Goal: Task Accomplishment & Management: Manage account settings

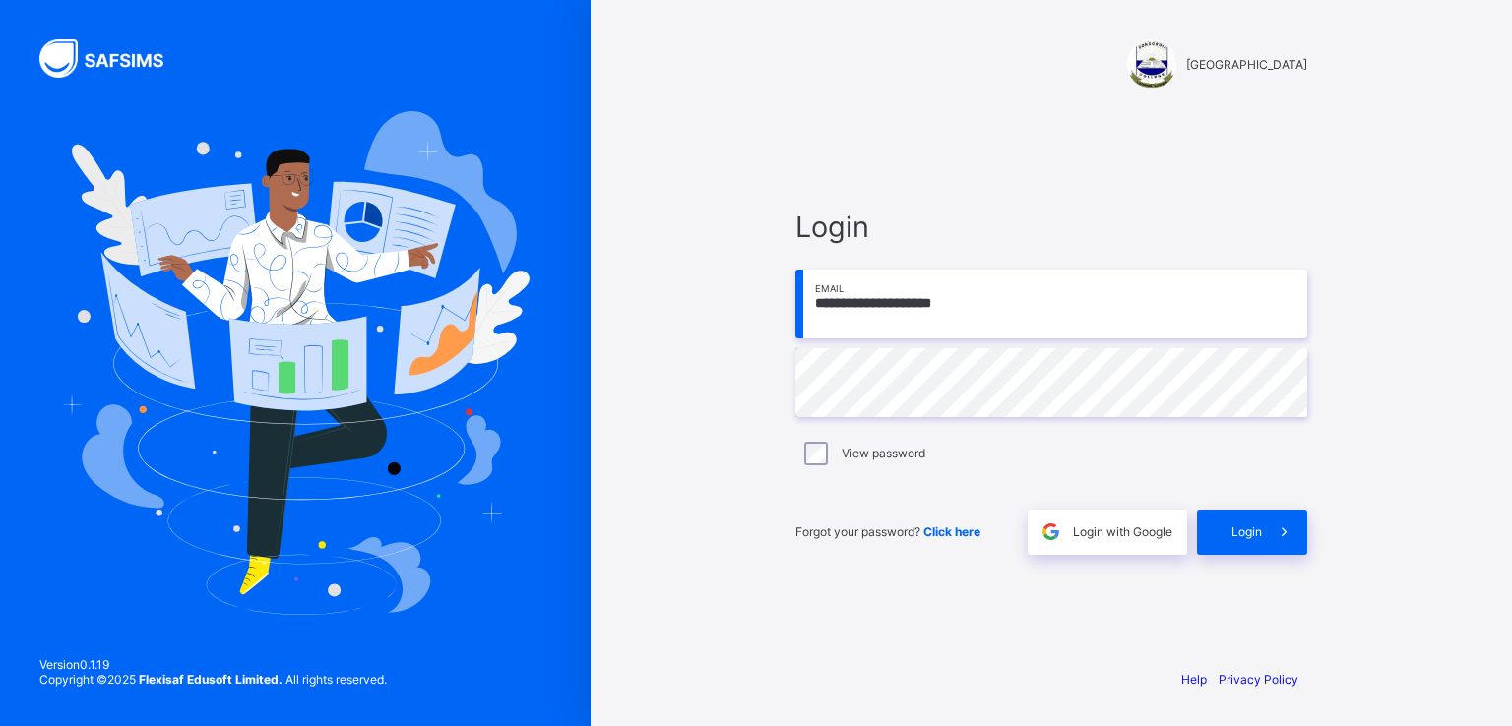
type input "**********"
click at [1232, 527] on span "Login" at bounding box center [1246, 532] width 31 height 15
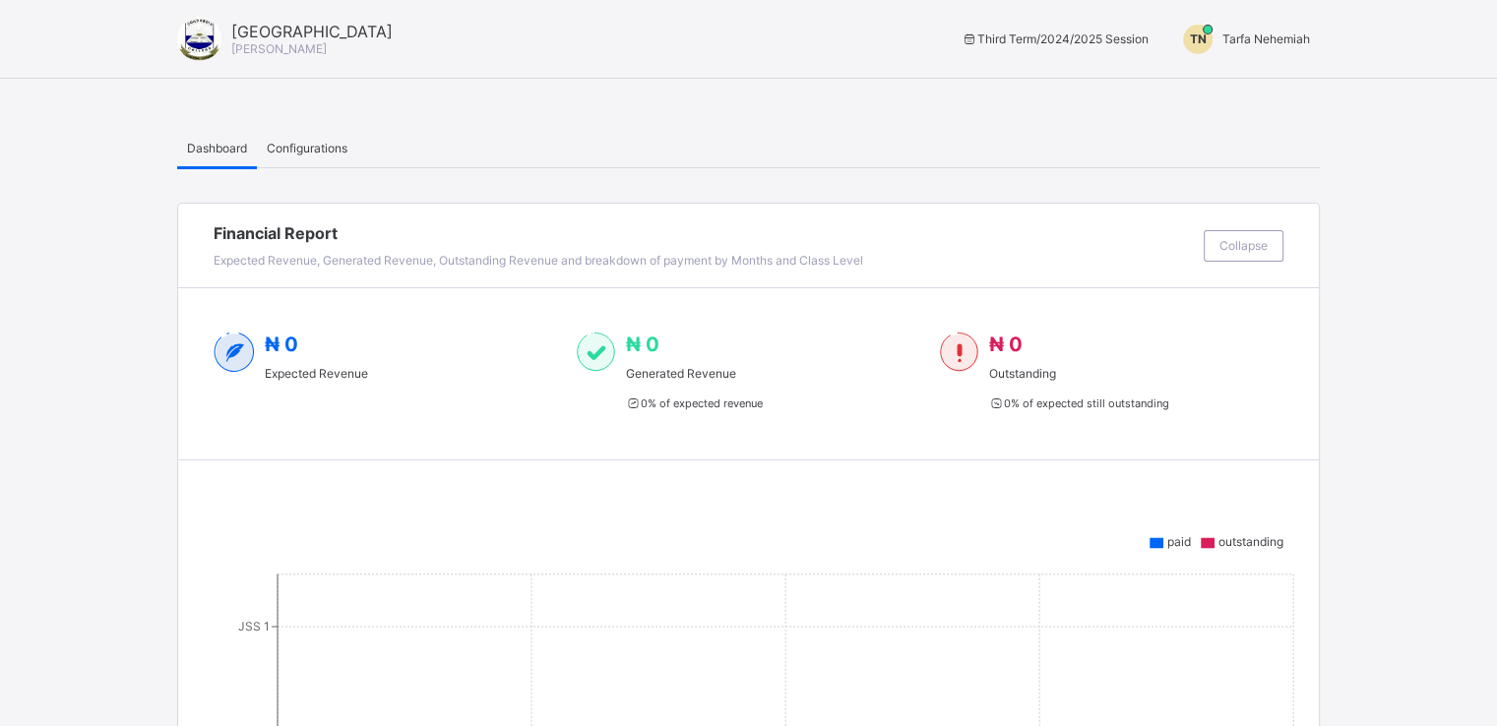
click at [1283, 43] on span "Tarfa Nehemiah" at bounding box center [1266, 38] width 88 height 15
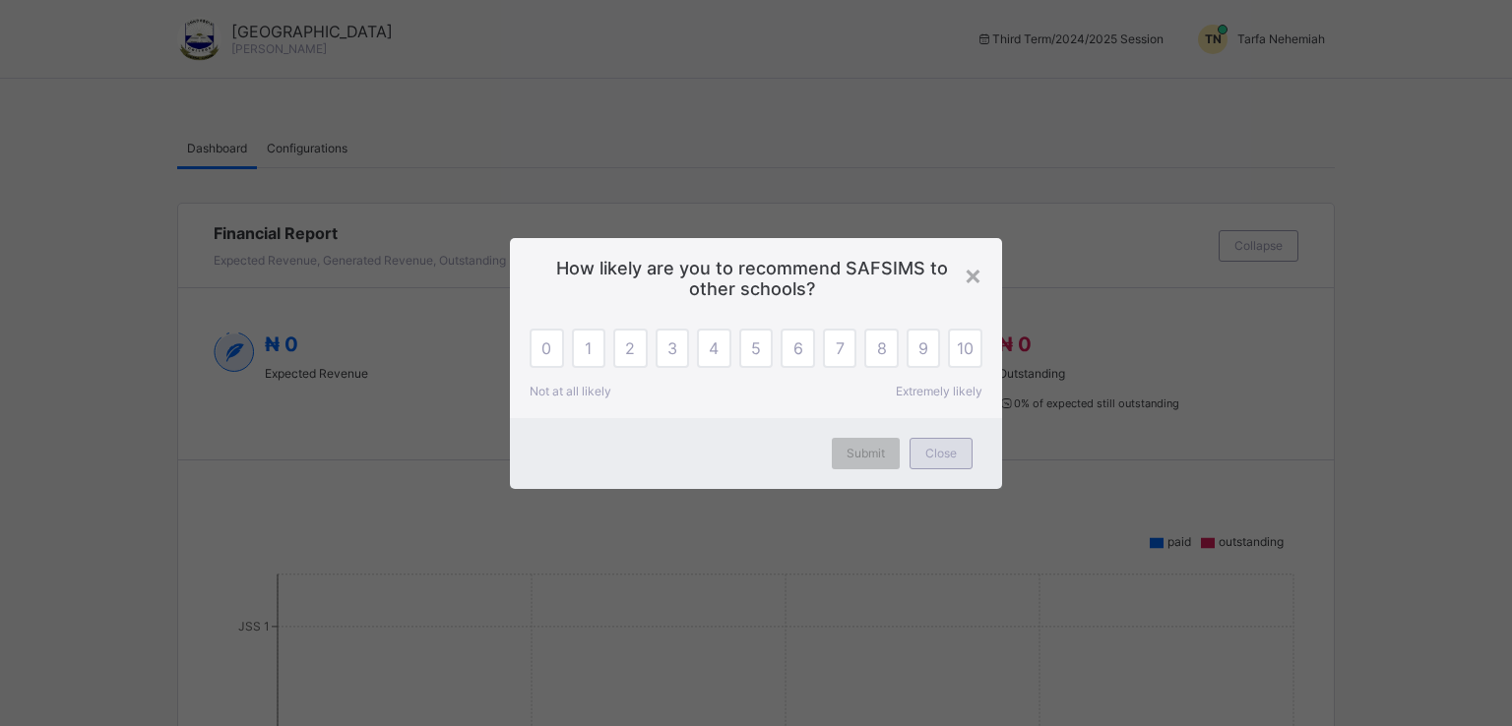
click at [936, 442] on div "Close" at bounding box center [940, 453] width 63 height 31
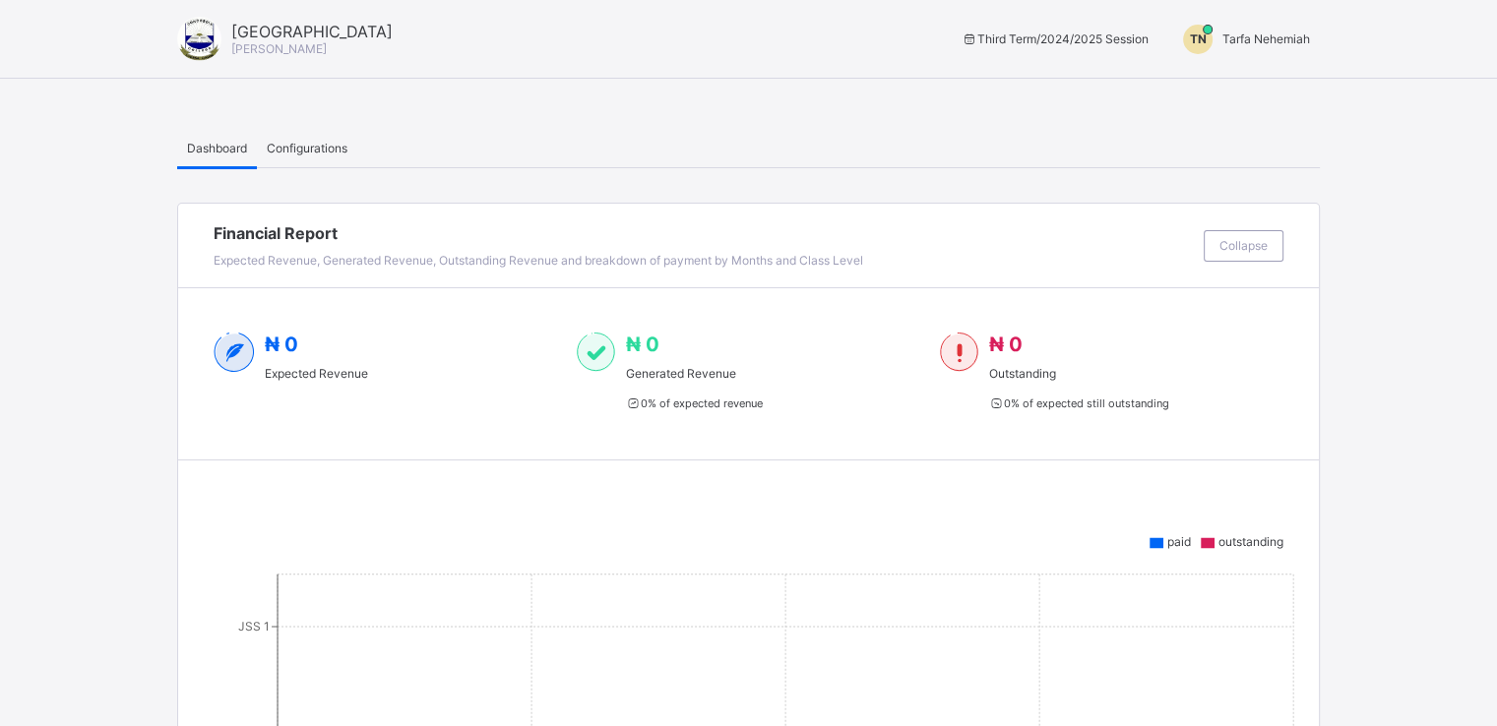
click at [1272, 40] on span "Tarfa Nehemiah" at bounding box center [1266, 38] width 88 height 15
click at [1259, 76] on span "Switch to Admin View" at bounding box center [1236, 84] width 150 height 23
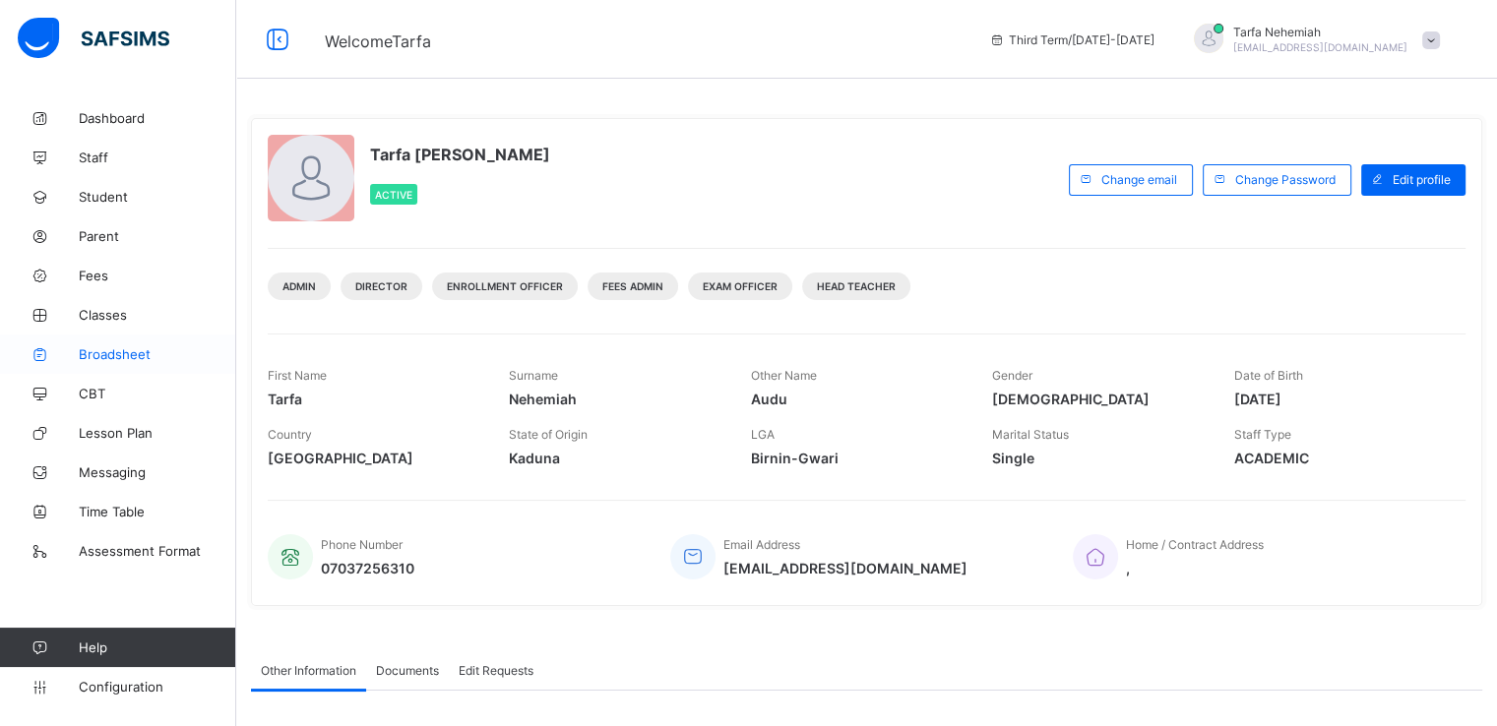
click at [120, 356] on span "Broadsheet" at bounding box center [157, 354] width 157 height 16
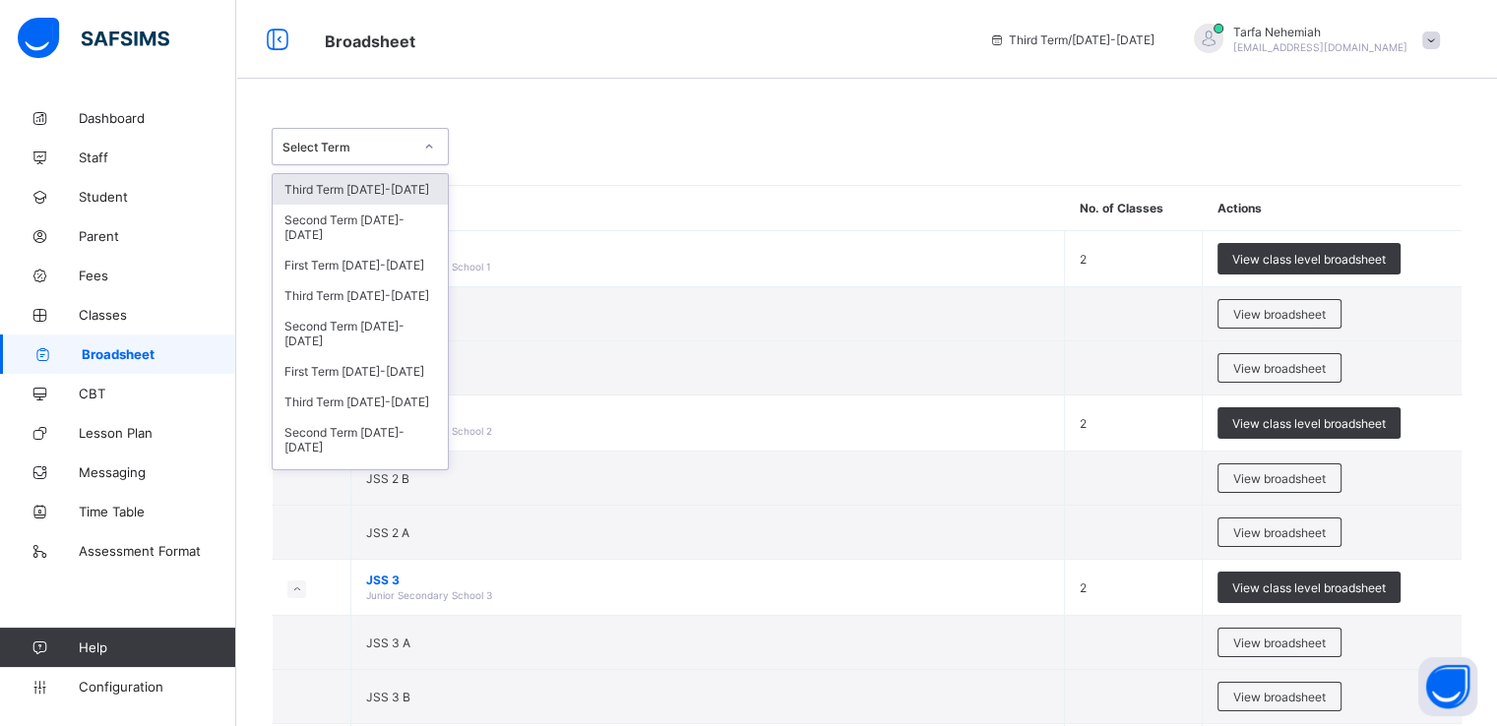
click at [432, 145] on icon at bounding box center [429, 147] width 12 height 20
click at [392, 269] on div "First Term [DATE]-[DATE]" at bounding box center [360, 265] width 175 height 31
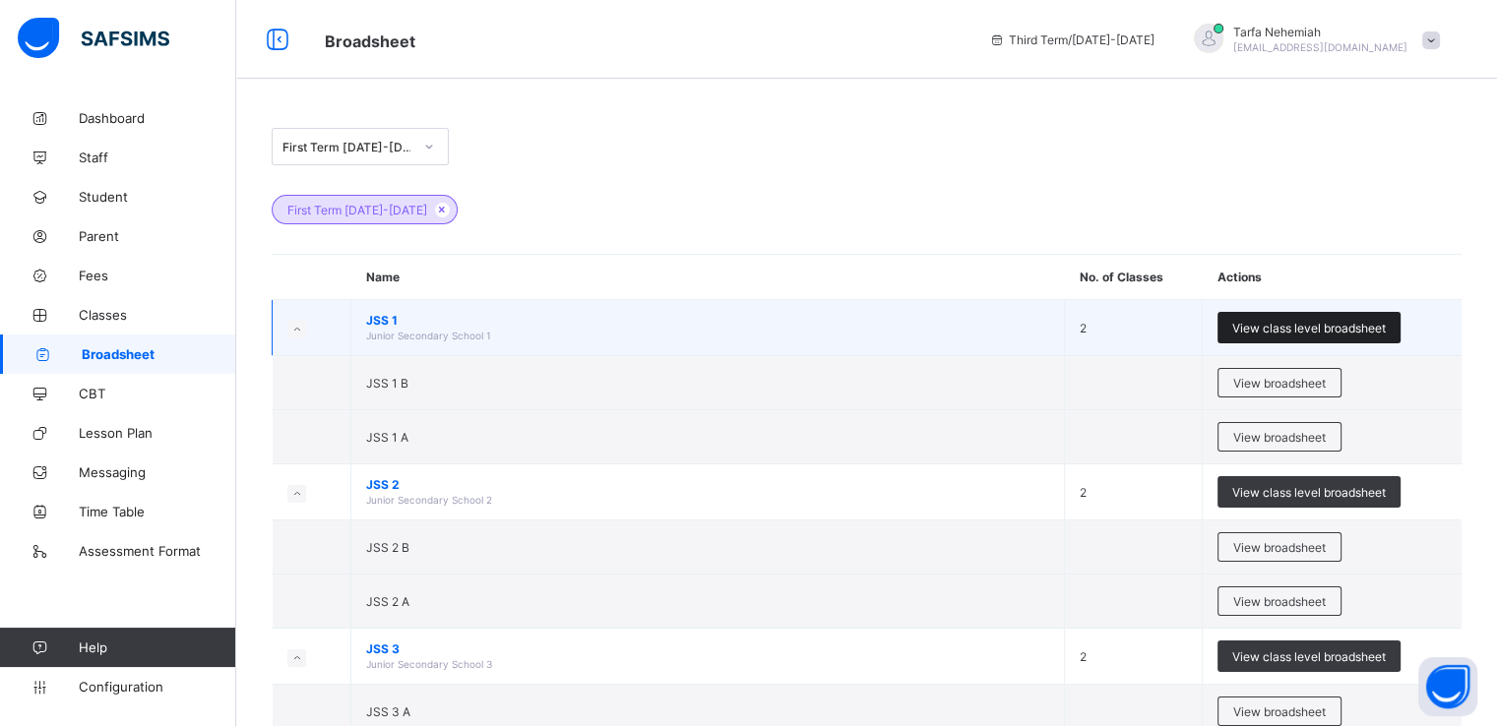
click at [1353, 334] on span "View class level broadsheet" at bounding box center [1309, 328] width 154 height 15
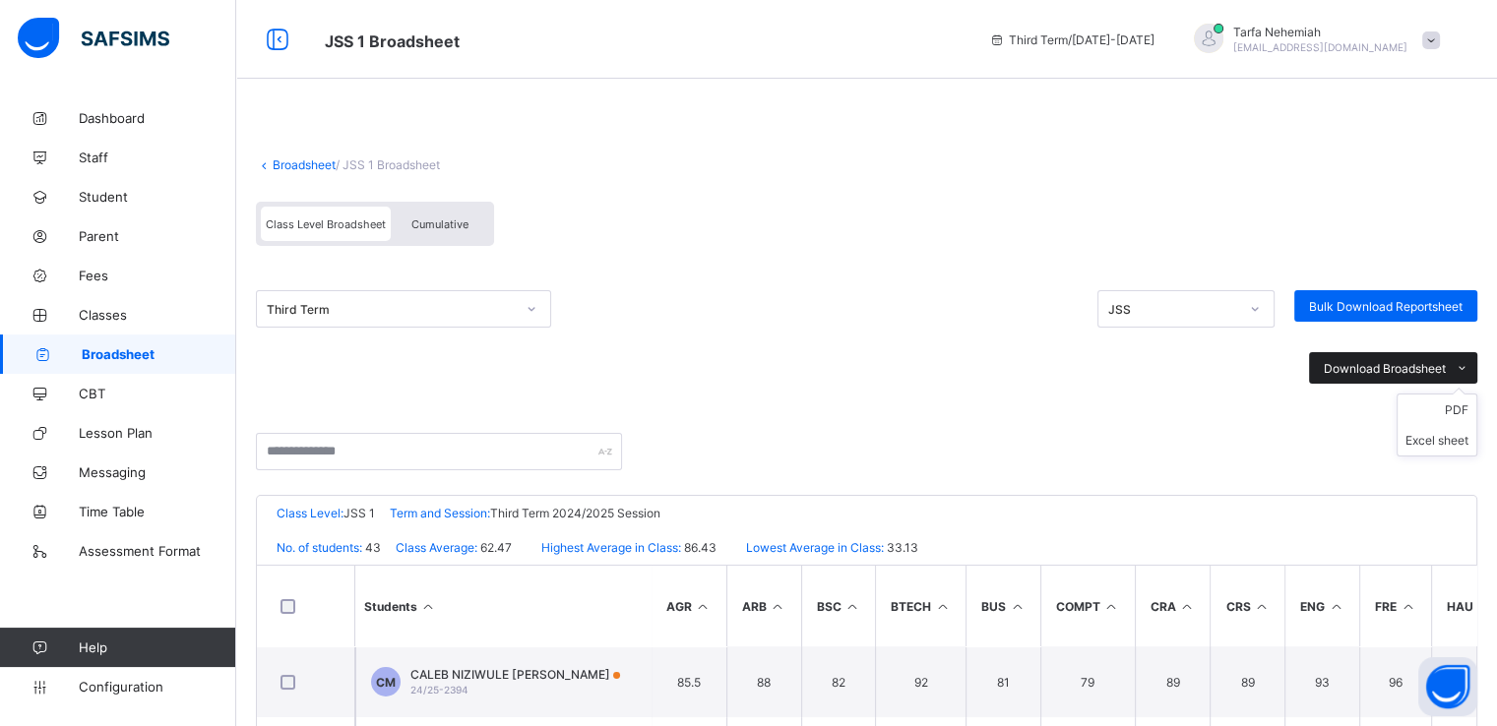
click at [1469, 369] on icon at bounding box center [1462, 368] width 15 height 13
click at [1476, 442] on li "Excel sheet" at bounding box center [1436, 440] width 79 height 31
click at [527, 312] on icon at bounding box center [532, 309] width 12 height 20
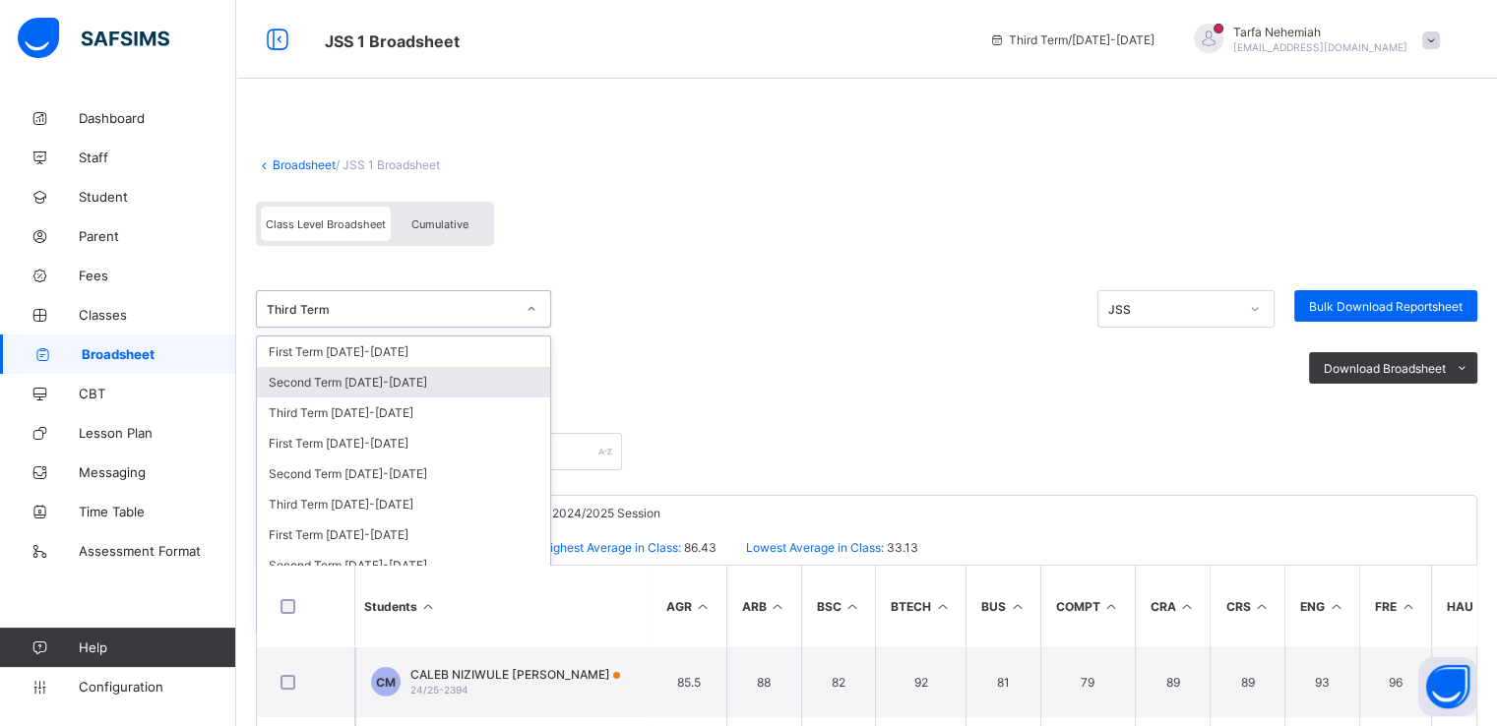
click at [378, 386] on div "Second Term [DATE]-[DATE]" at bounding box center [403, 382] width 293 height 31
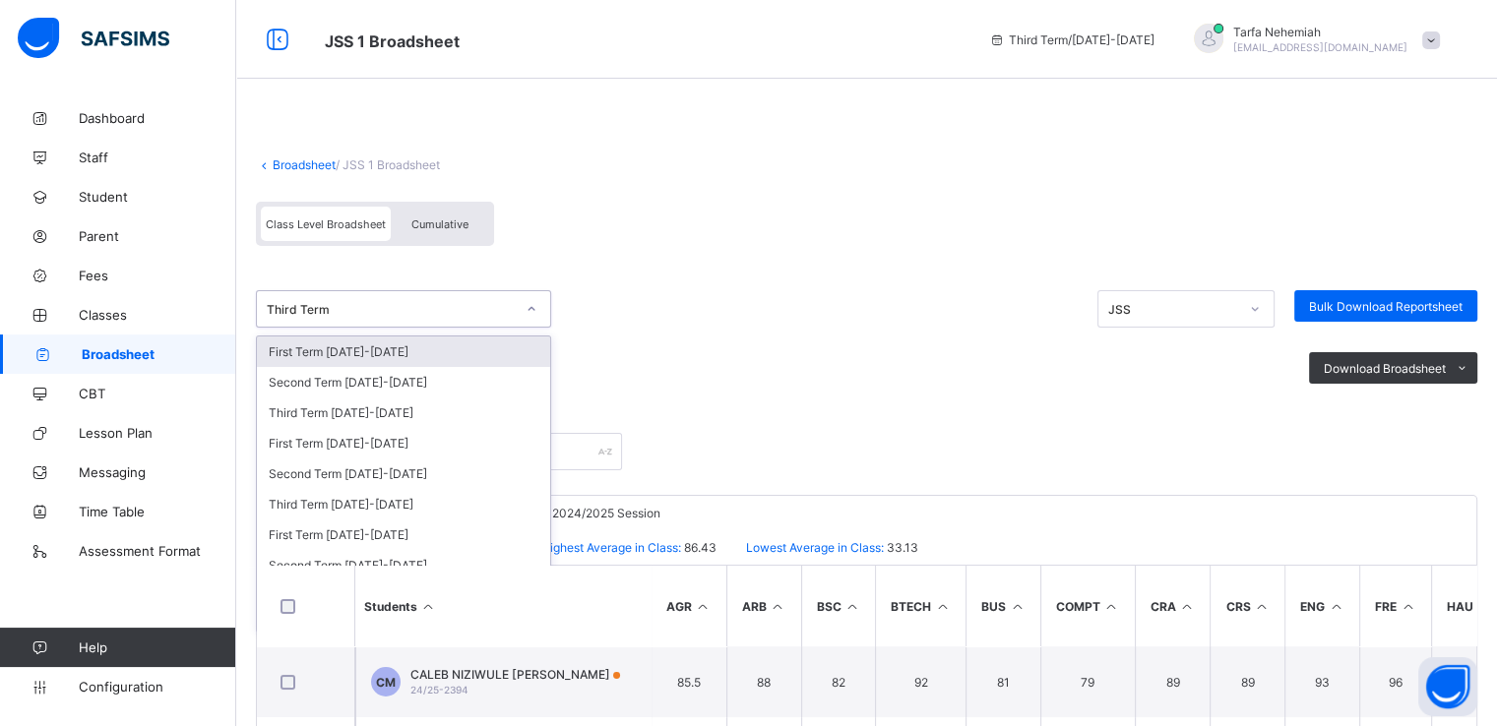
click at [526, 310] on icon at bounding box center [532, 309] width 12 height 20
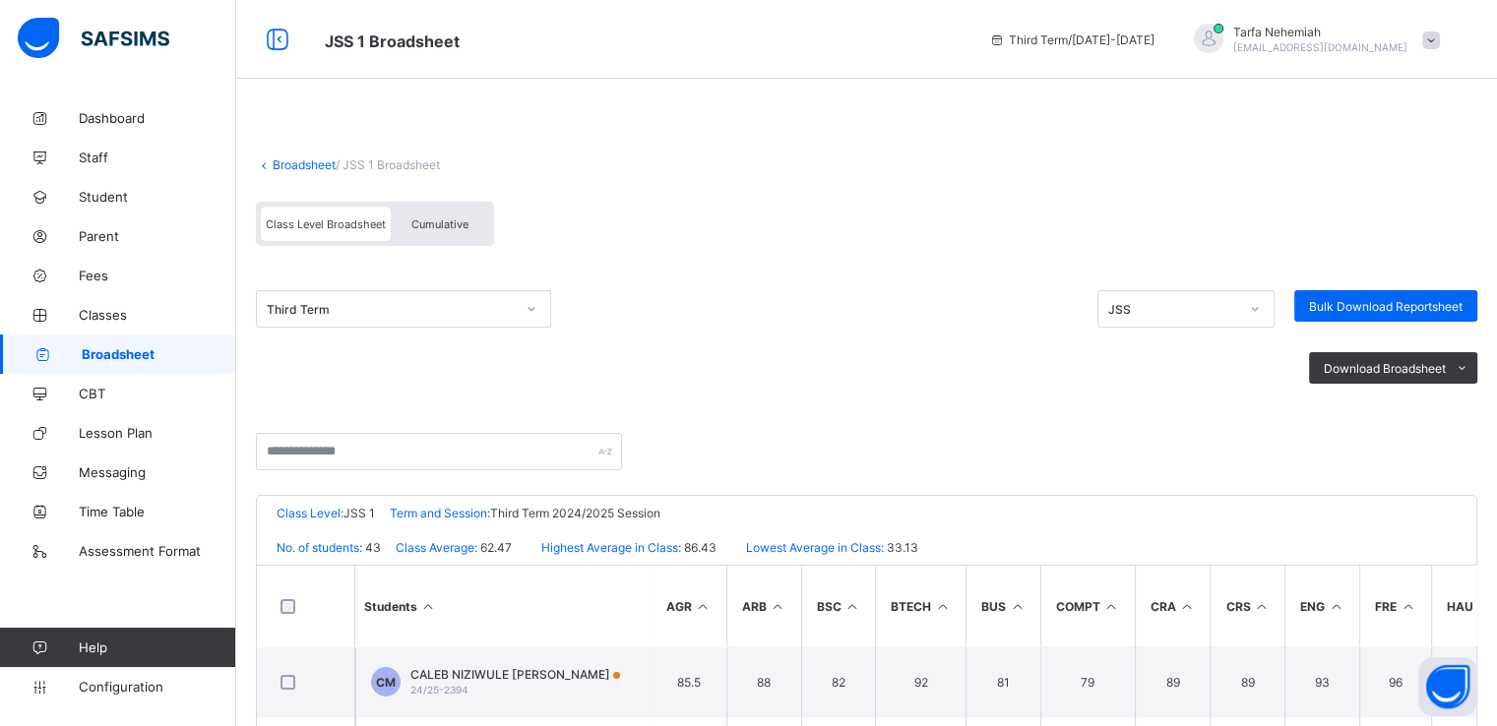
click at [597, 292] on div "Third Term JSS Bulk Download Reportsheet" at bounding box center [866, 308] width 1221 height 37
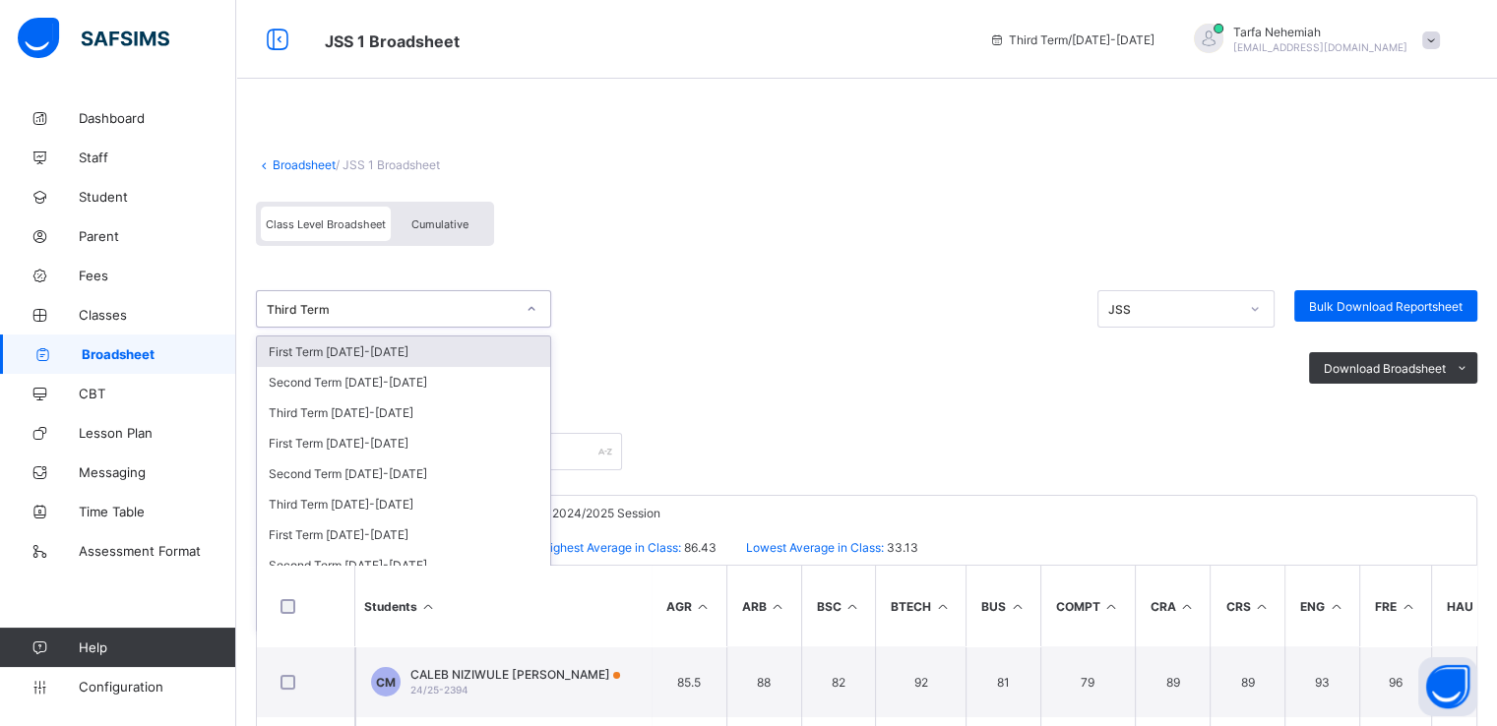
click at [529, 312] on icon at bounding box center [532, 309] width 12 height 20
click at [395, 343] on div "First Term [DATE]-[DATE]" at bounding box center [403, 352] width 293 height 31
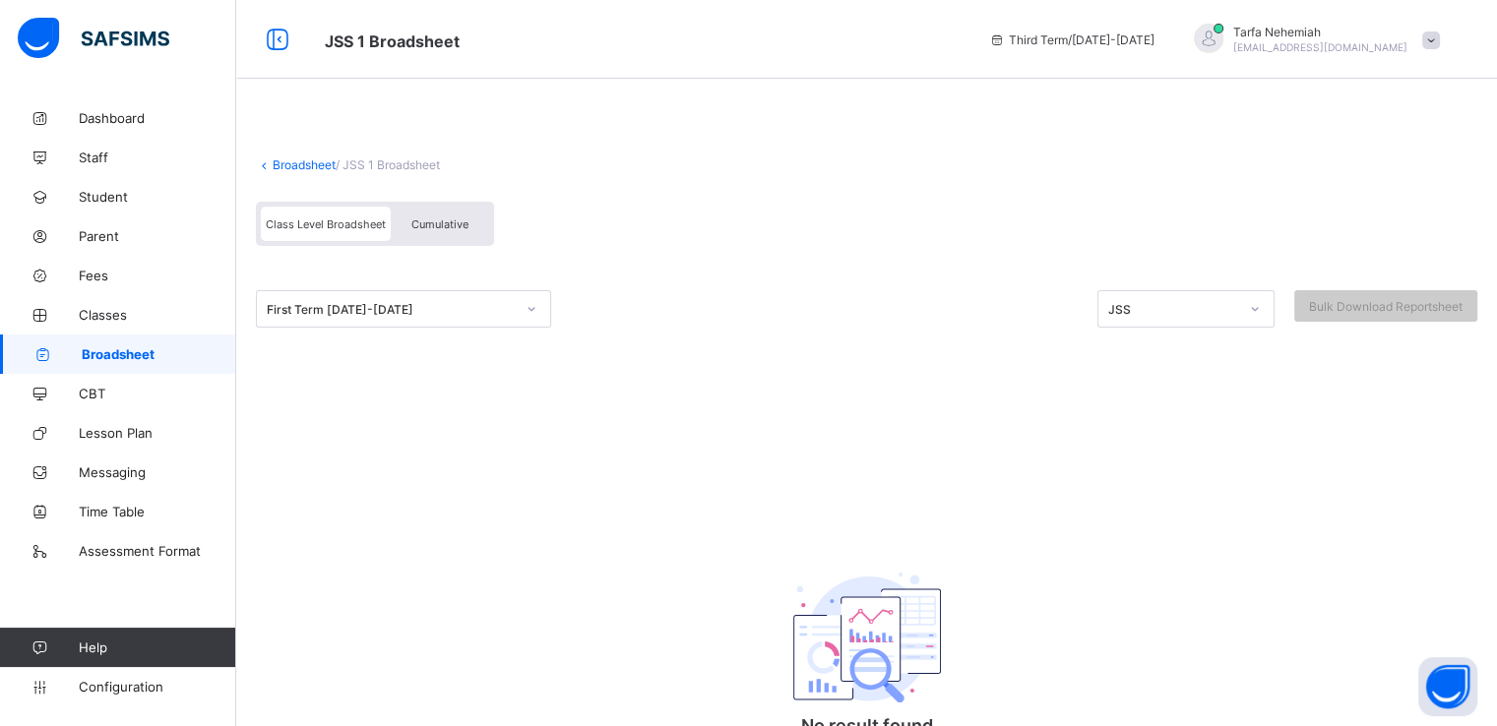
click at [304, 166] on link "Broadsheet" at bounding box center [304, 164] width 63 height 15
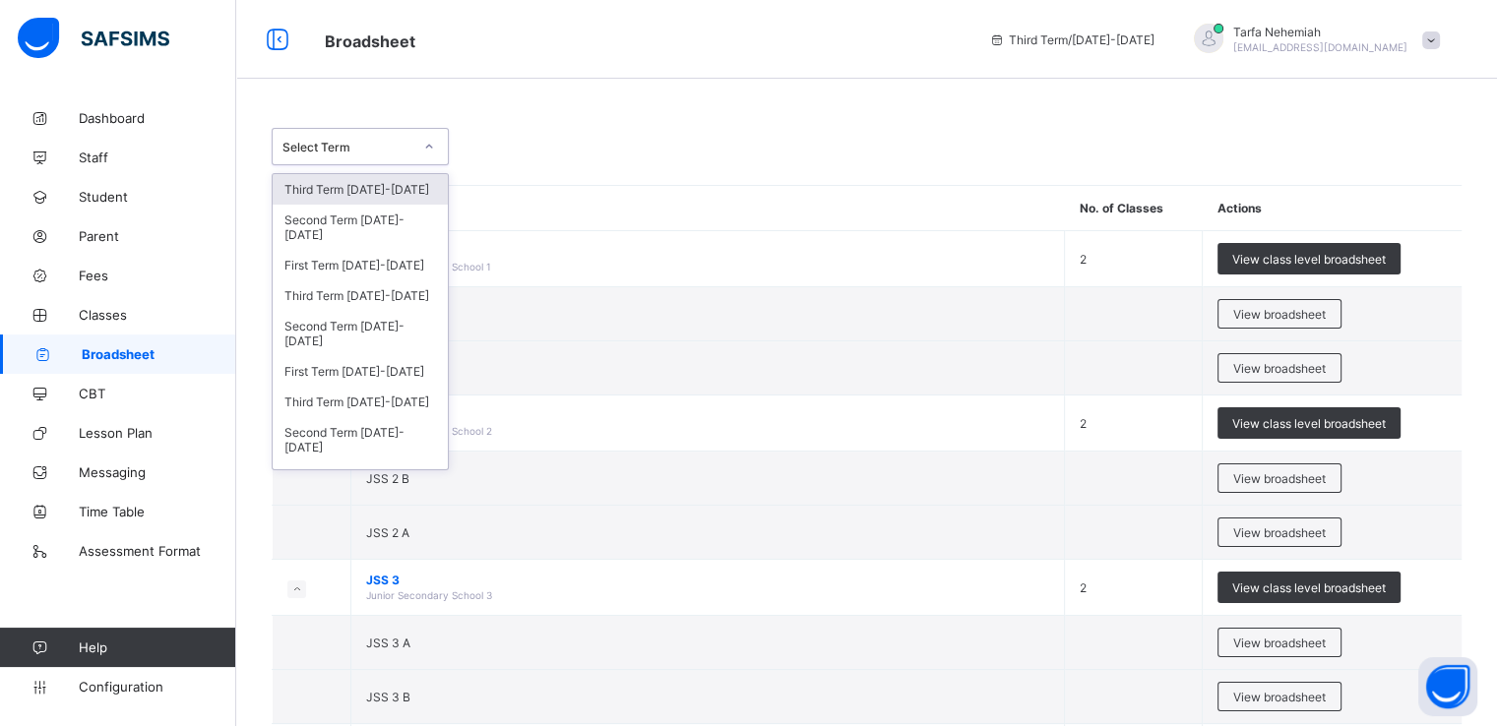
click at [427, 142] on icon at bounding box center [429, 147] width 12 height 20
click at [340, 226] on div "Second Term [DATE]-[DATE]" at bounding box center [360, 227] width 175 height 45
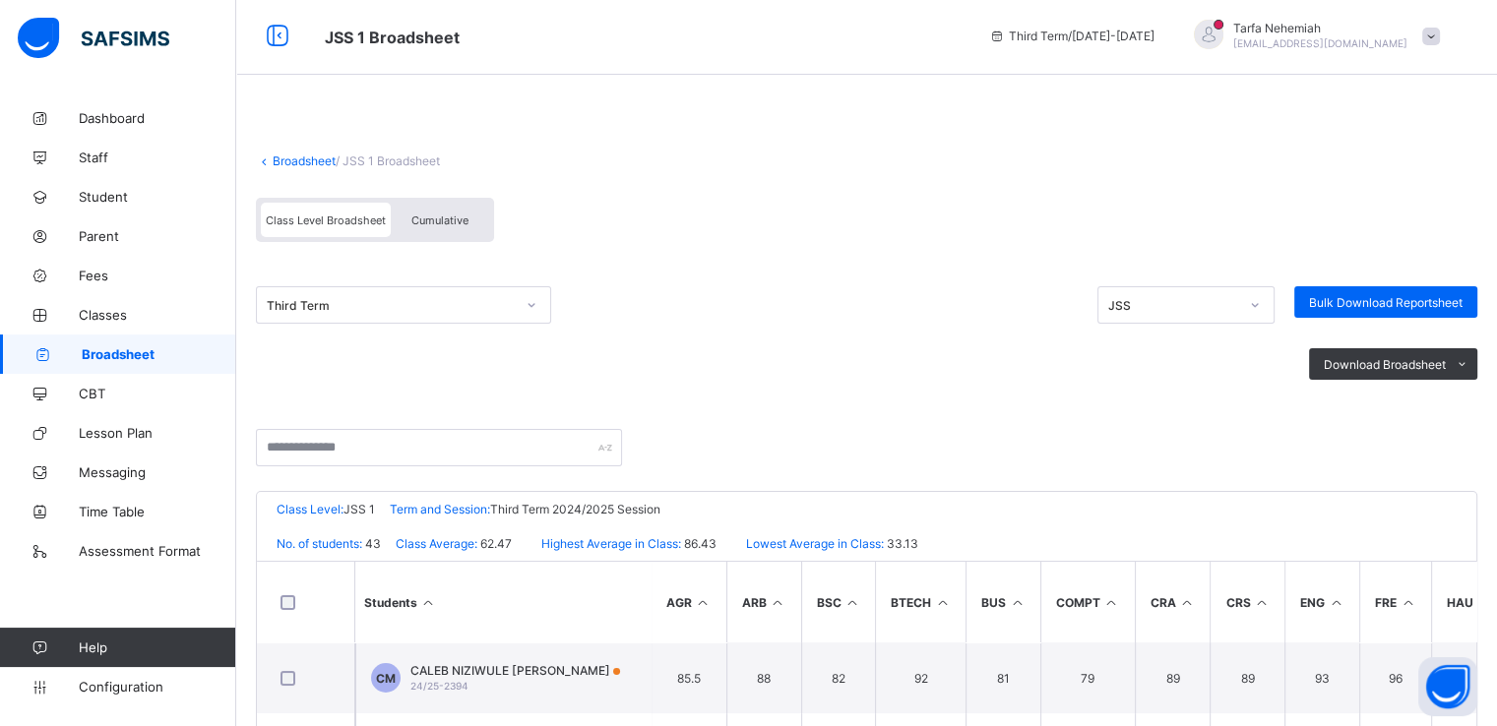
scroll to position [2, 0]
click at [122, 353] on span "Broadsheet" at bounding box center [159, 354] width 155 height 16
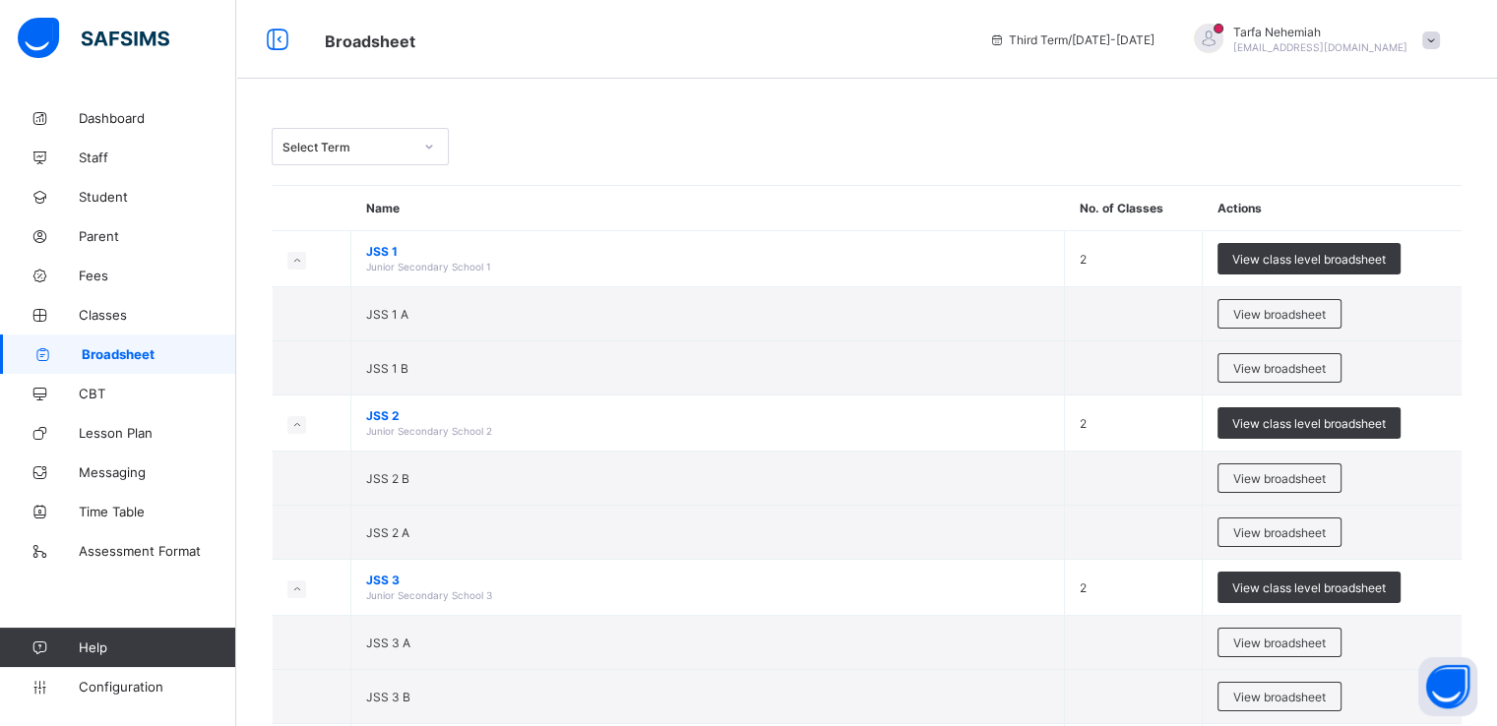
click at [421, 150] on div at bounding box center [428, 146] width 33 height 31
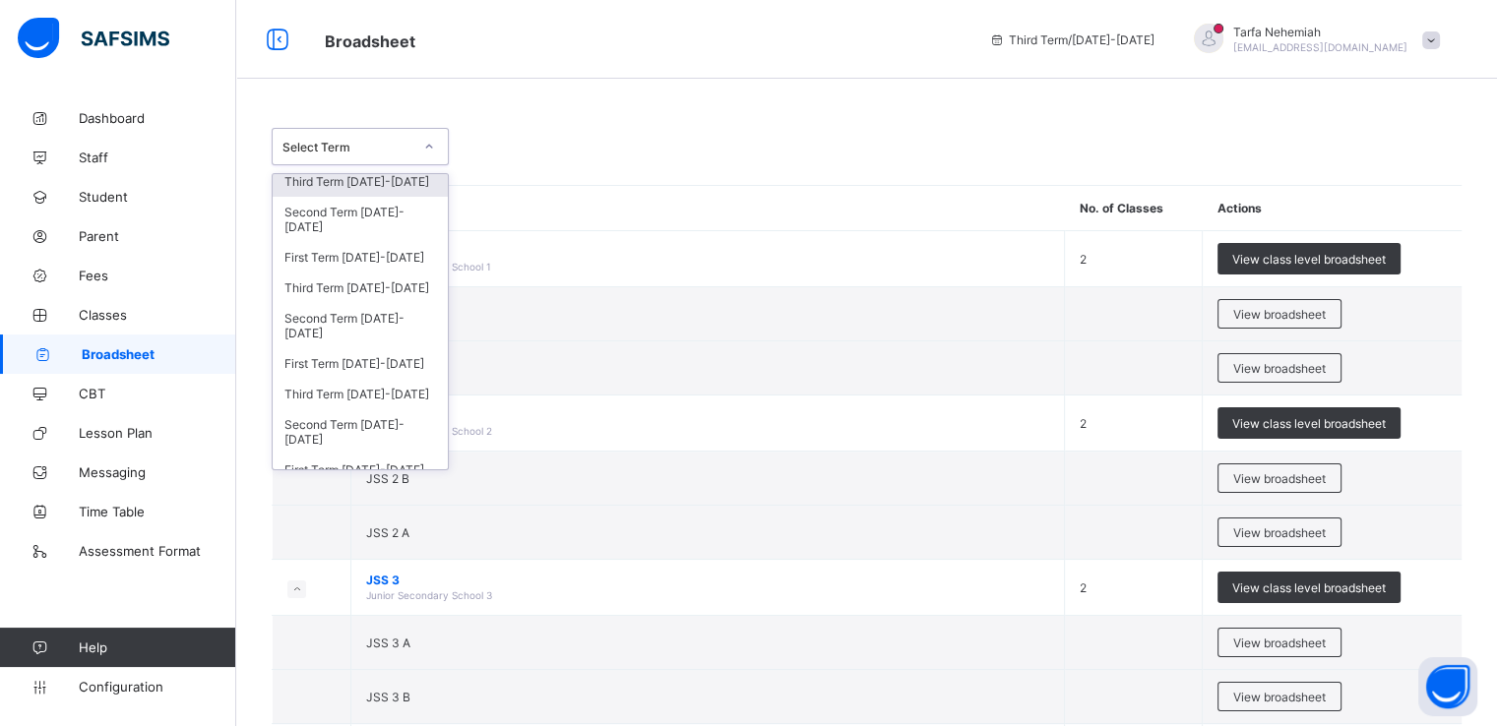
scroll to position [17, 0]
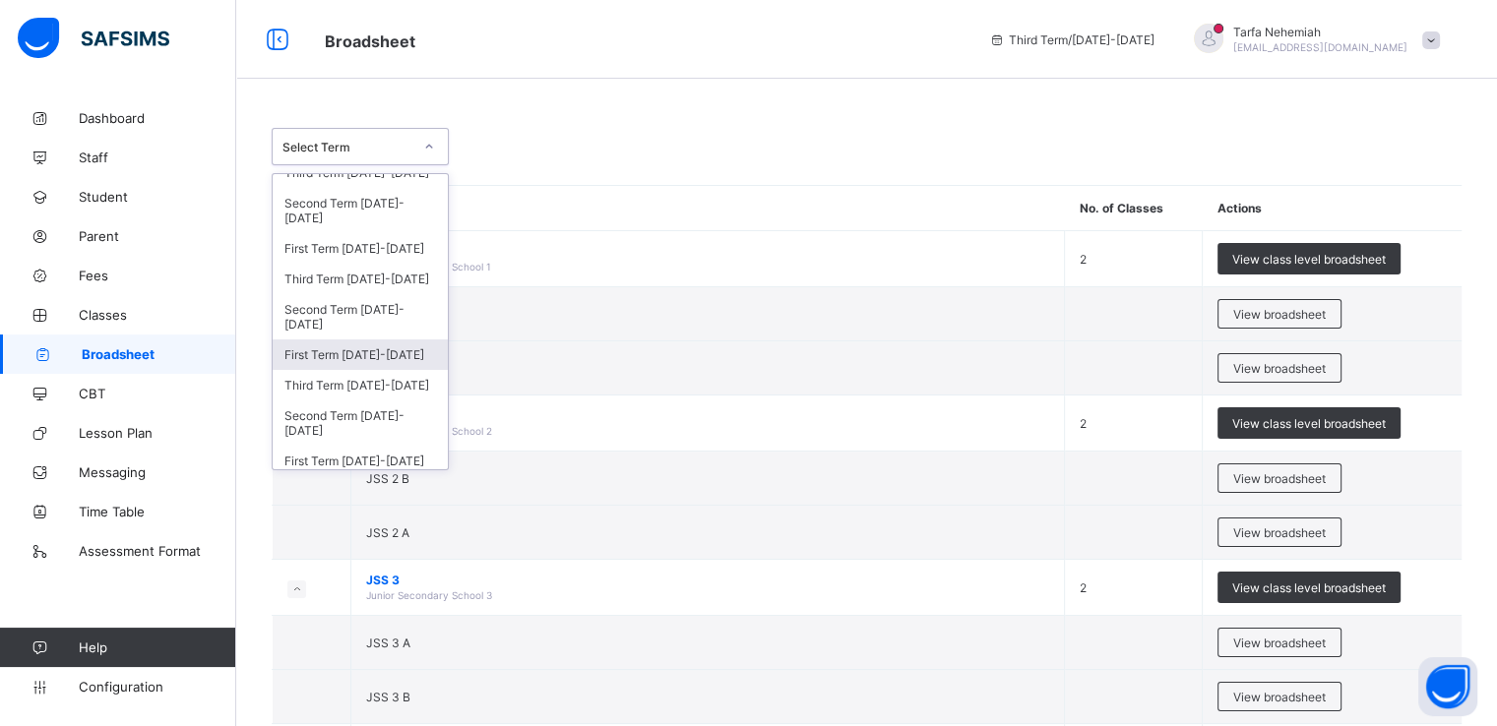
click at [342, 362] on div "First Term [DATE]-[DATE]" at bounding box center [360, 355] width 175 height 31
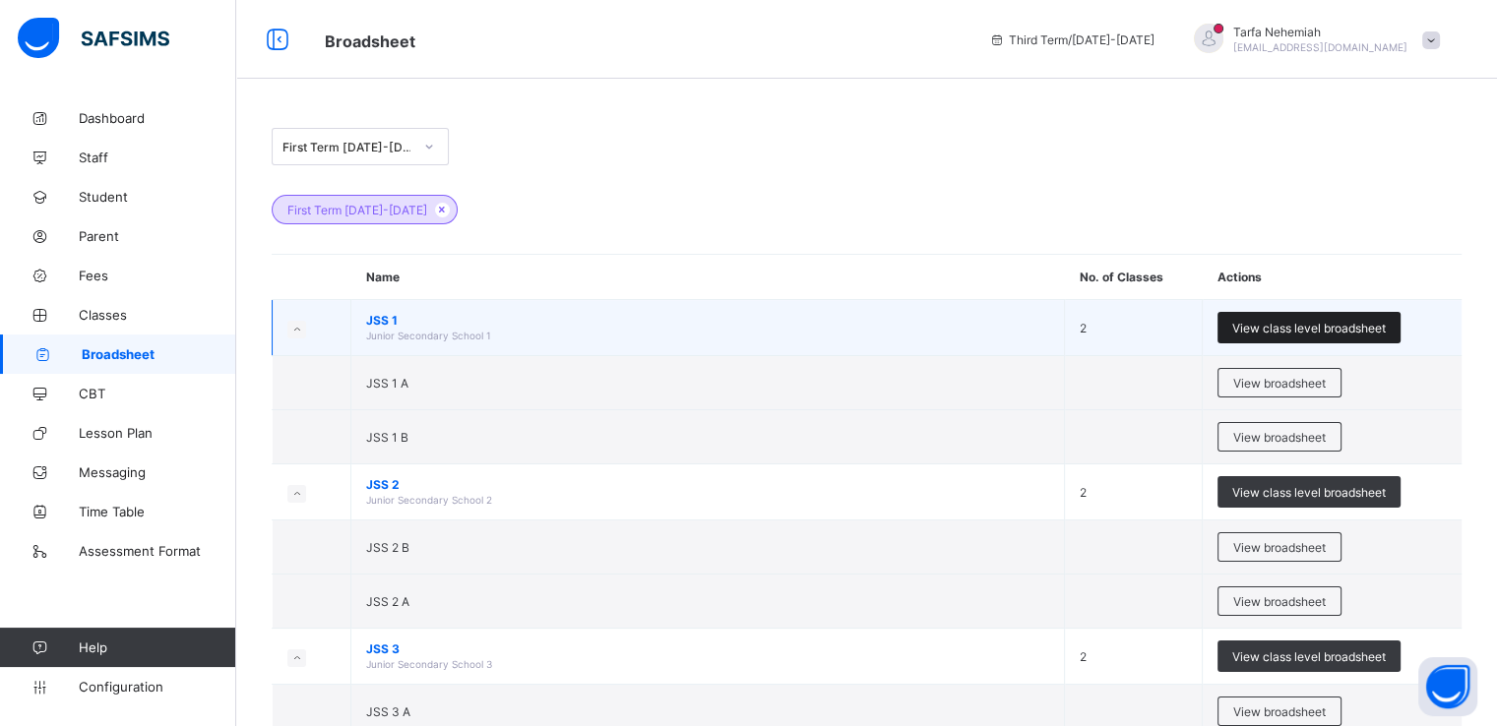
click at [1287, 329] on span "View class level broadsheet" at bounding box center [1309, 328] width 154 height 15
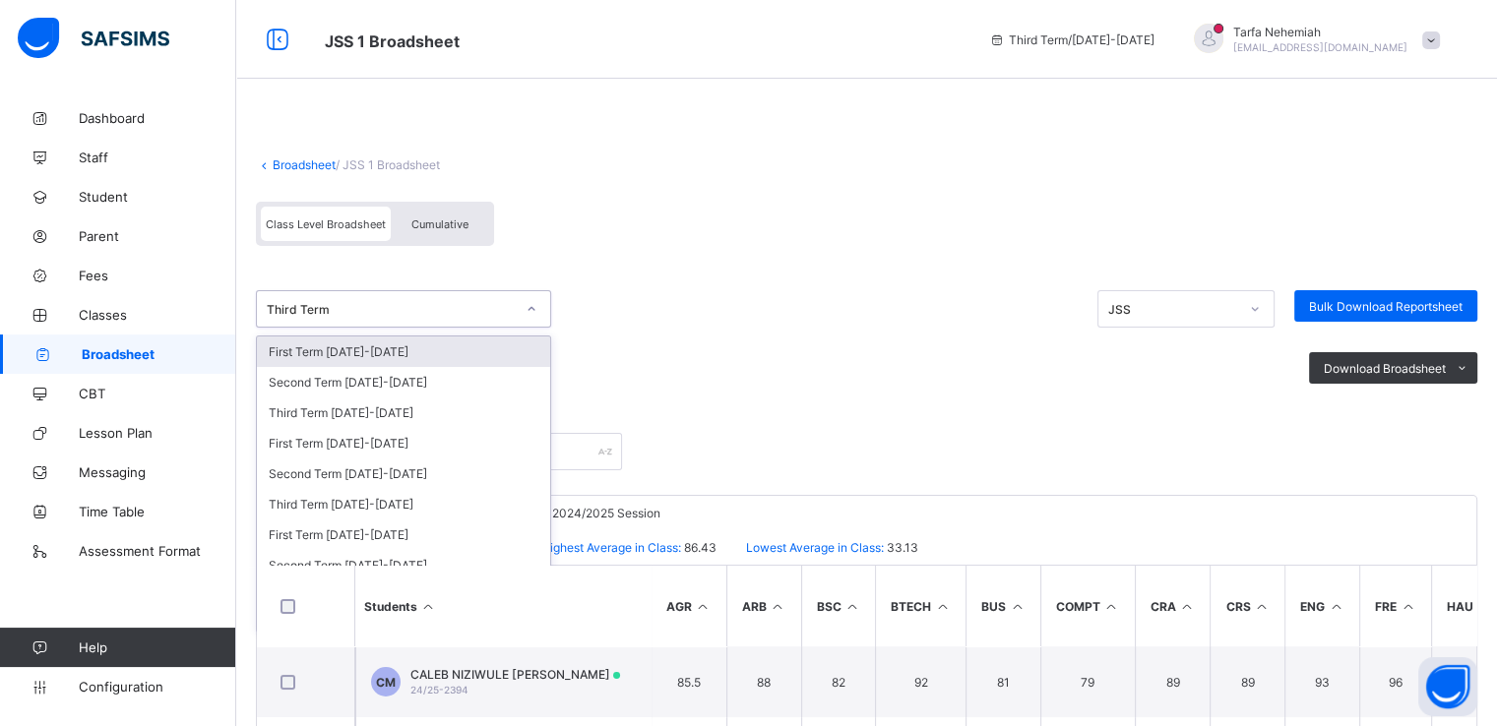
click at [528, 305] on icon at bounding box center [532, 309] width 12 height 20
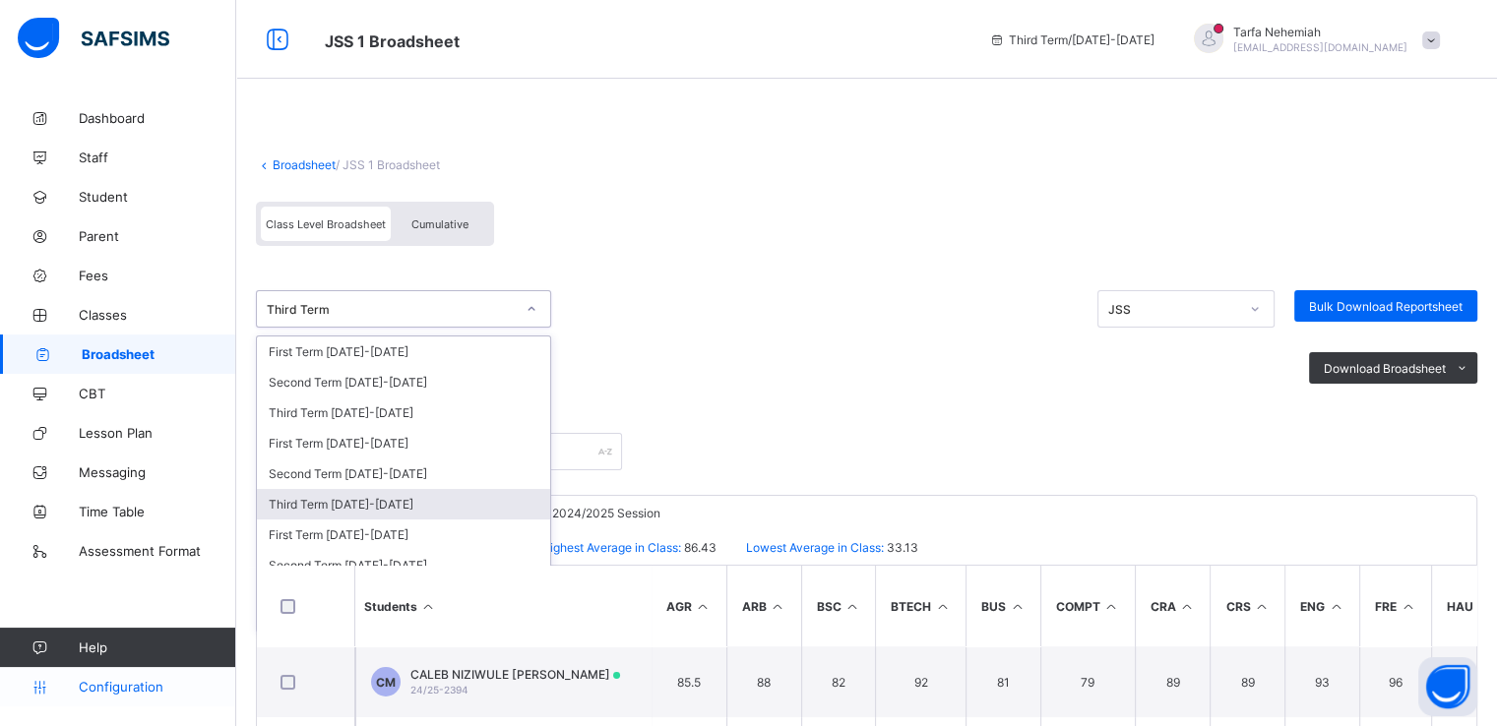
click at [128, 682] on span "Configuration" at bounding box center [157, 687] width 156 height 16
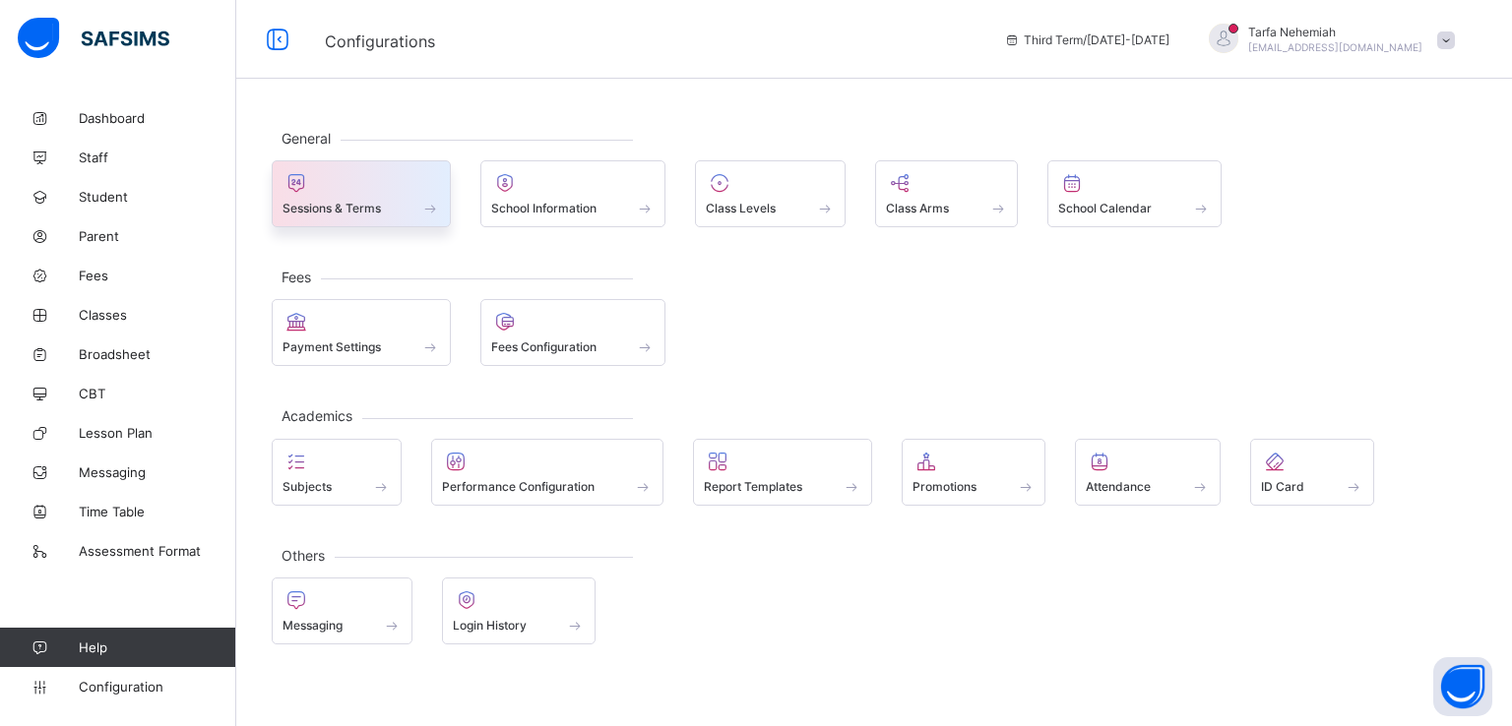
click at [341, 190] on div at bounding box center [360, 183] width 157 height 24
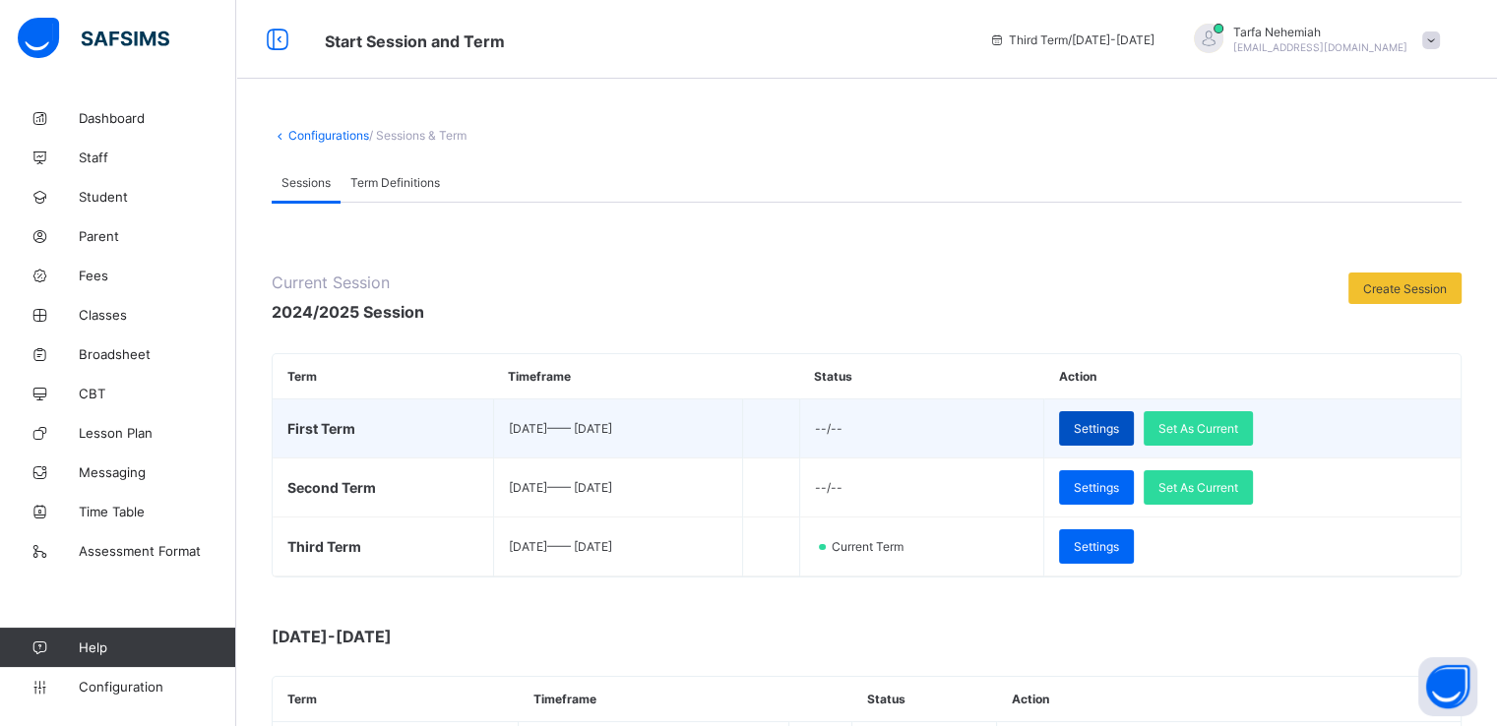
click at [1119, 433] on span "Settings" at bounding box center [1096, 428] width 45 height 15
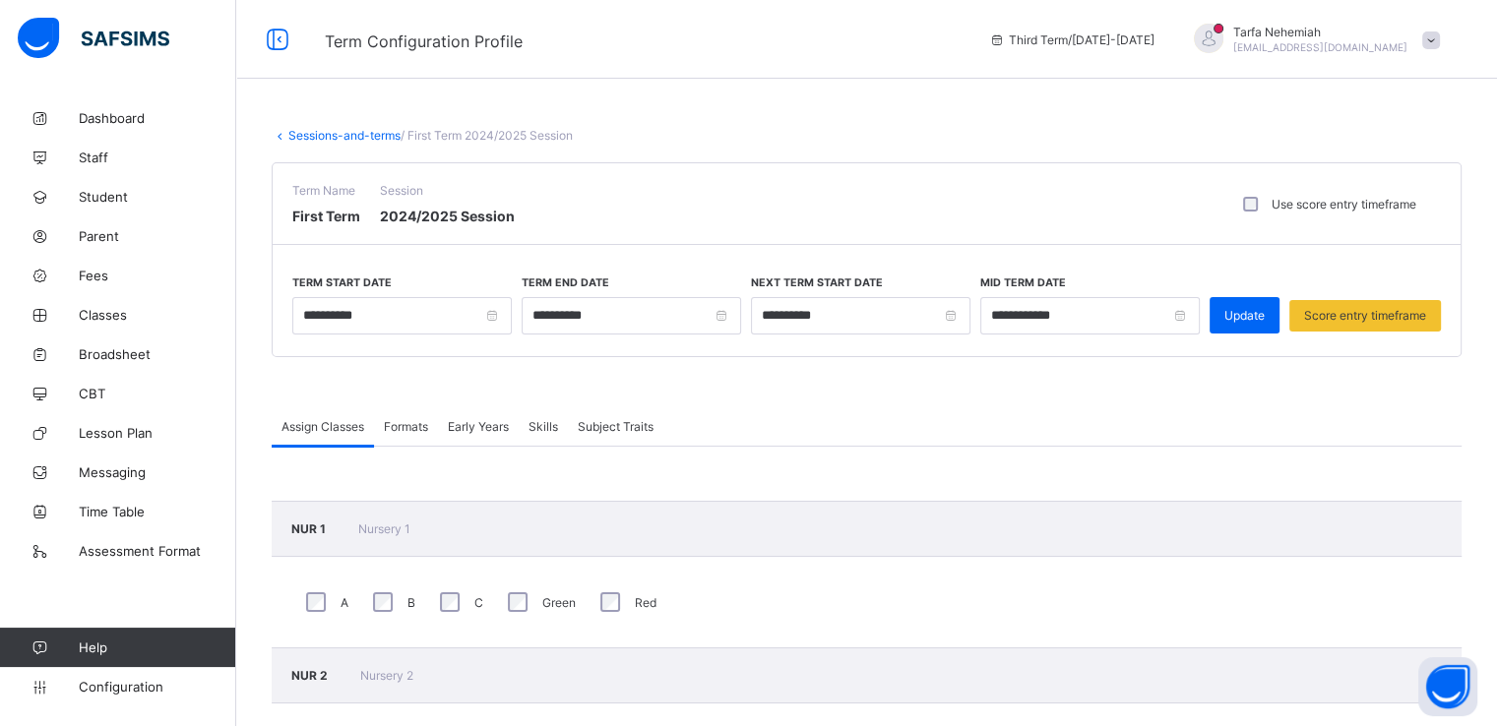
click at [314, 133] on link "Sessions-and-terms" at bounding box center [344, 135] width 112 height 15
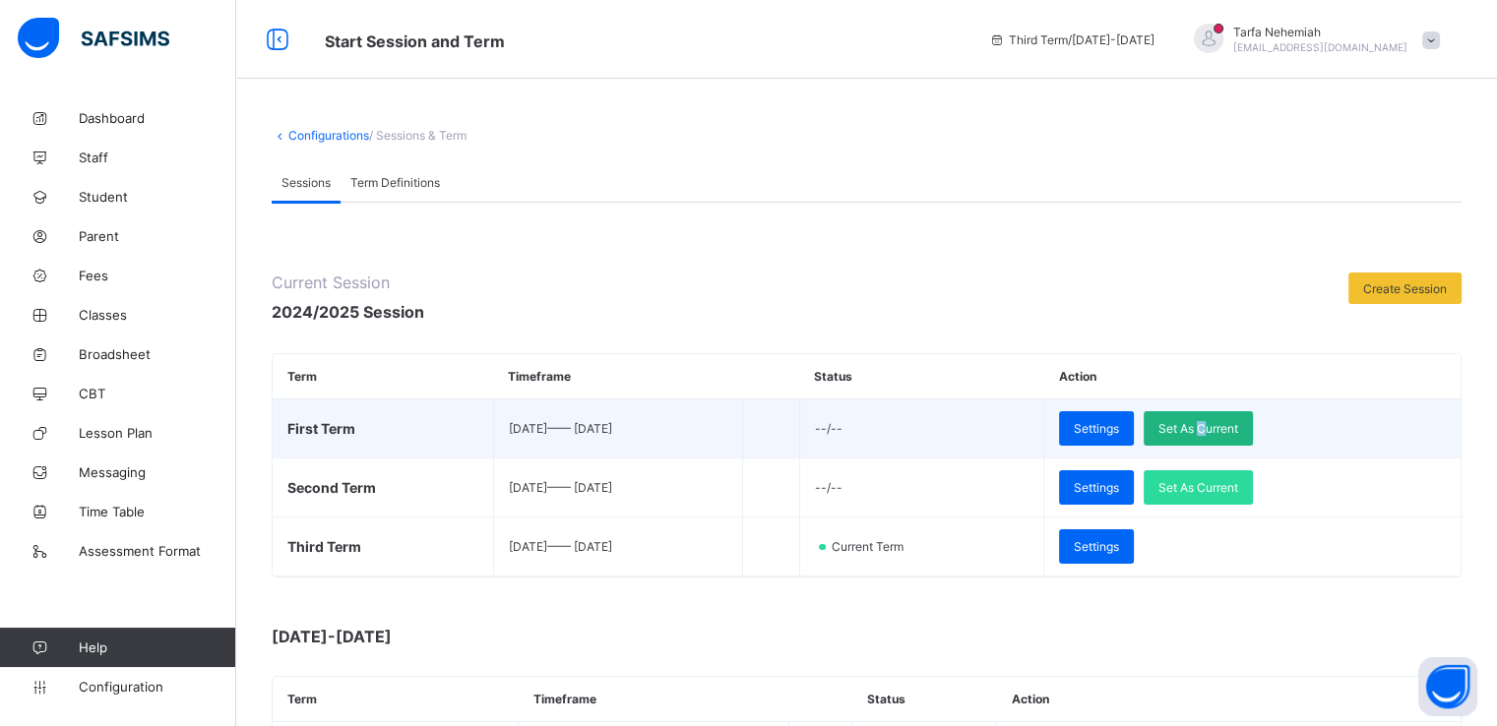
click at [1238, 423] on span "Set As Current" at bounding box center [1198, 428] width 80 height 15
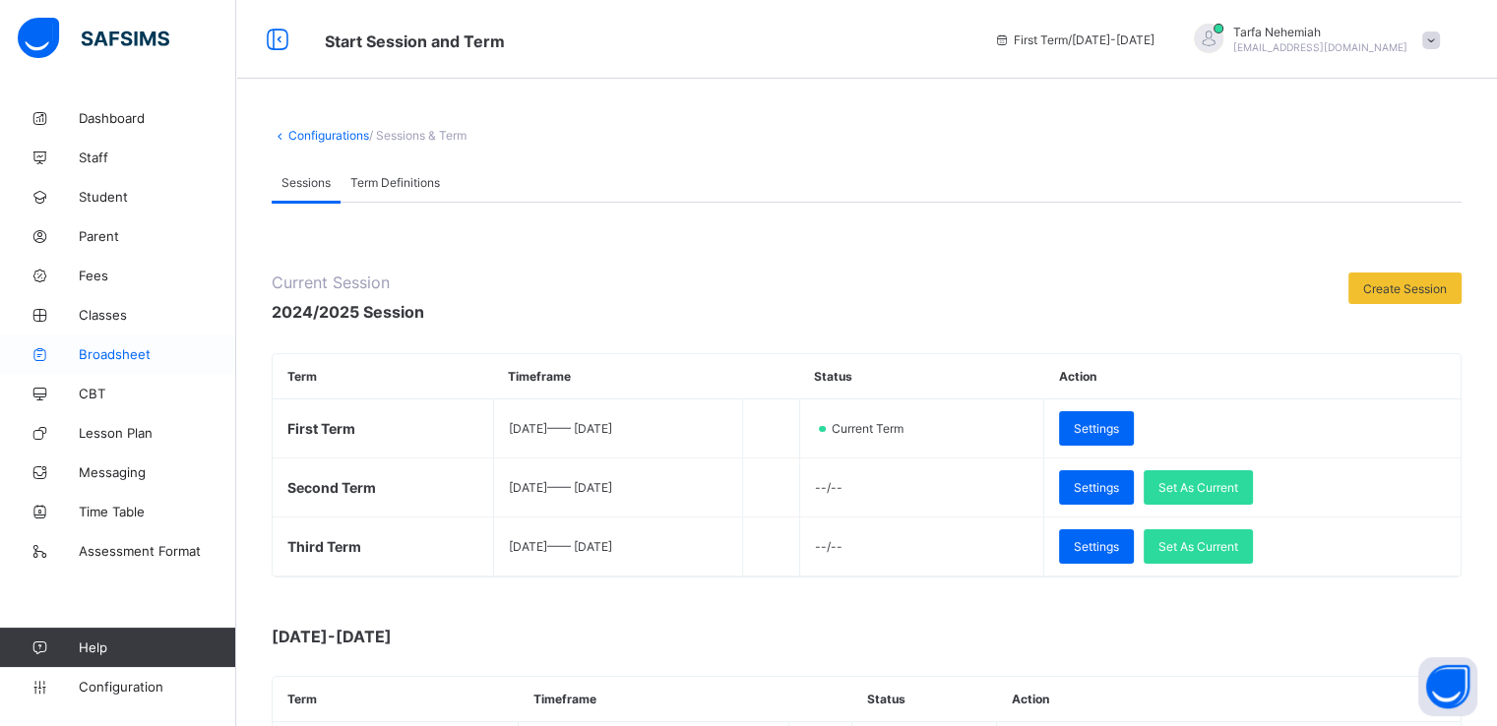
click at [115, 347] on span "Broadsheet" at bounding box center [157, 354] width 157 height 16
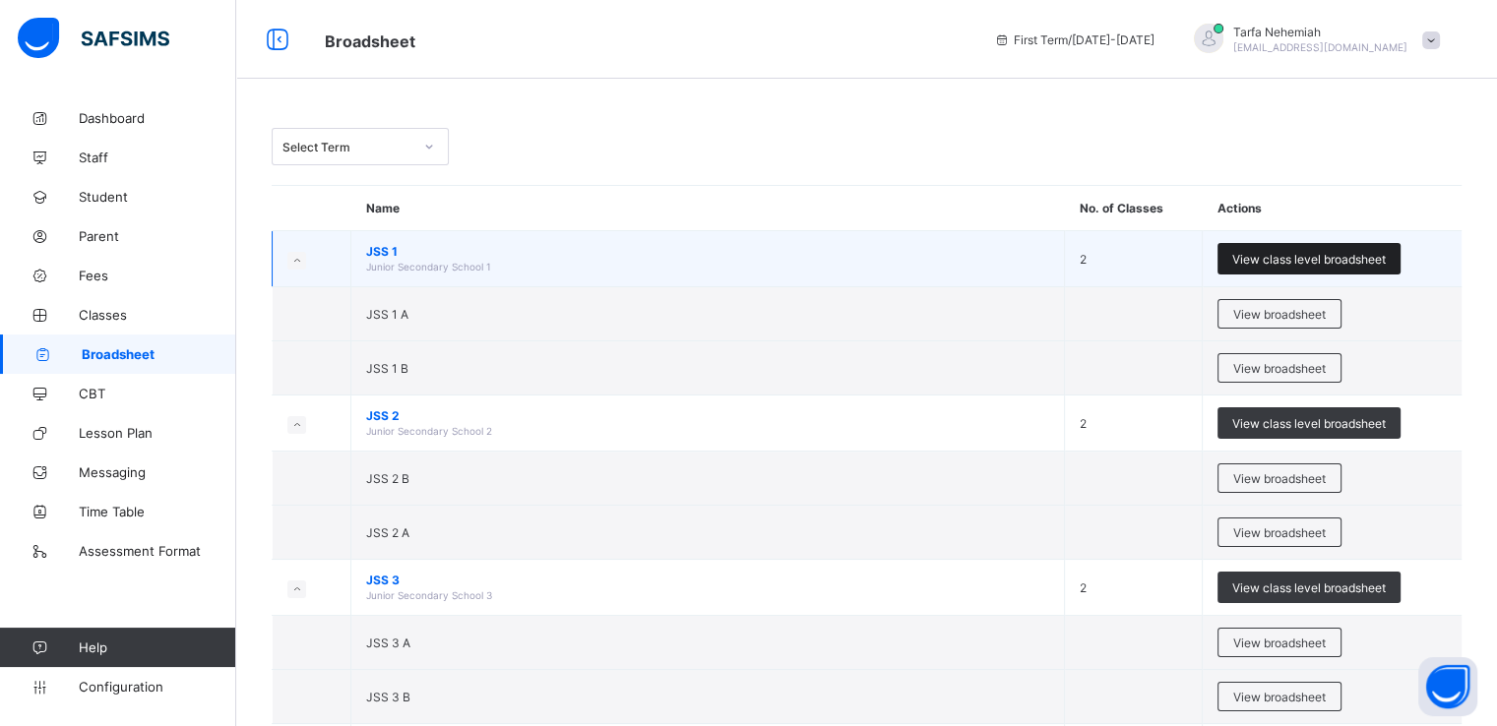
click at [1301, 252] on span "View class level broadsheet" at bounding box center [1309, 259] width 154 height 15
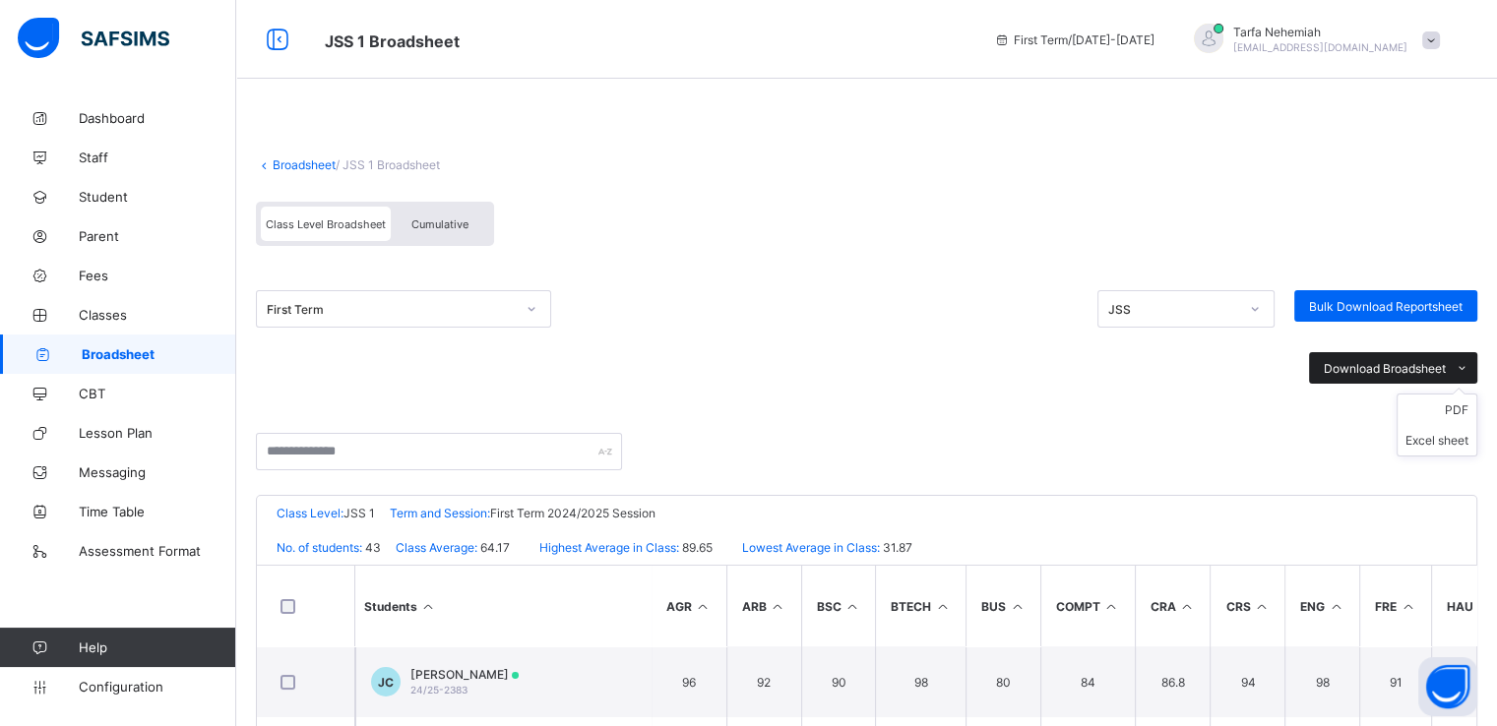
click at [1469, 362] on icon at bounding box center [1462, 368] width 15 height 13
click at [1459, 438] on li "Excel sheet" at bounding box center [1436, 440] width 79 height 31
click at [287, 159] on link "Broadsheet" at bounding box center [304, 164] width 63 height 15
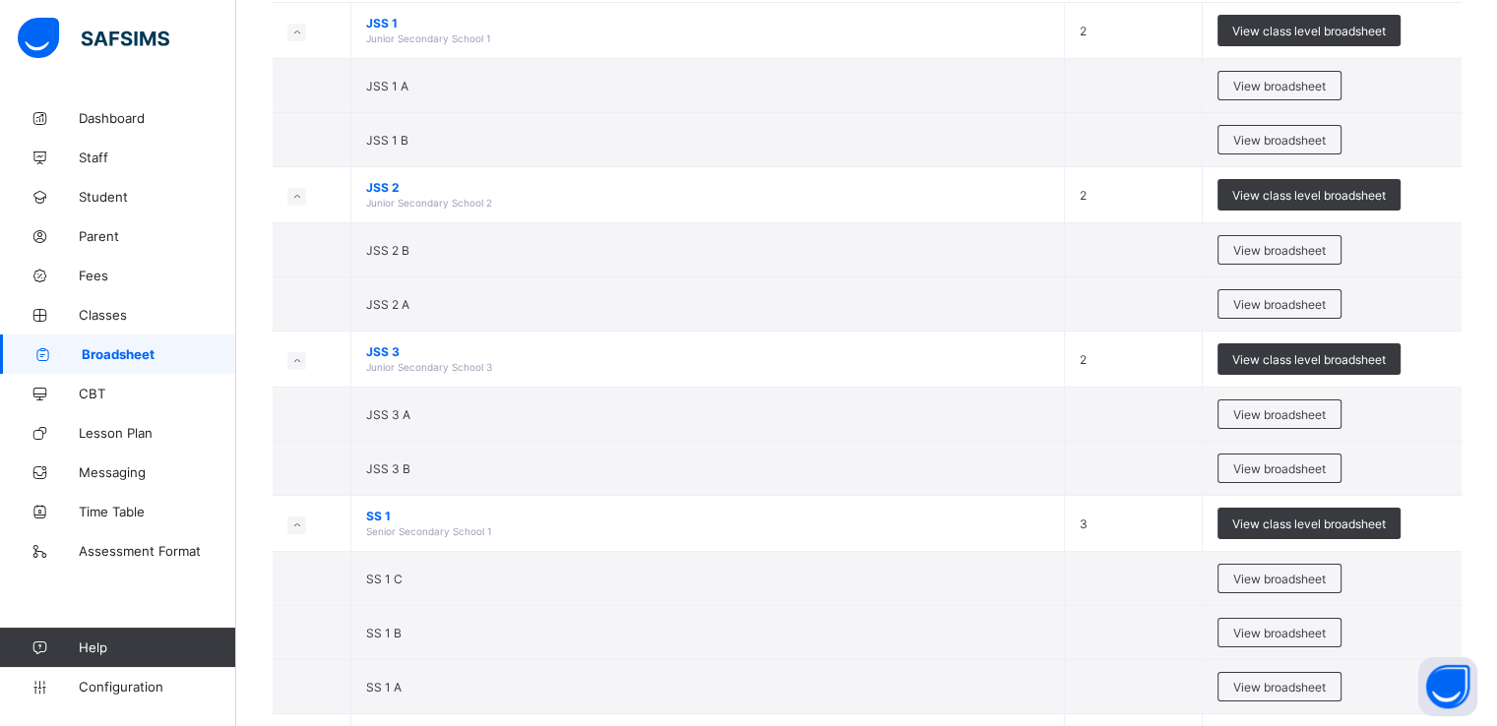
scroll to position [239, 0]
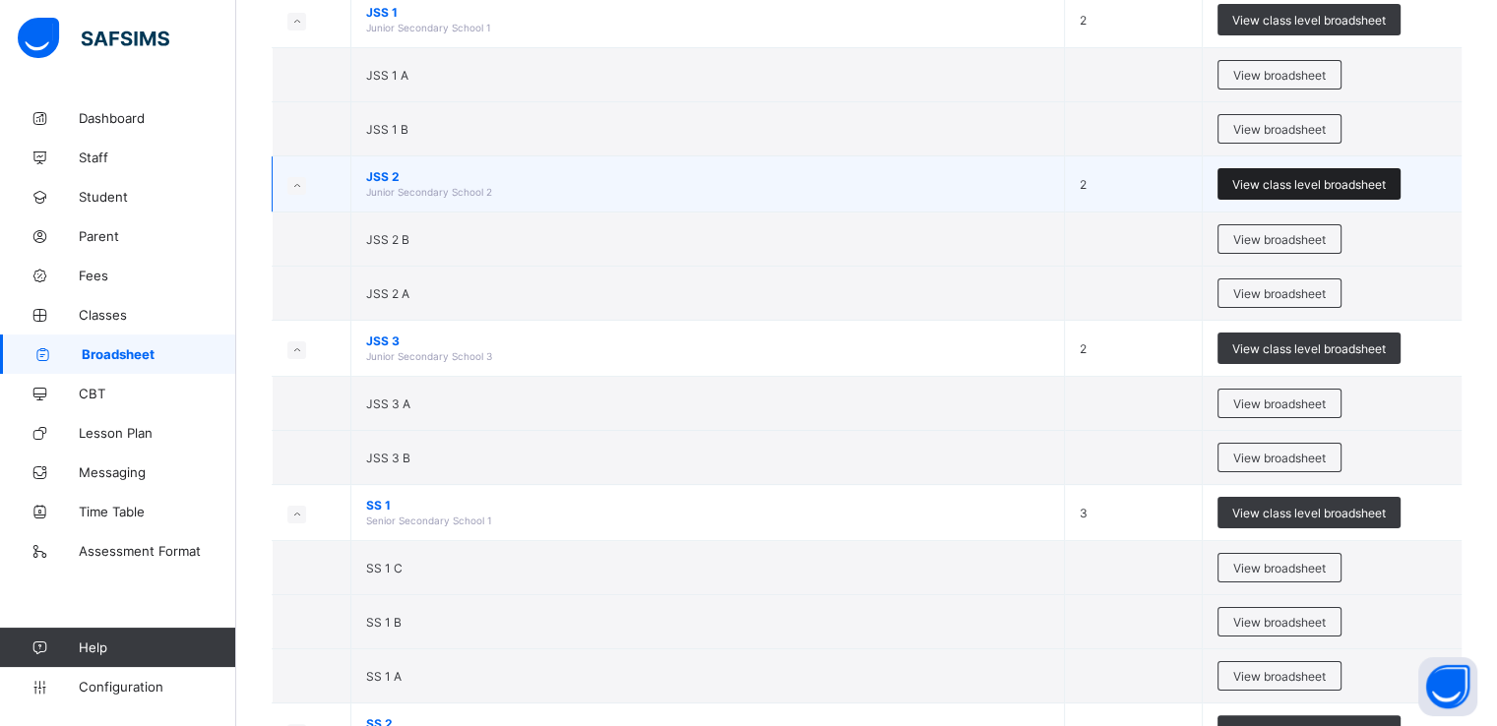
click at [1289, 184] on span "View class level broadsheet" at bounding box center [1309, 184] width 154 height 15
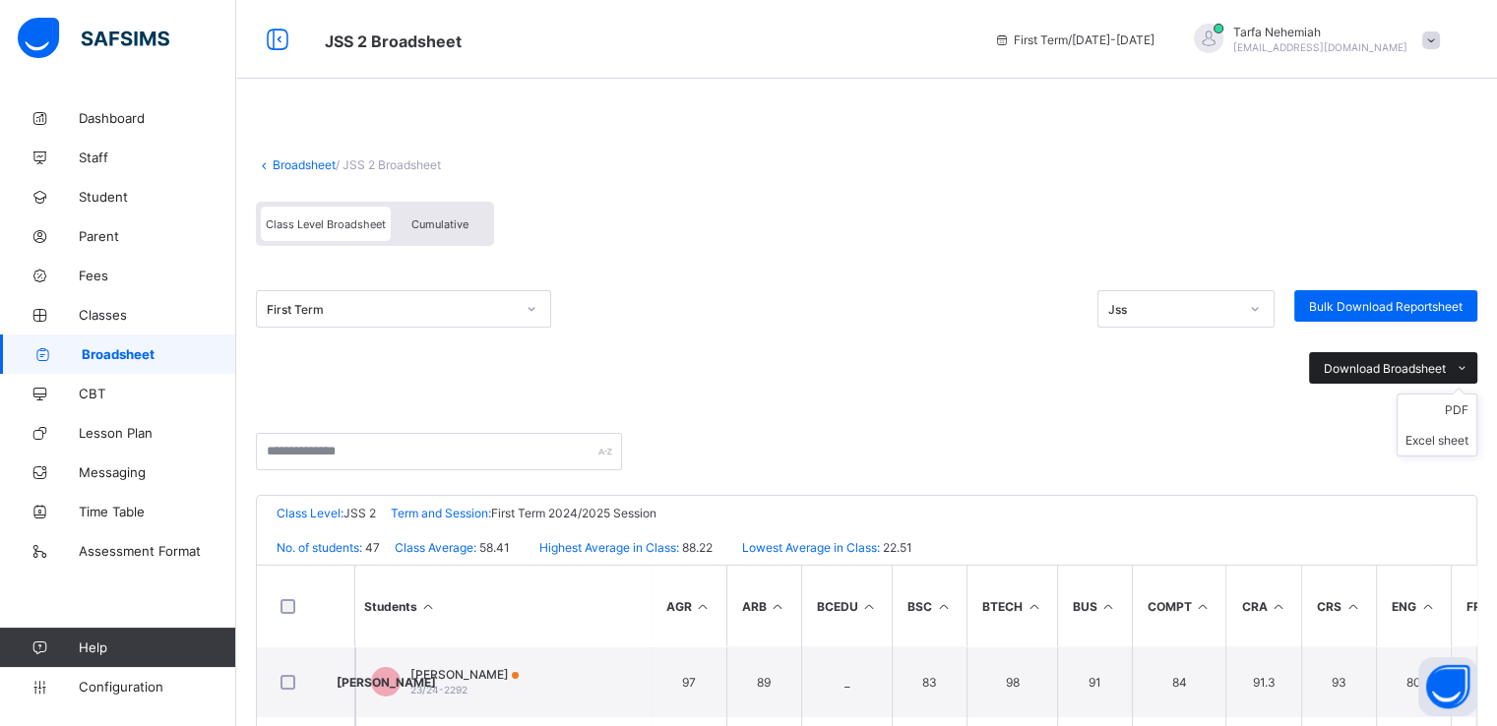
click at [1469, 369] on icon at bounding box center [1462, 368] width 15 height 13
click at [1465, 444] on li "Excel sheet" at bounding box center [1436, 440] width 79 height 31
click at [294, 165] on link "Broadsheet" at bounding box center [304, 164] width 63 height 15
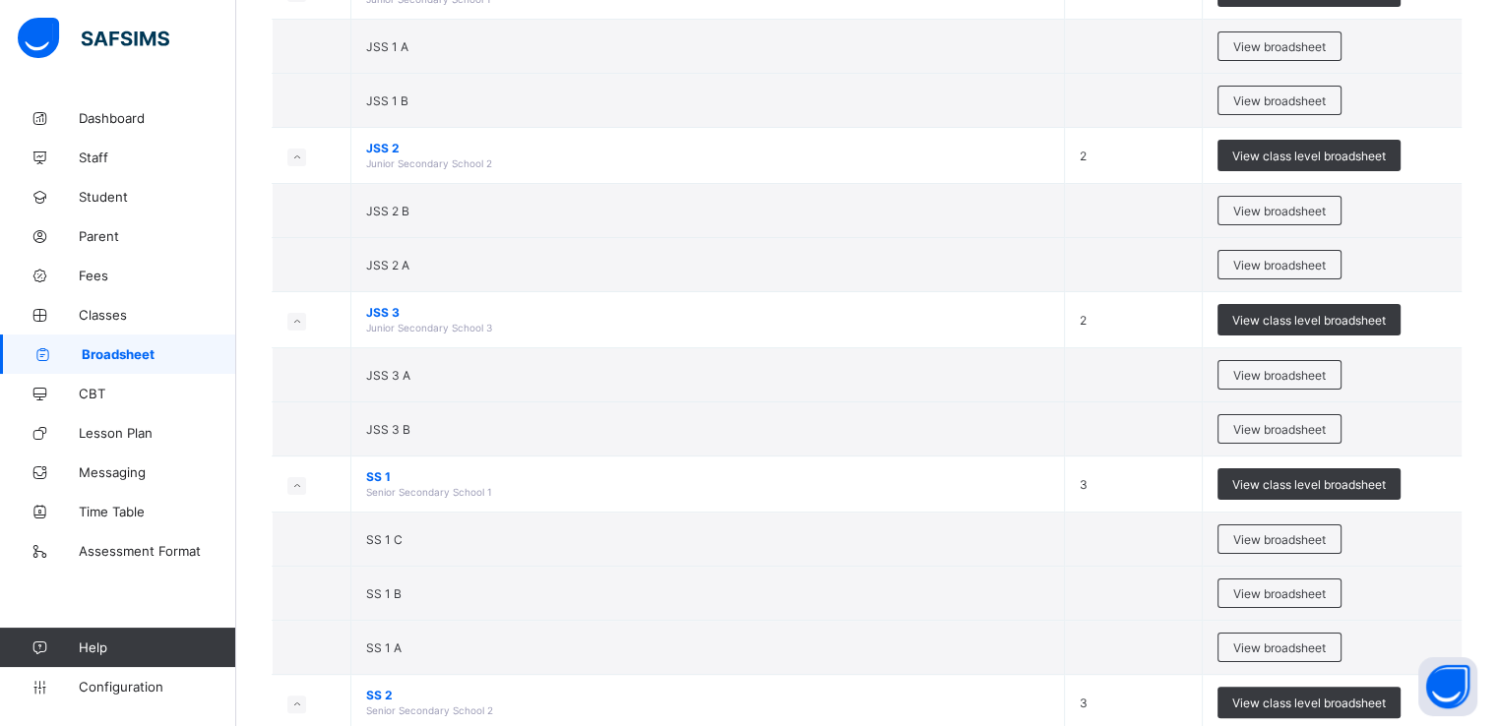
scroll to position [274, 0]
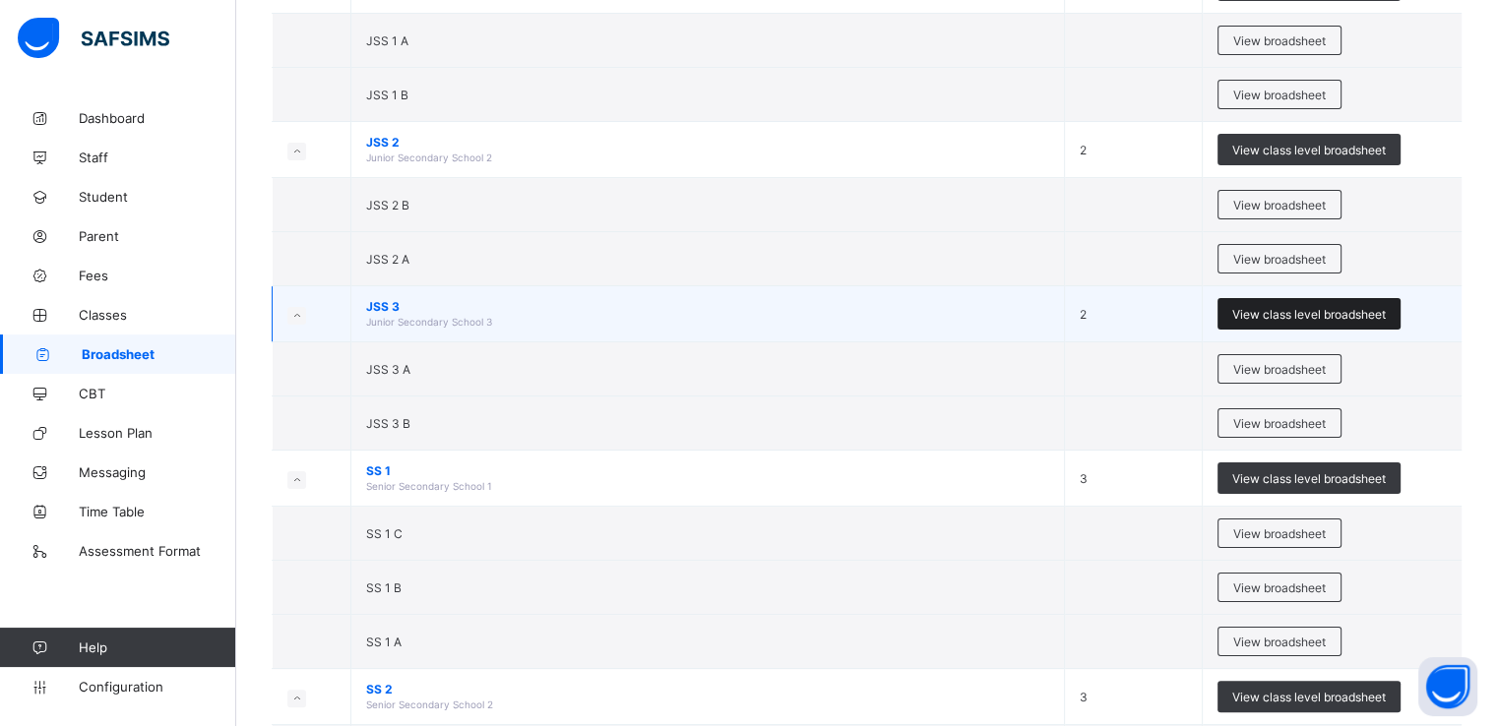
click at [1279, 312] on span "View class level broadsheet" at bounding box center [1309, 314] width 154 height 15
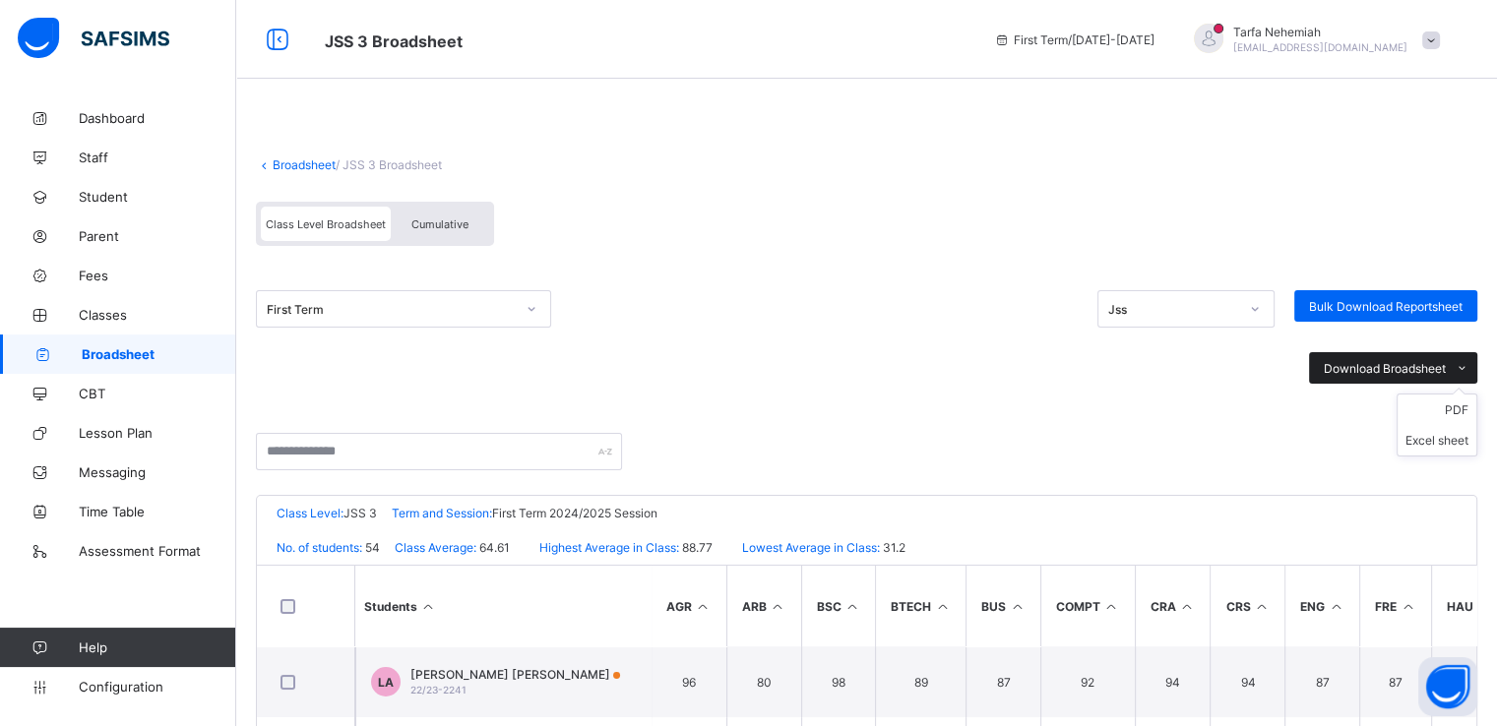
click at [1469, 371] on icon at bounding box center [1462, 368] width 15 height 13
click at [1456, 444] on li "Excel sheet" at bounding box center [1436, 440] width 79 height 31
click at [300, 164] on link "Broadsheet" at bounding box center [304, 164] width 63 height 15
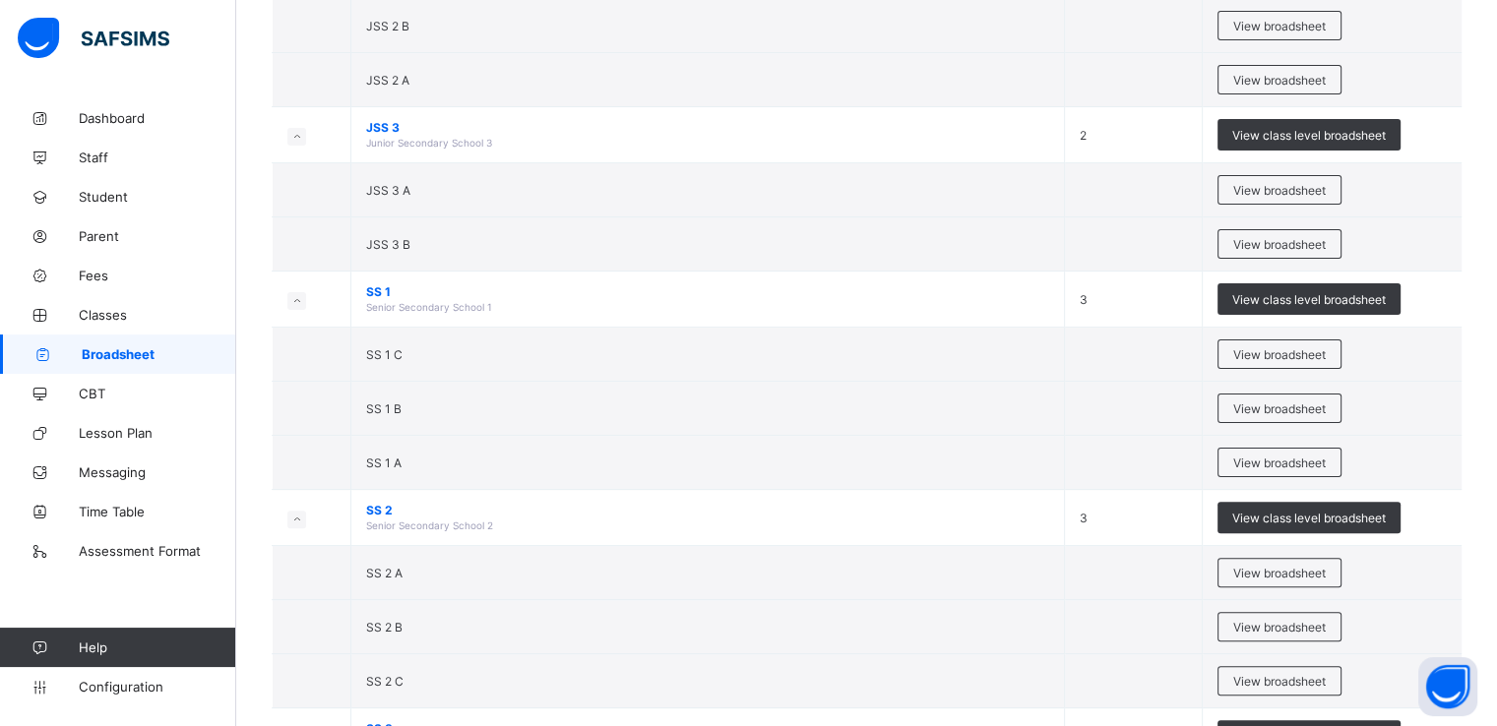
scroll to position [454, 0]
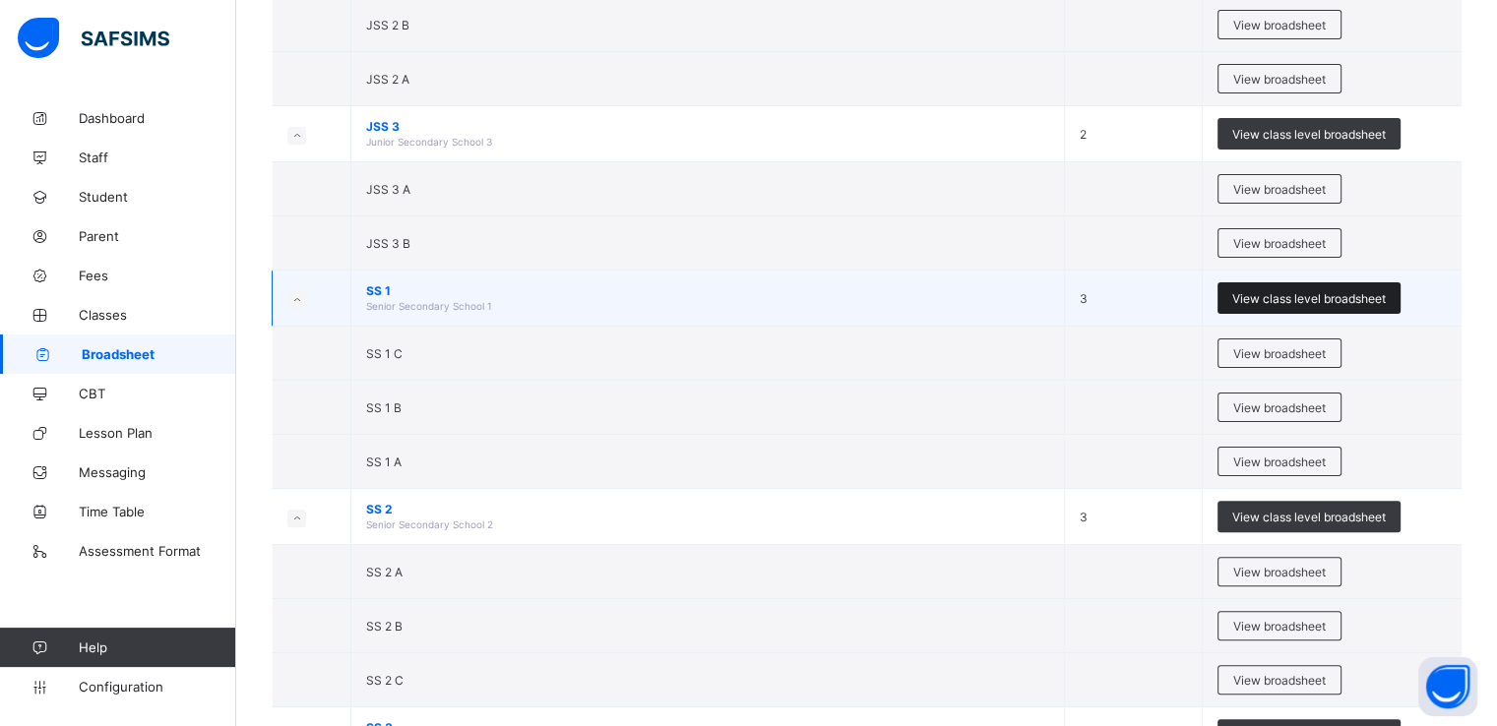
click at [1301, 291] on span "View class level broadsheet" at bounding box center [1309, 298] width 154 height 15
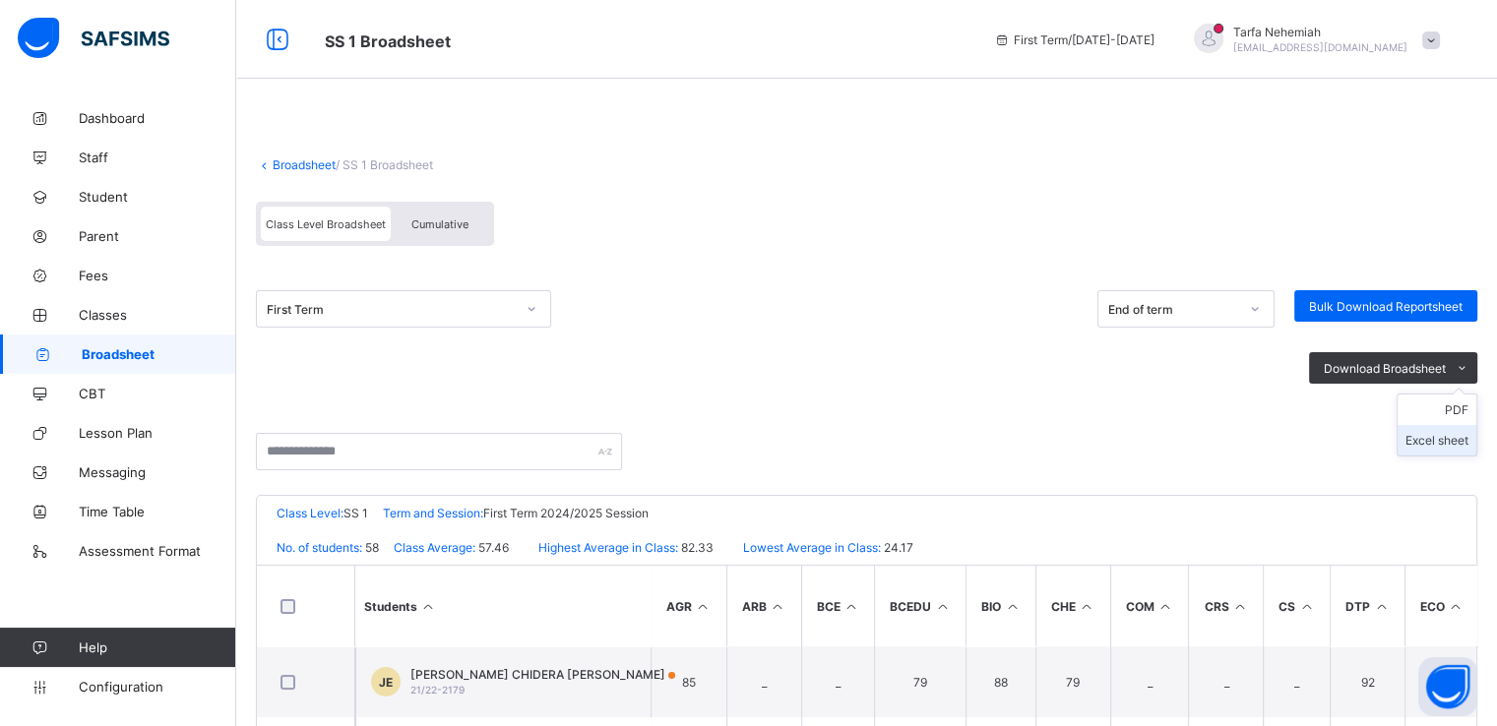
click at [1467, 447] on li "Excel sheet" at bounding box center [1436, 440] width 79 height 31
click at [292, 166] on link "Broadsheet" at bounding box center [304, 164] width 63 height 15
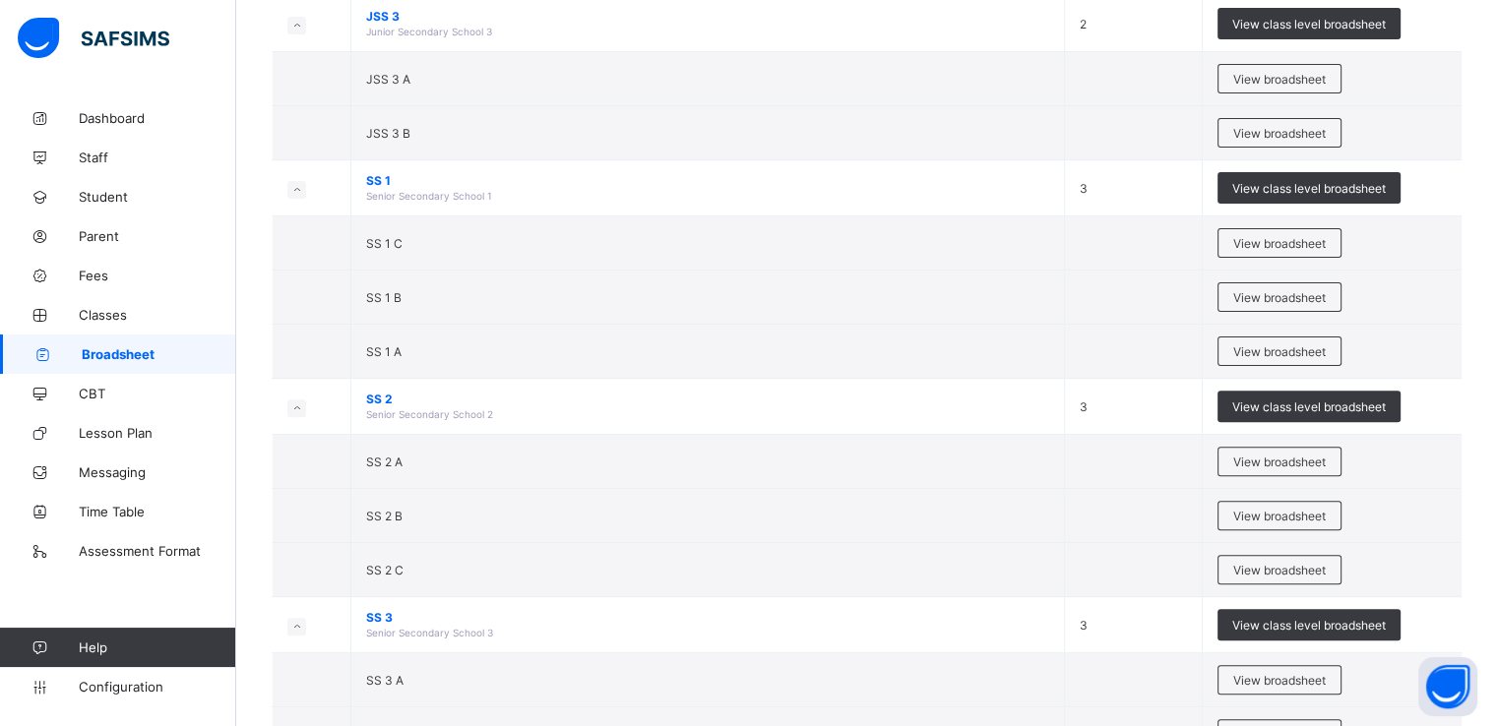
scroll to position [575, 0]
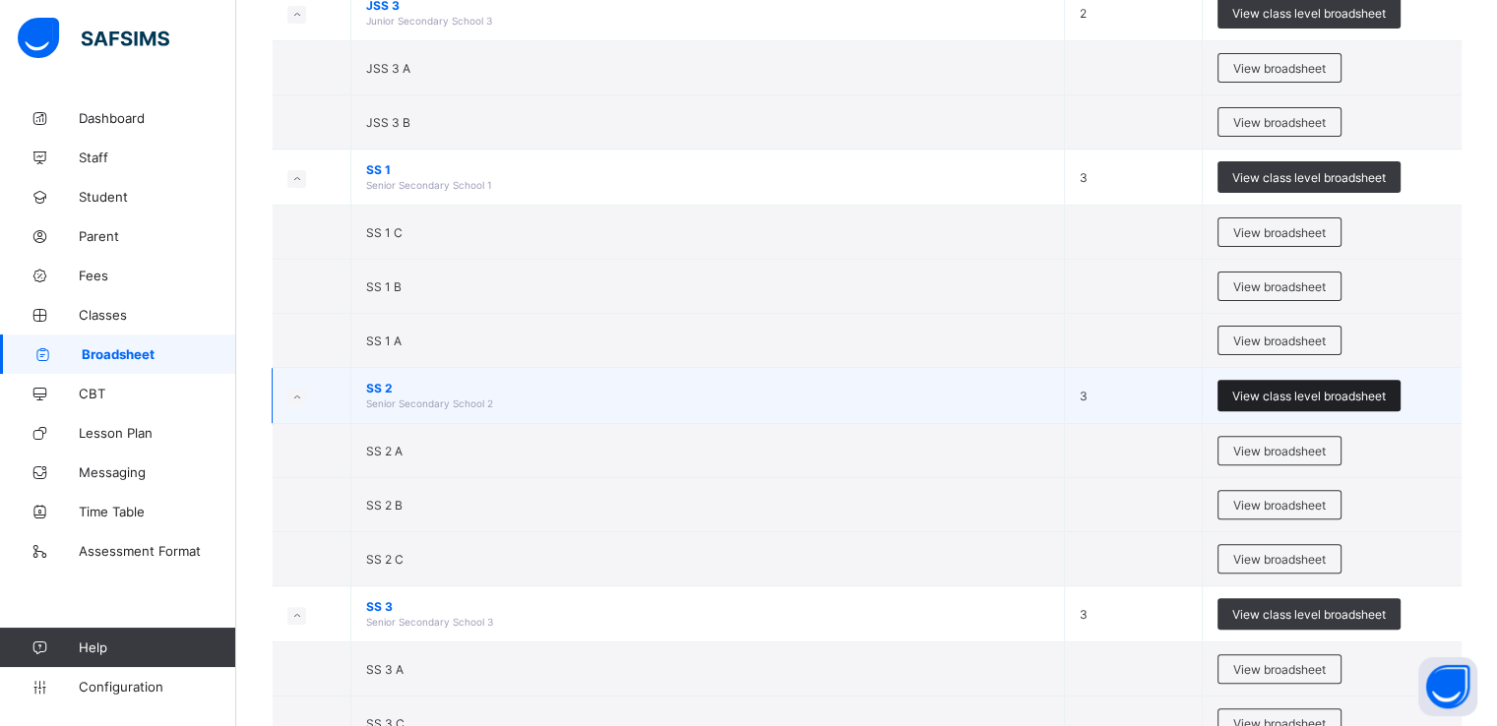
click at [1267, 392] on span "View class level broadsheet" at bounding box center [1309, 396] width 154 height 15
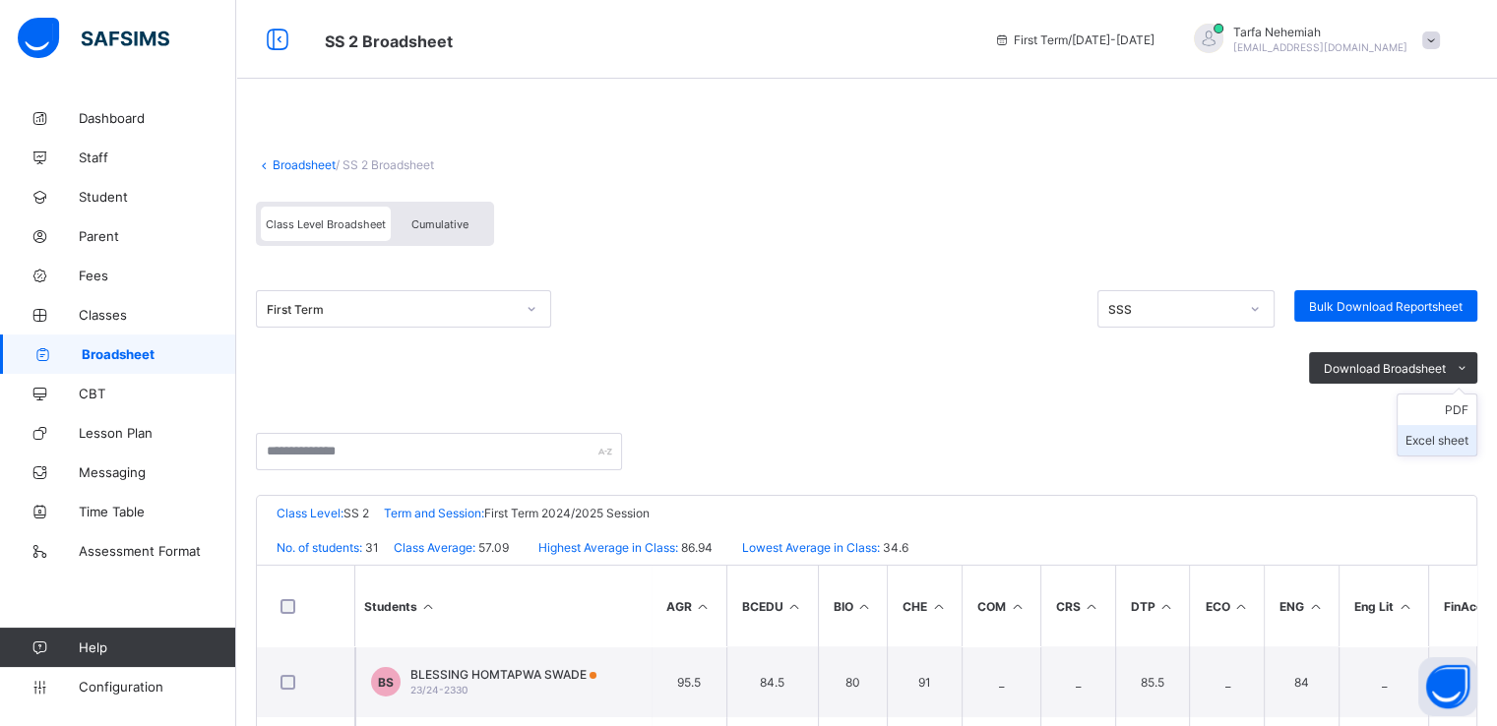
click at [1449, 440] on li "Excel sheet" at bounding box center [1436, 440] width 79 height 31
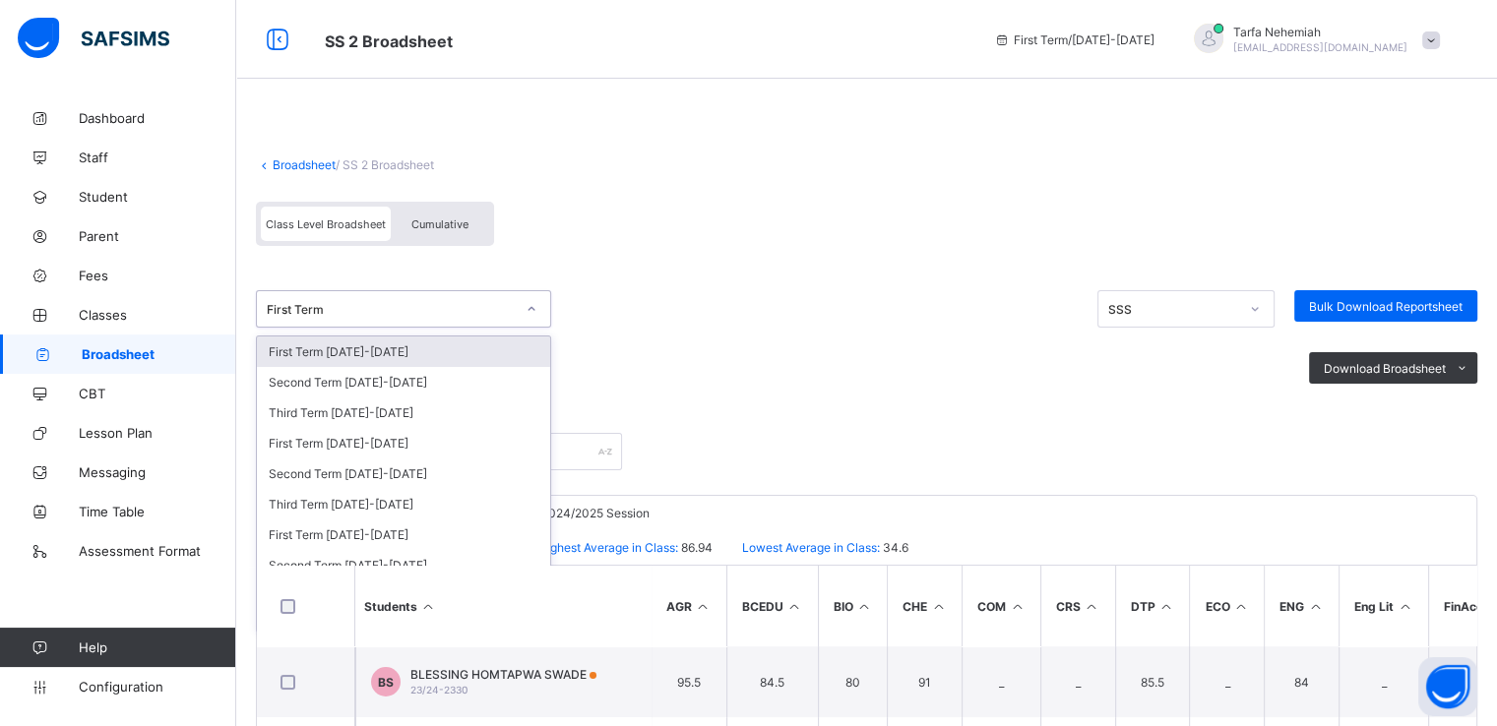
click at [402, 304] on div "First Term" at bounding box center [391, 309] width 248 height 15
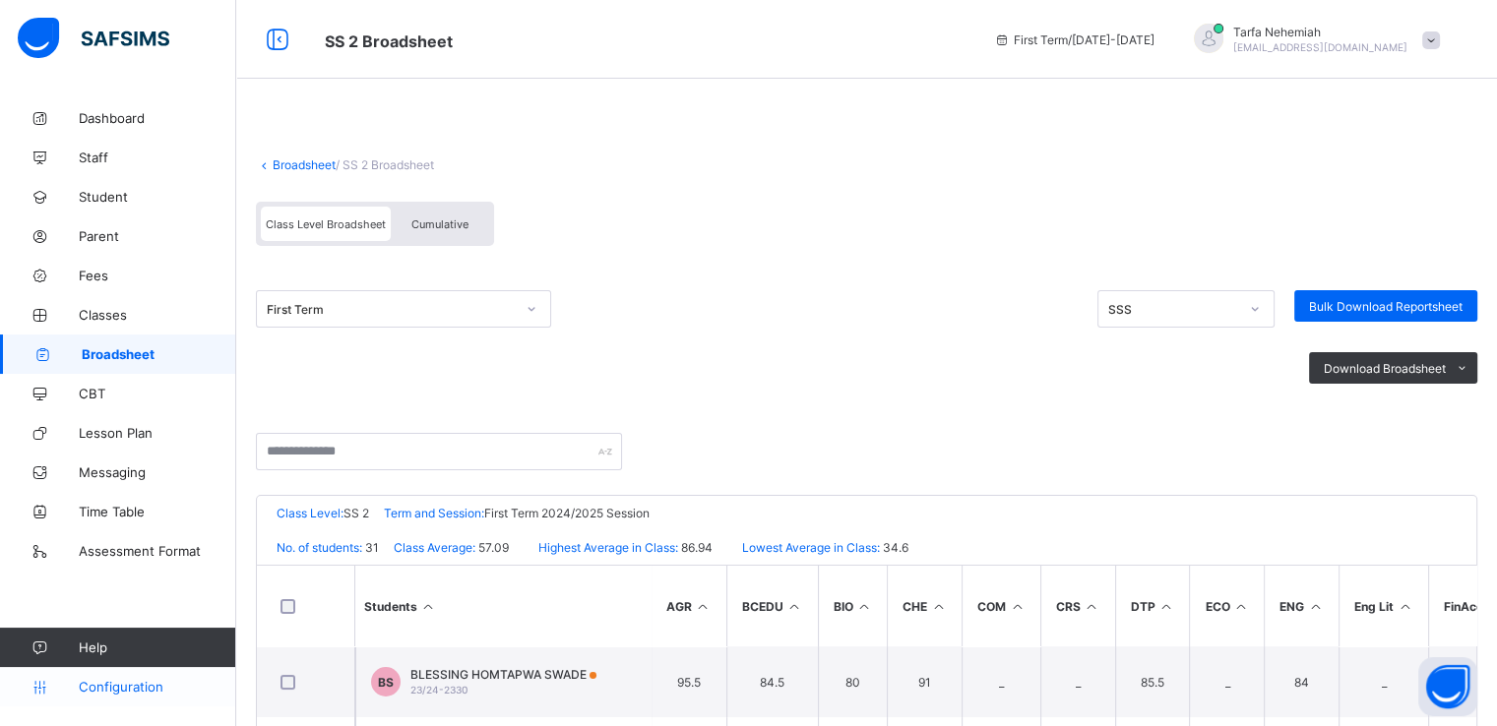
click at [110, 689] on span "Configuration" at bounding box center [157, 687] width 156 height 16
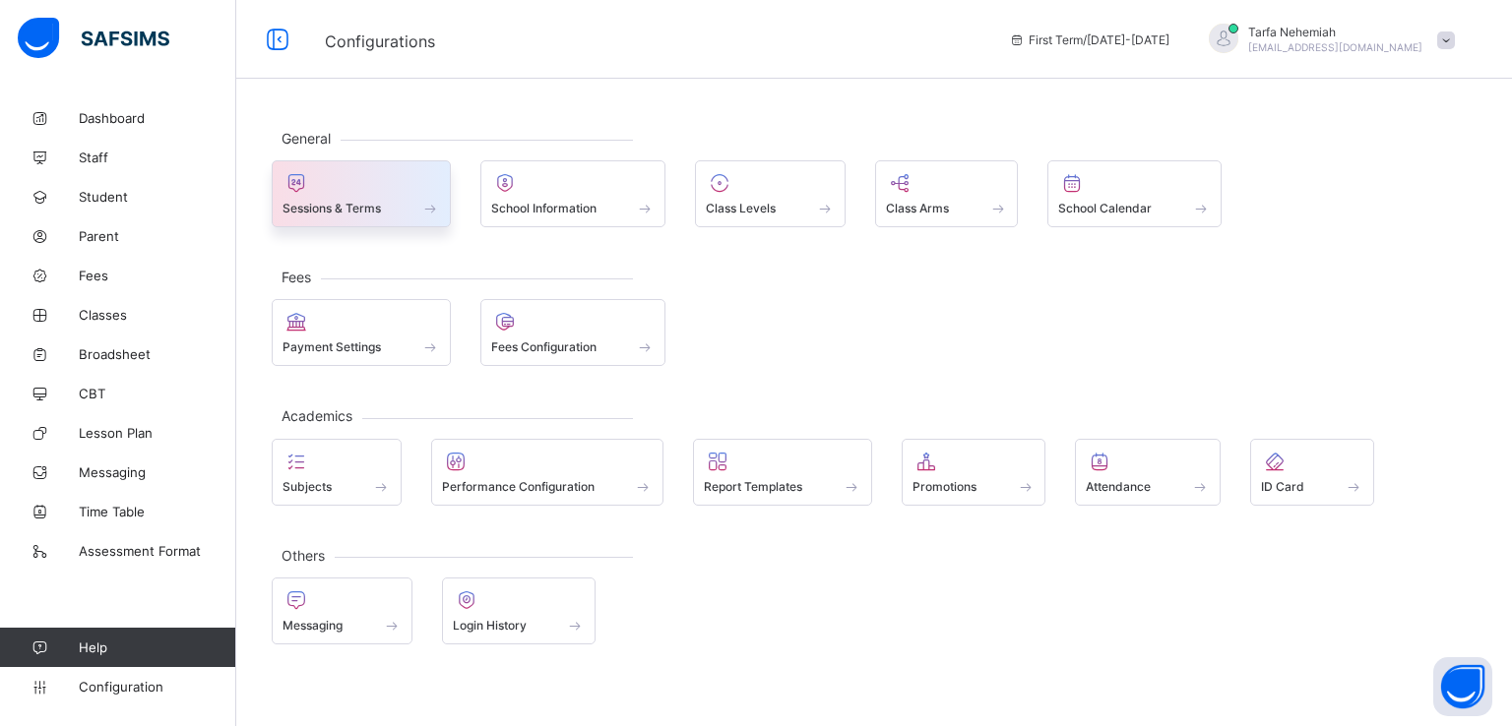
click at [324, 165] on div "Sessions & Terms" at bounding box center [361, 193] width 179 height 67
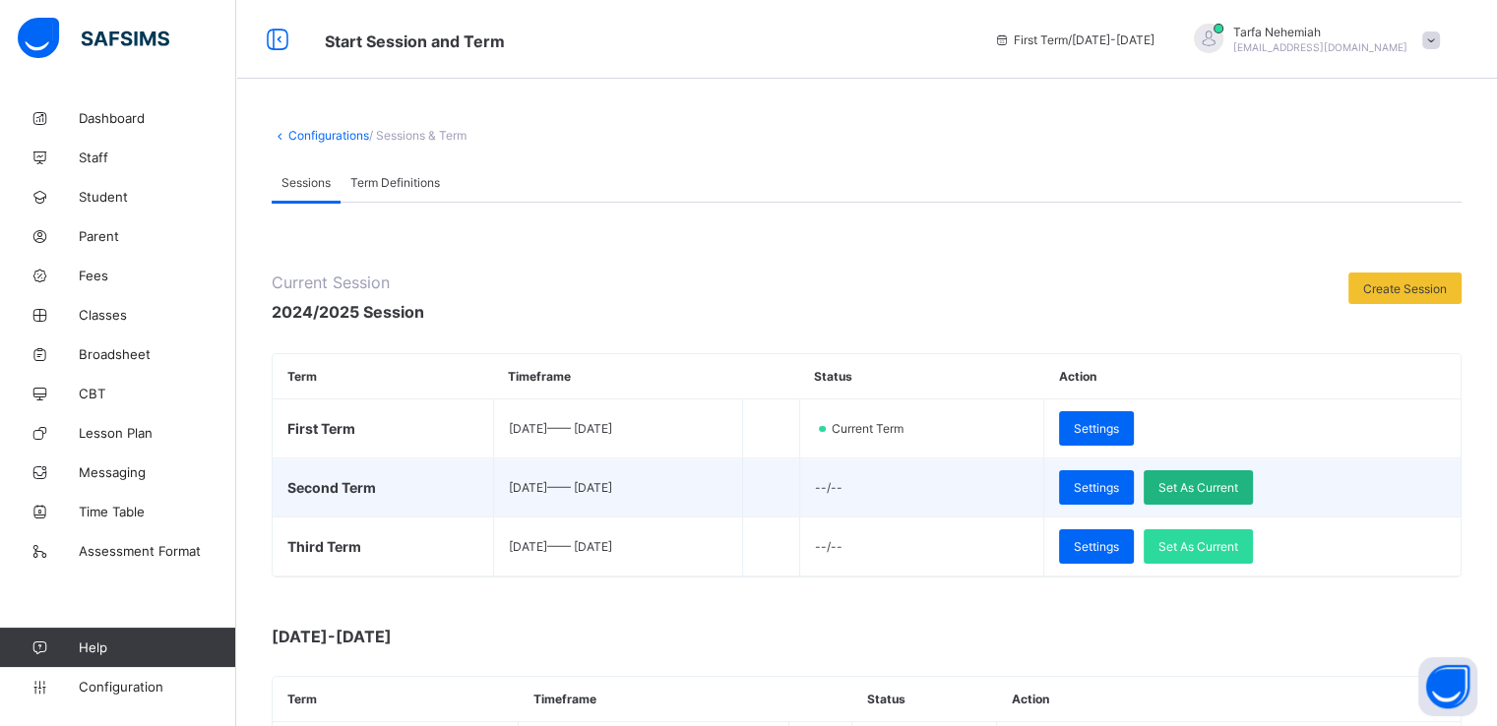
click at [1228, 483] on span "Set As Current" at bounding box center [1198, 487] width 80 height 15
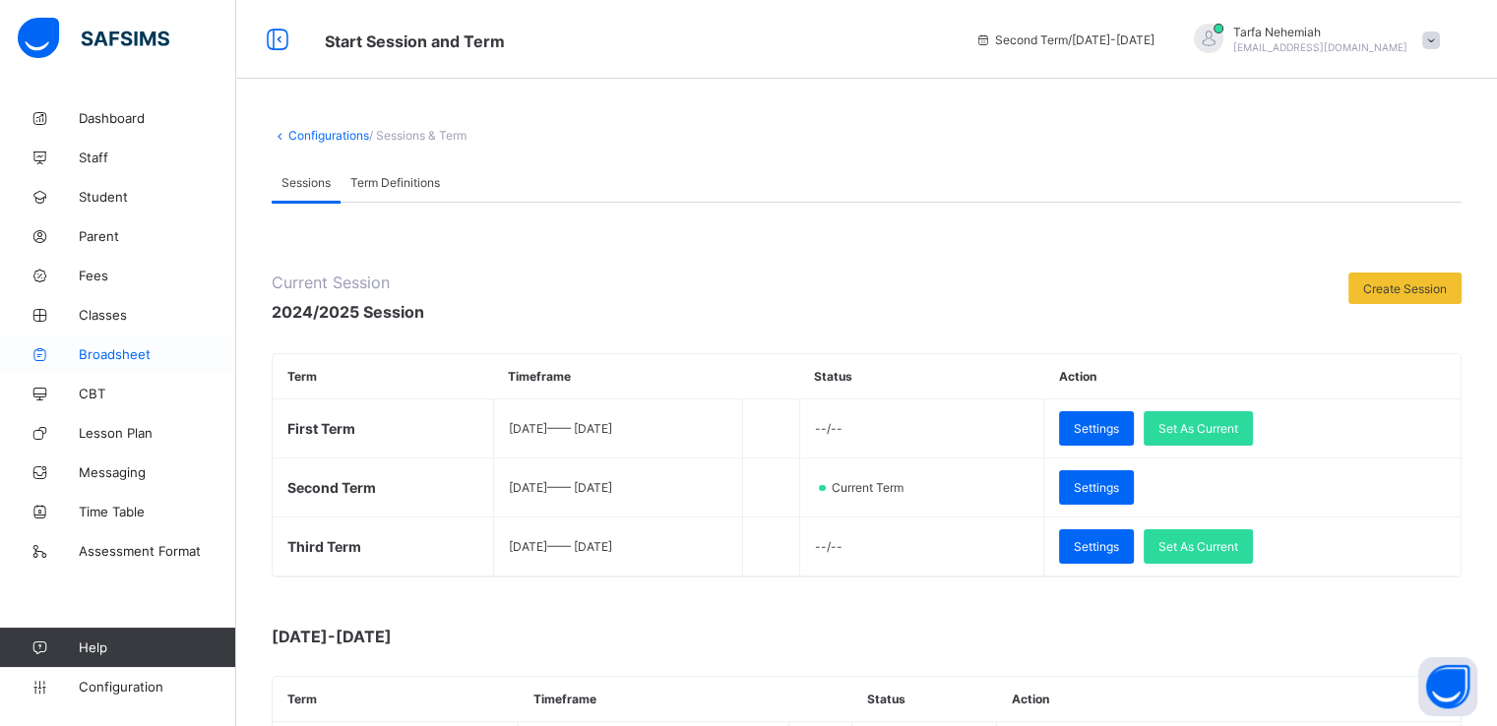
click at [95, 351] on span "Broadsheet" at bounding box center [157, 354] width 157 height 16
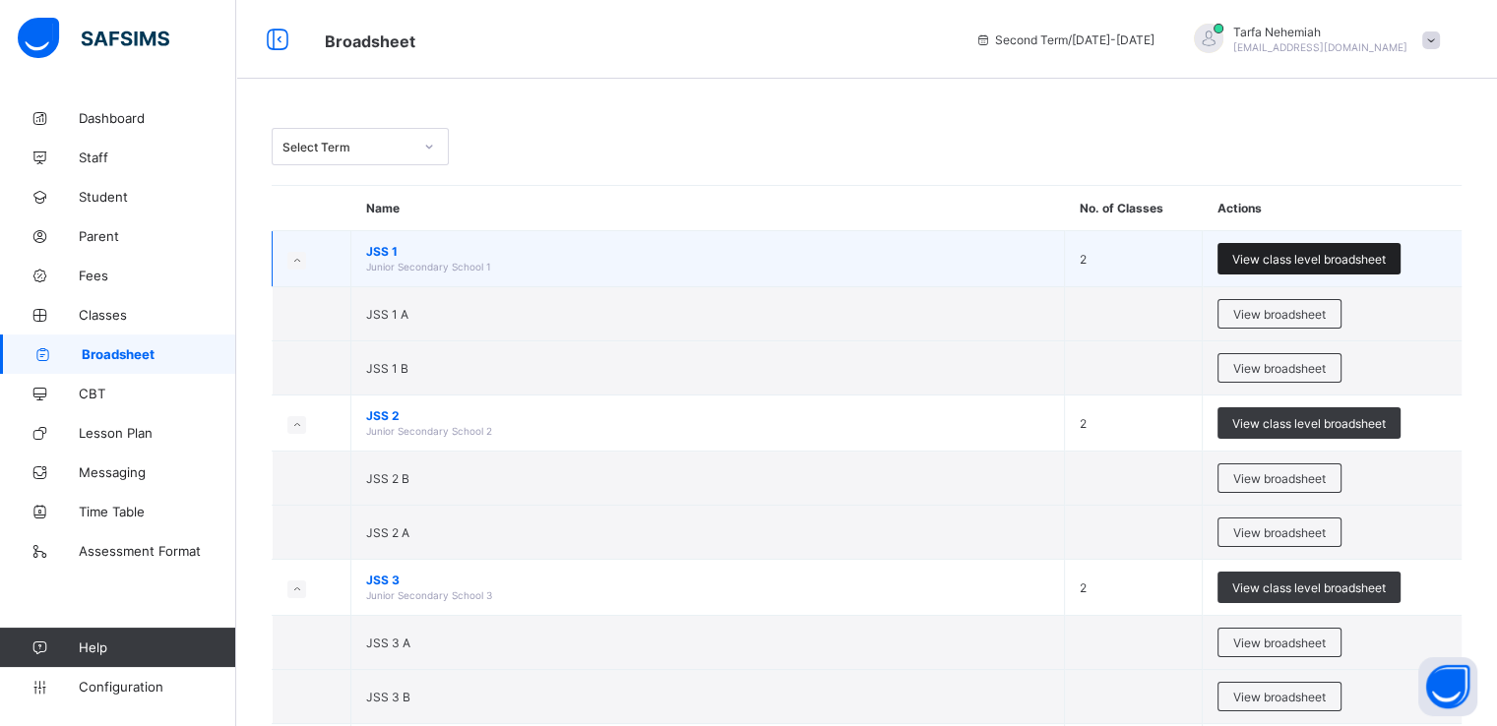
click at [1286, 258] on span "View class level broadsheet" at bounding box center [1309, 259] width 154 height 15
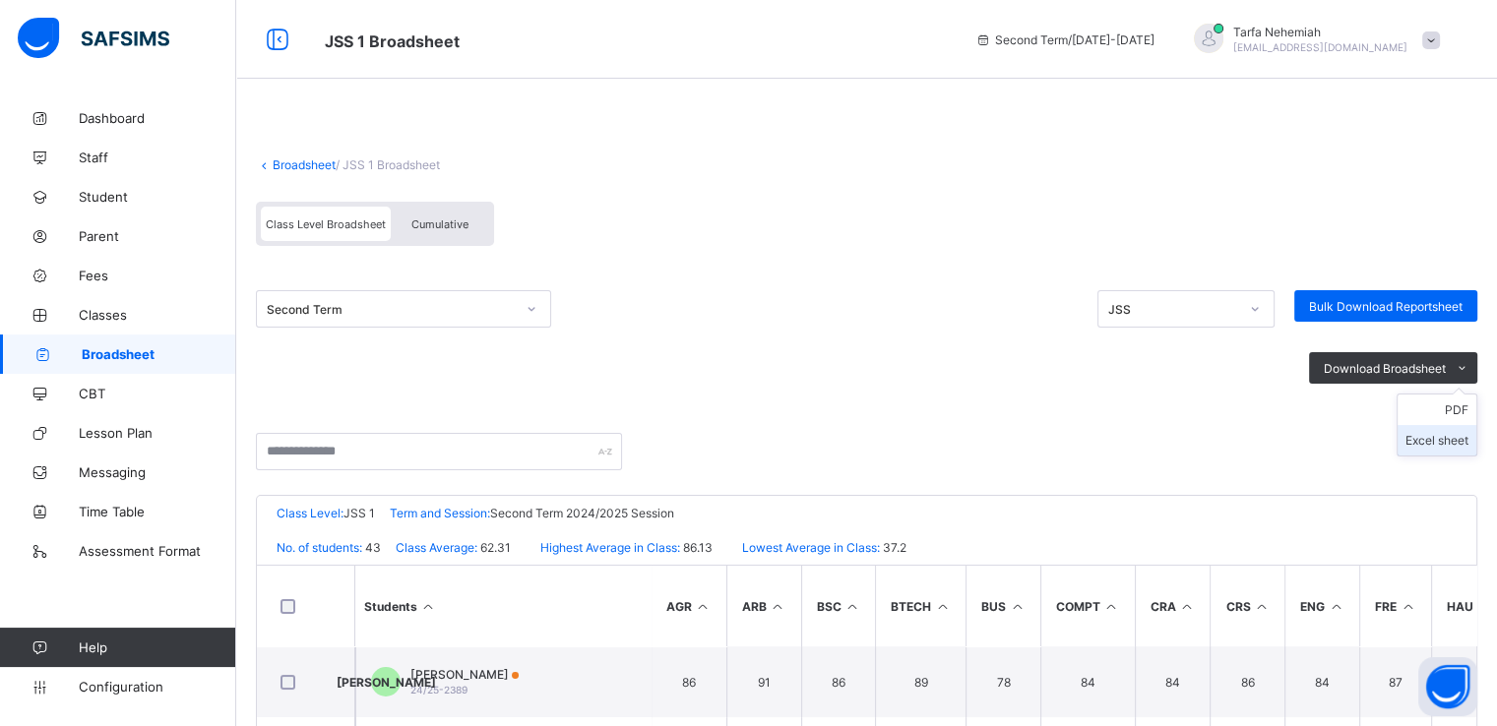
click at [1456, 440] on li "Excel sheet" at bounding box center [1436, 440] width 79 height 31
click at [294, 166] on link "Broadsheet" at bounding box center [304, 164] width 63 height 15
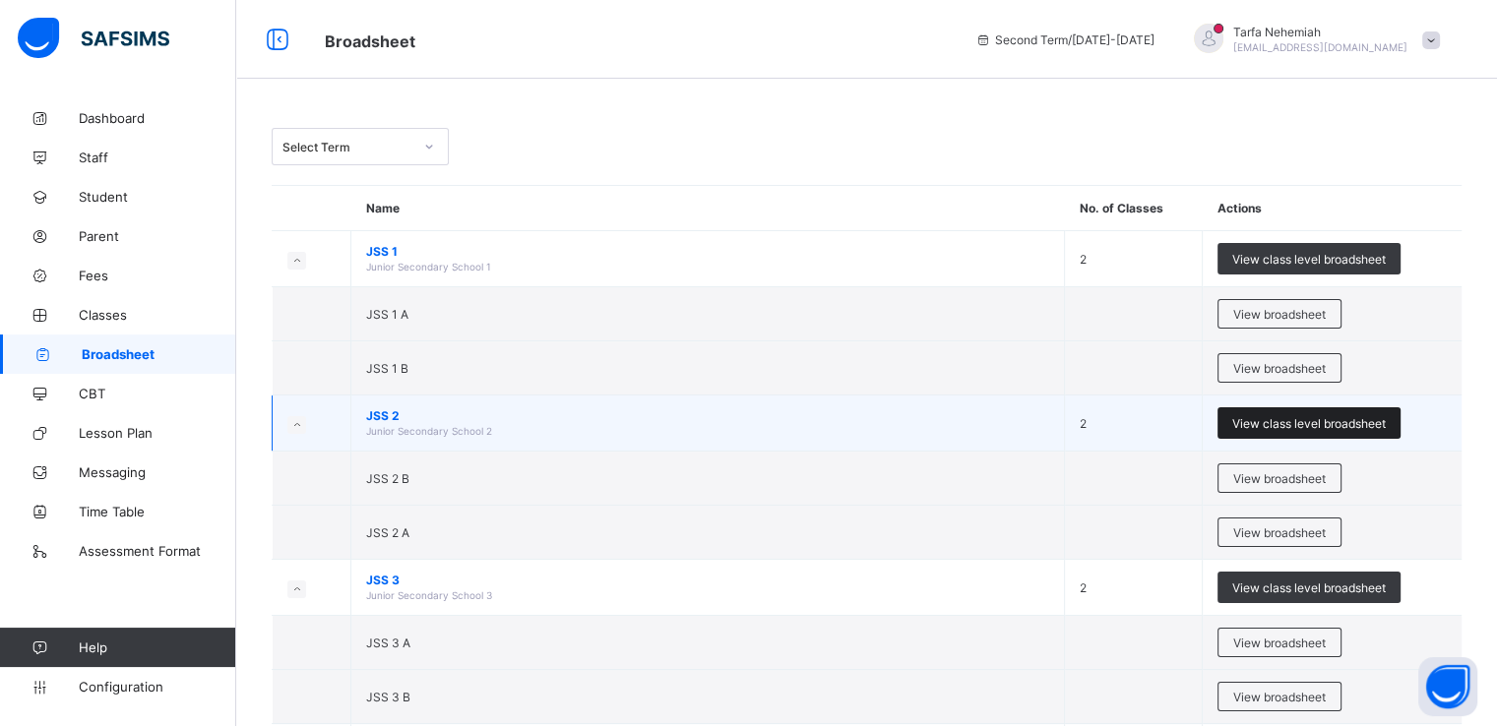
click at [1272, 424] on span "View class level broadsheet" at bounding box center [1309, 423] width 154 height 15
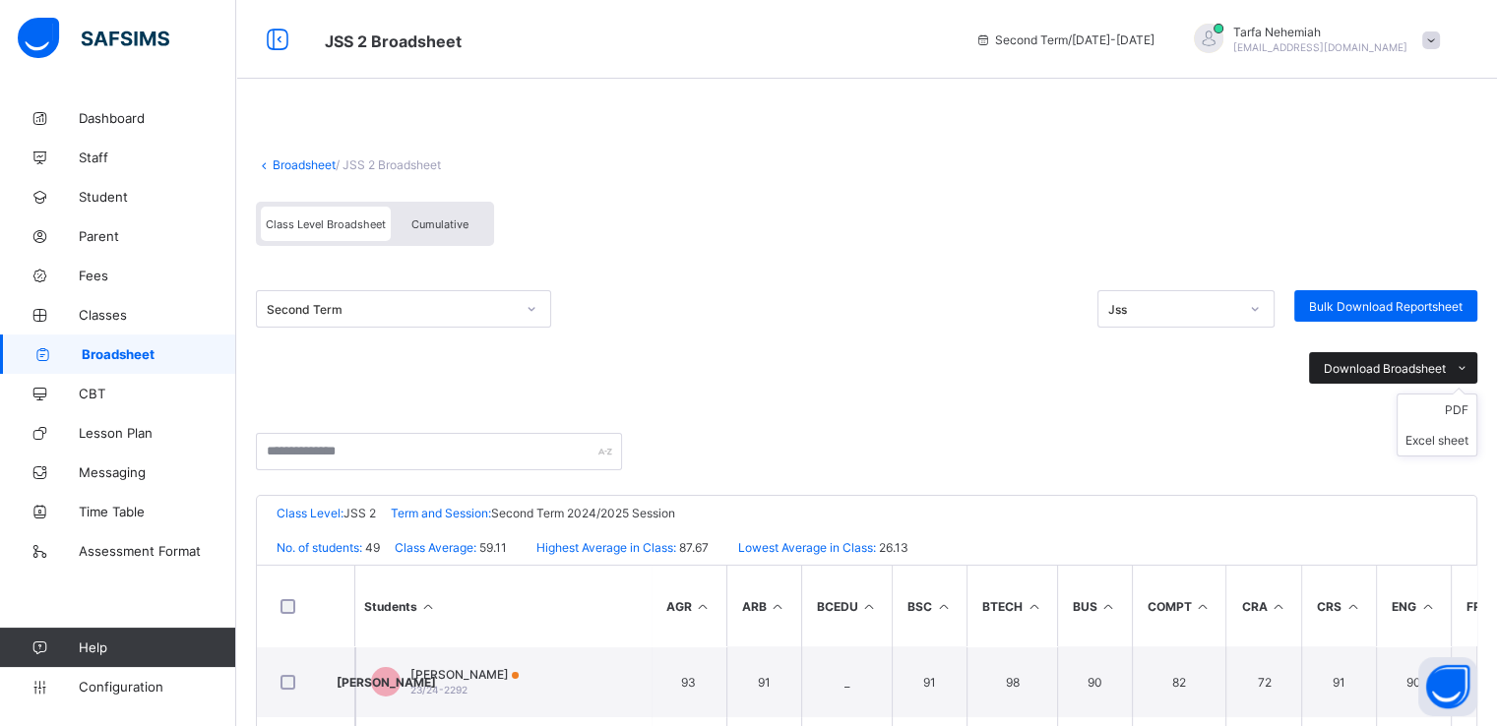
click at [1468, 365] on icon at bounding box center [1462, 368] width 15 height 13
click at [1456, 447] on li "Excel sheet" at bounding box center [1436, 440] width 79 height 31
click at [303, 165] on link "Broadsheet" at bounding box center [304, 164] width 63 height 15
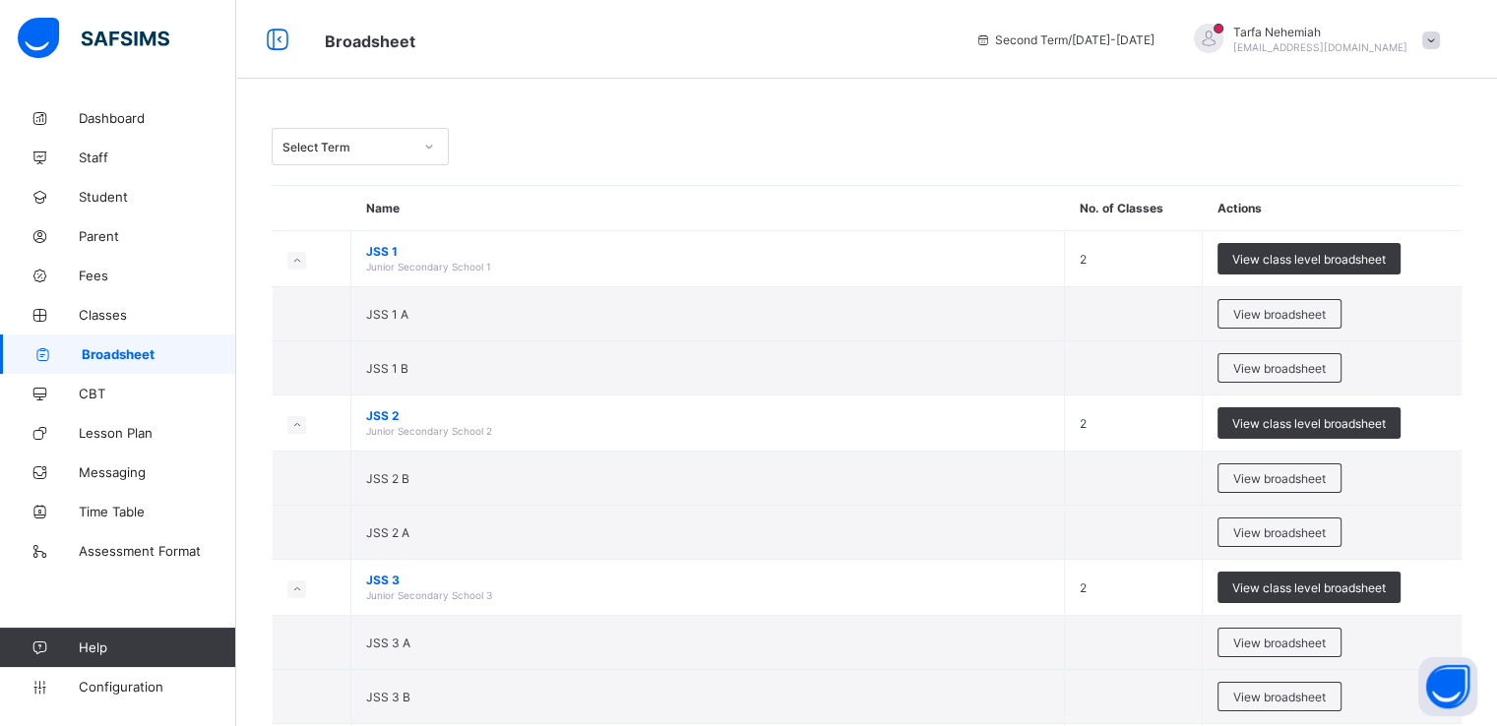
click at [1404, 153] on div "Select Term" at bounding box center [867, 146] width 1190 height 37
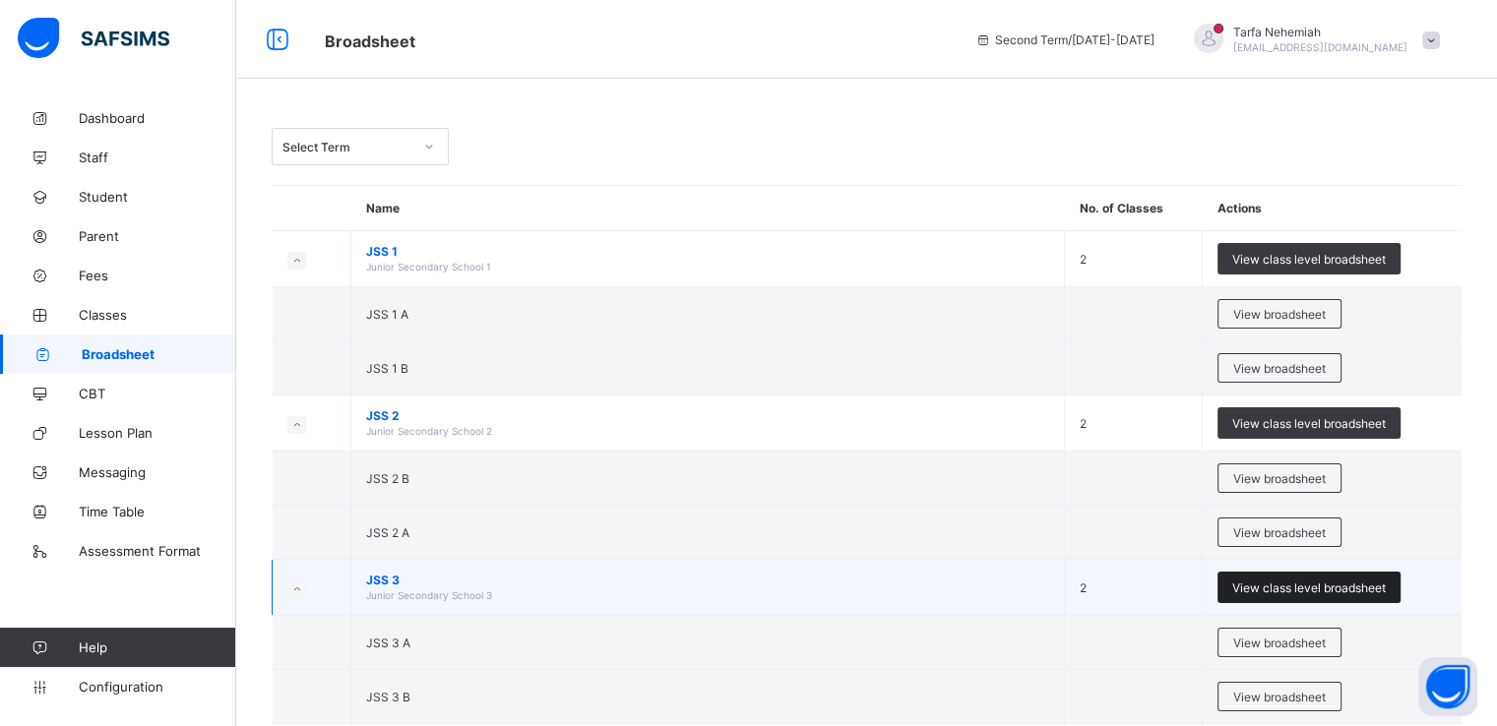
click at [1366, 585] on span "View class level broadsheet" at bounding box center [1309, 588] width 154 height 15
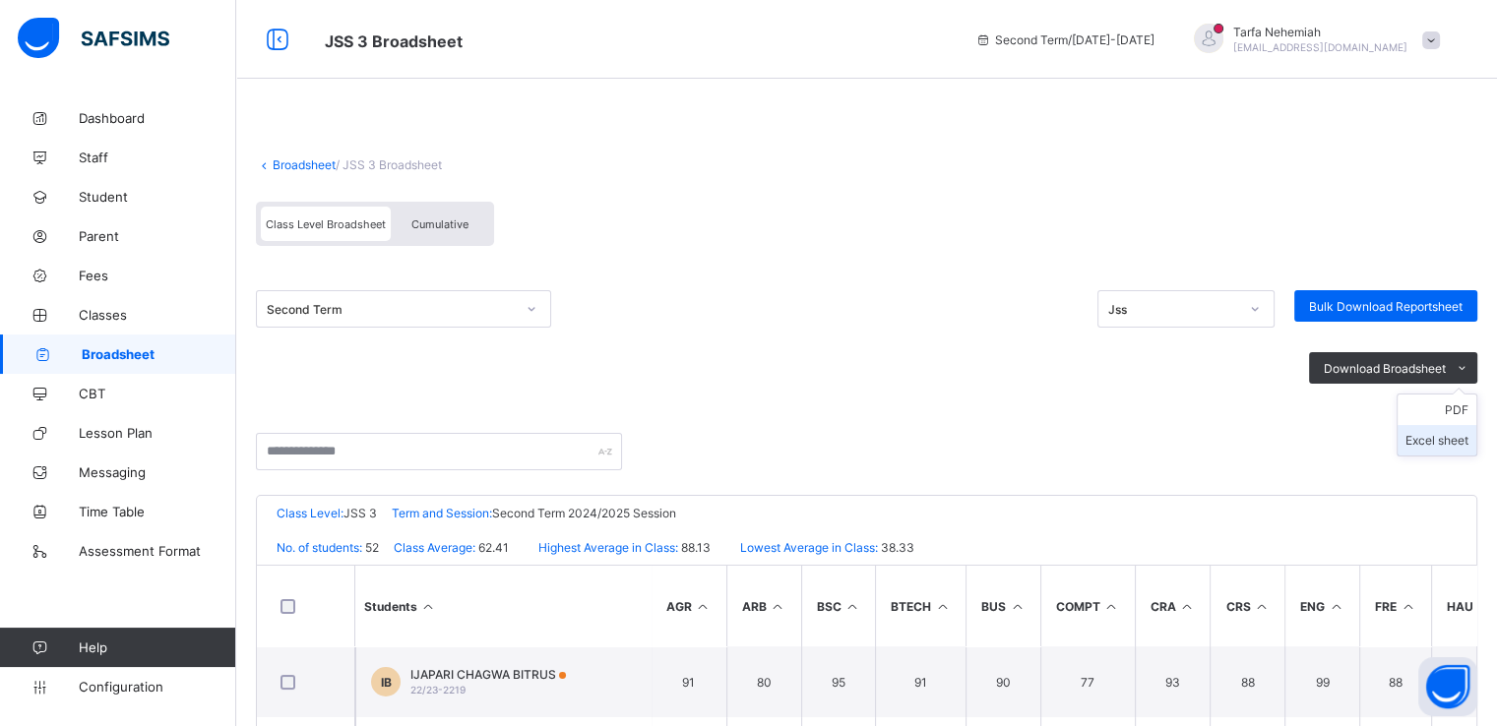
click at [1474, 438] on li "Excel sheet" at bounding box center [1436, 440] width 79 height 31
click at [896, 49] on span "JSS 3 Broadsheet" at bounding box center [635, 40] width 621 height 26
click at [283, 163] on link "Broadsheet" at bounding box center [304, 164] width 63 height 15
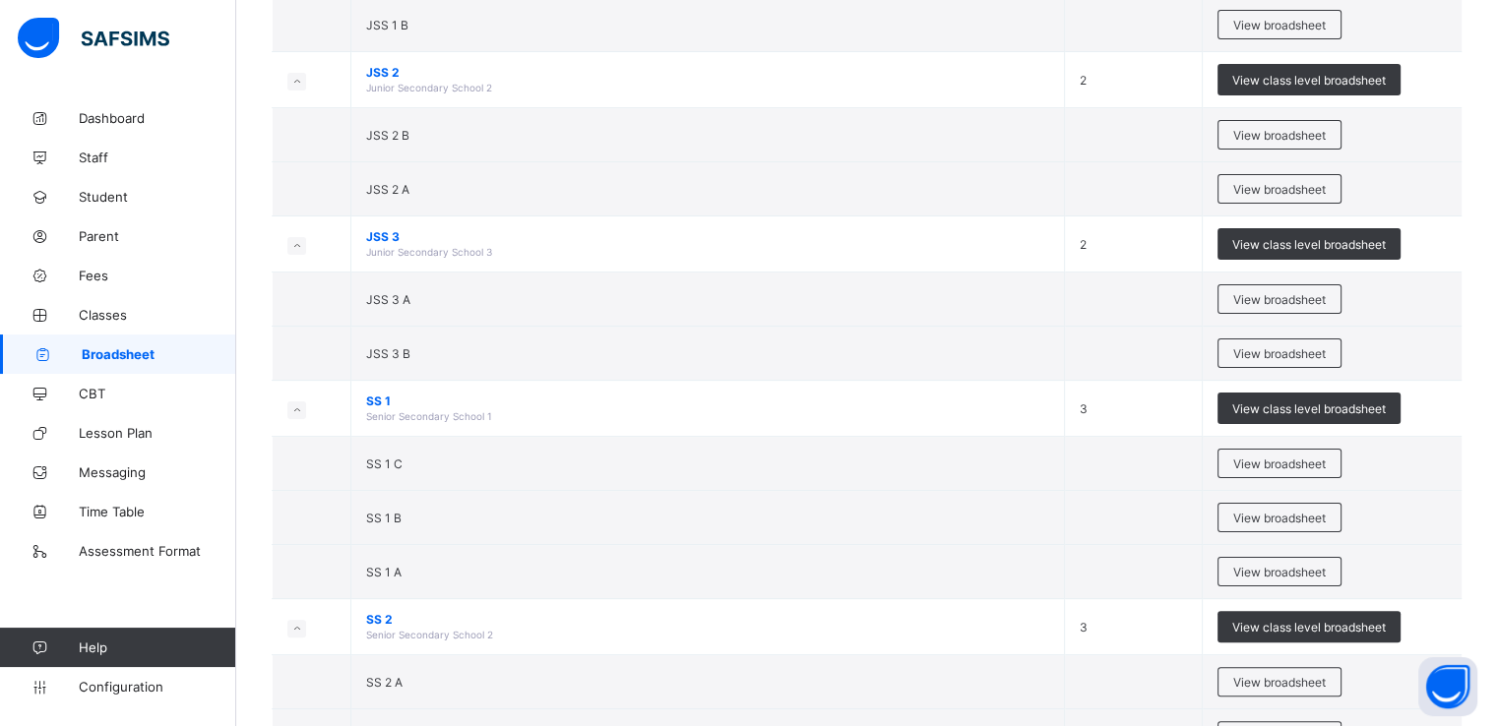
scroll to position [346, 0]
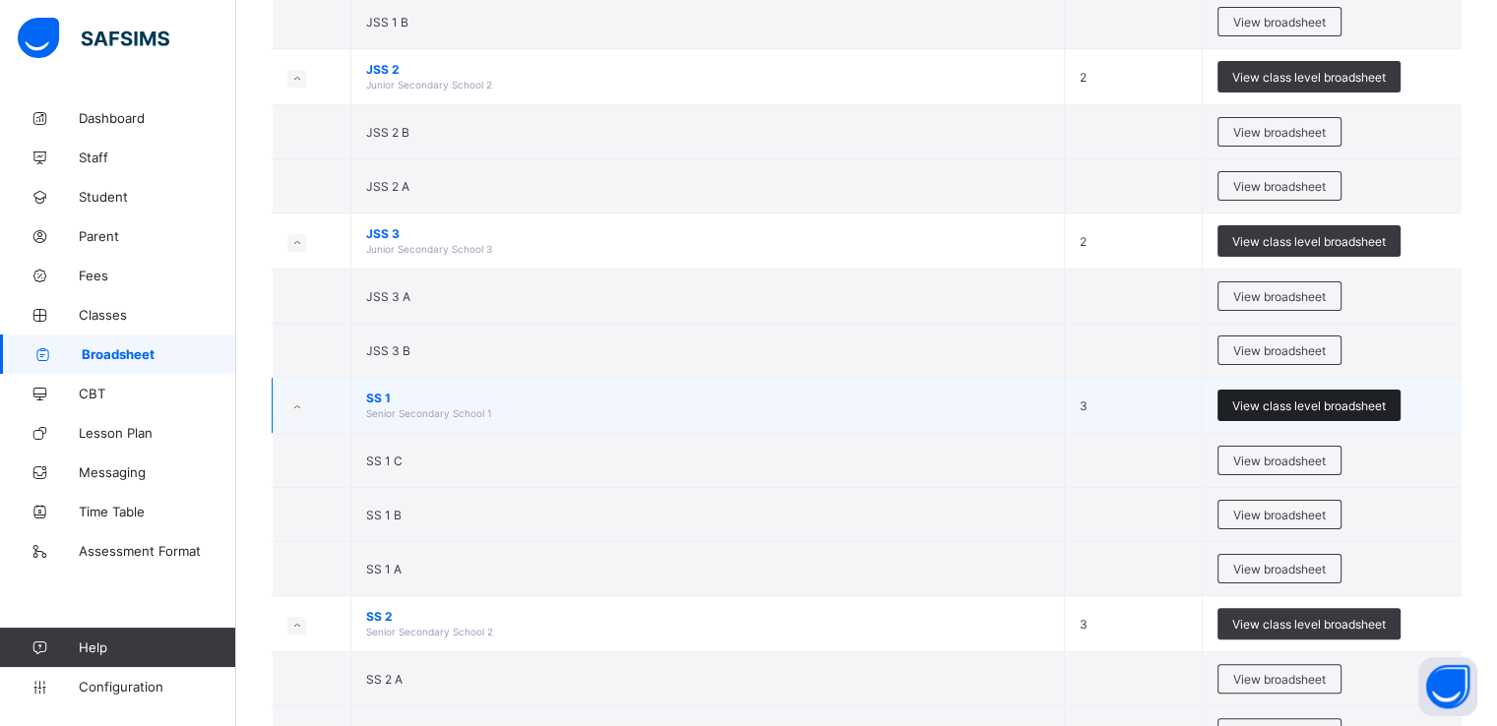
click at [1319, 402] on span "View class level broadsheet" at bounding box center [1309, 406] width 154 height 15
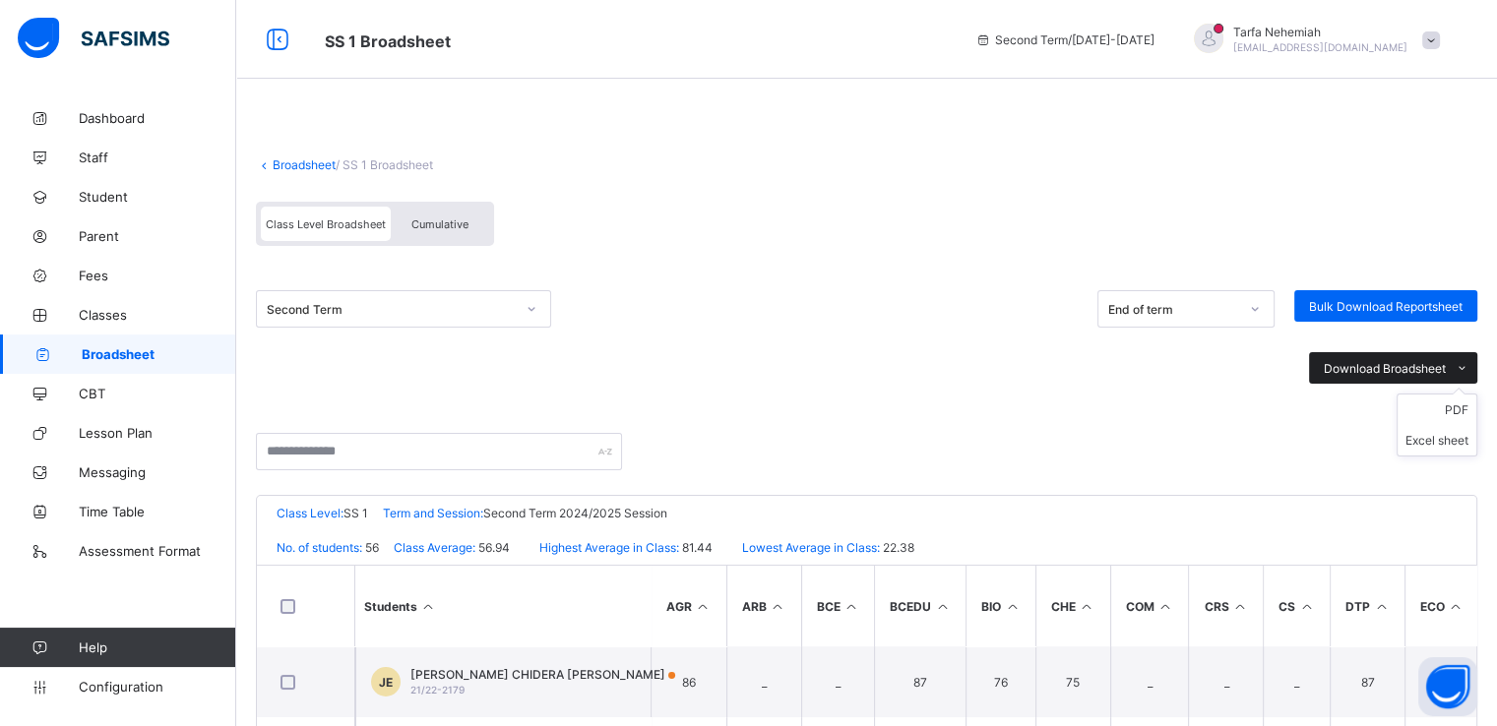
click at [1469, 365] on icon at bounding box center [1462, 368] width 15 height 13
click at [1464, 435] on li "Excel sheet" at bounding box center [1436, 440] width 79 height 31
click at [303, 164] on link "Broadsheet" at bounding box center [304, 164] width 63 height 15
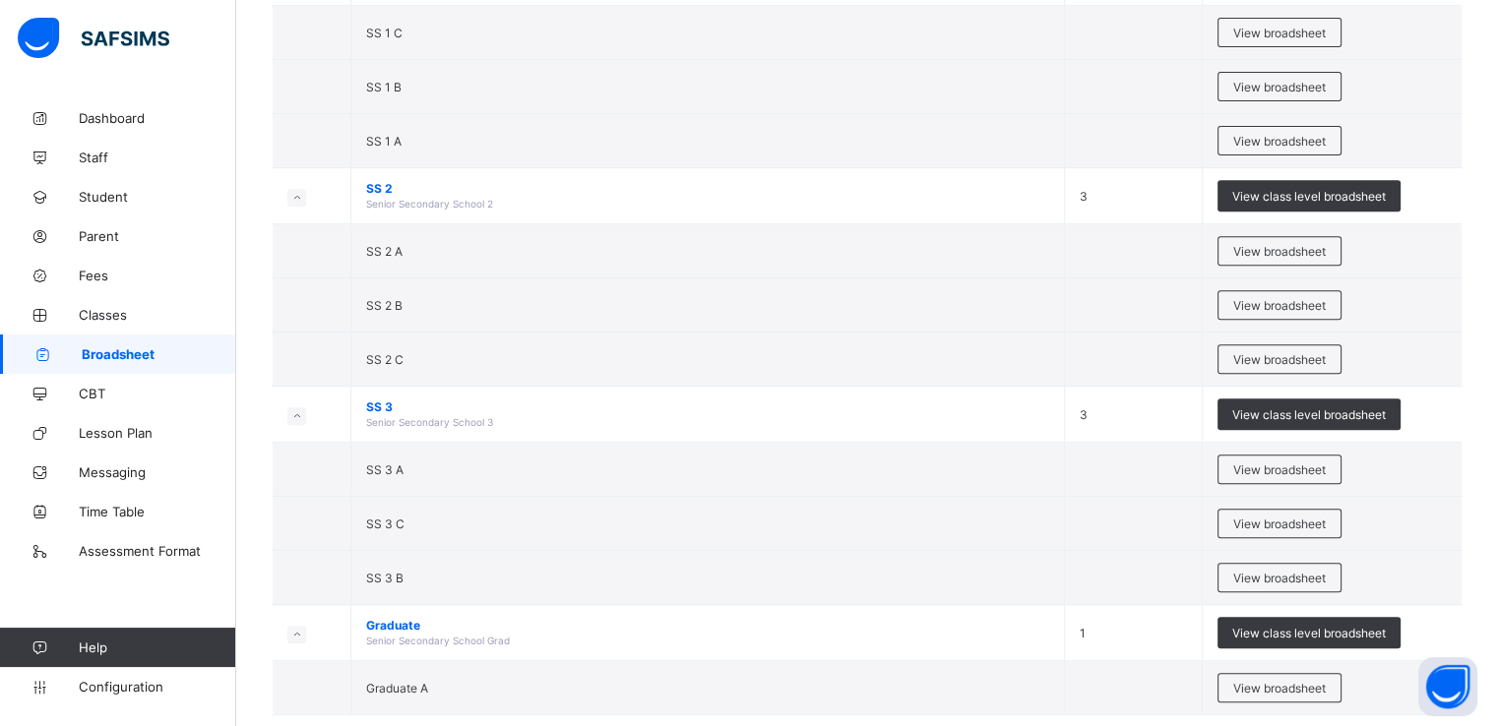
scroll to position [764, 0]
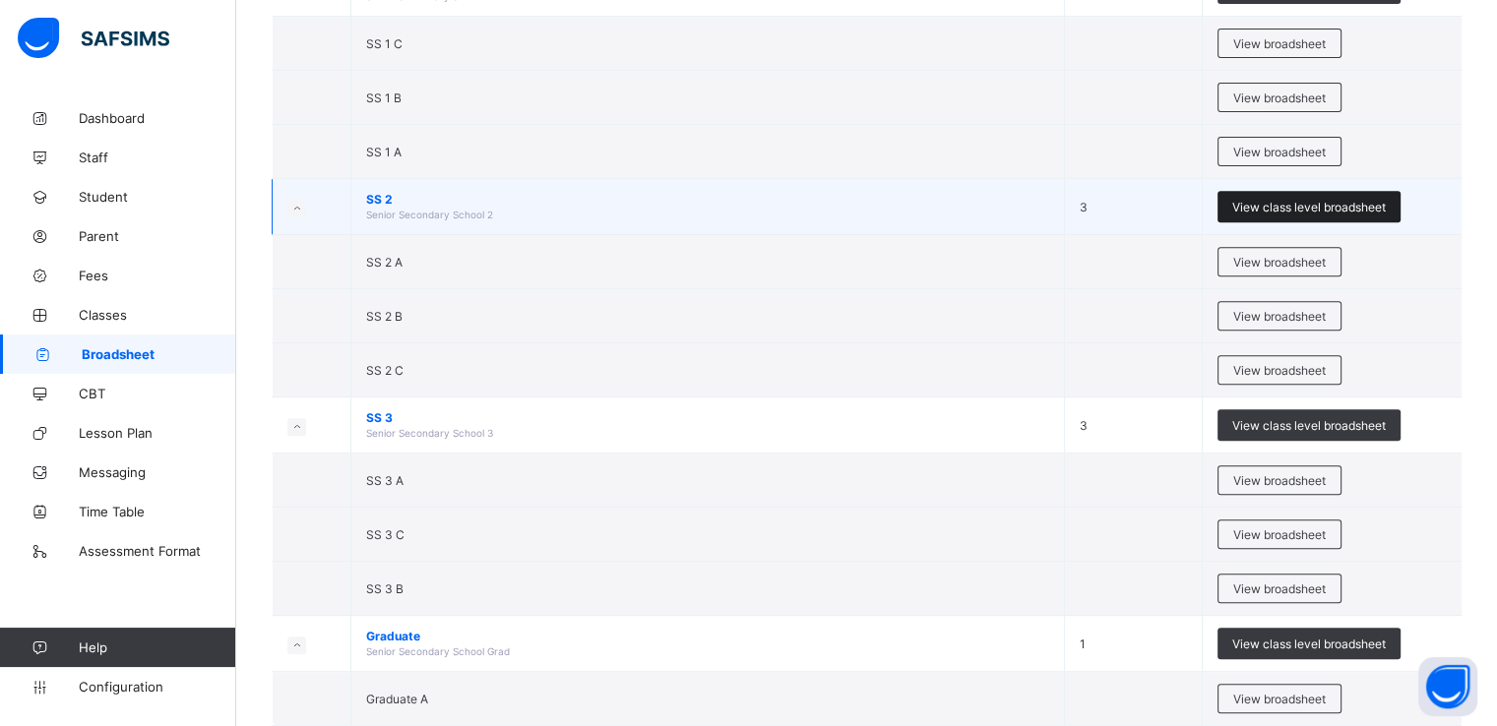
click at [1286, 202] on span "View class level broadsheet" at bounding box center [1309, 207] width 154 height 15
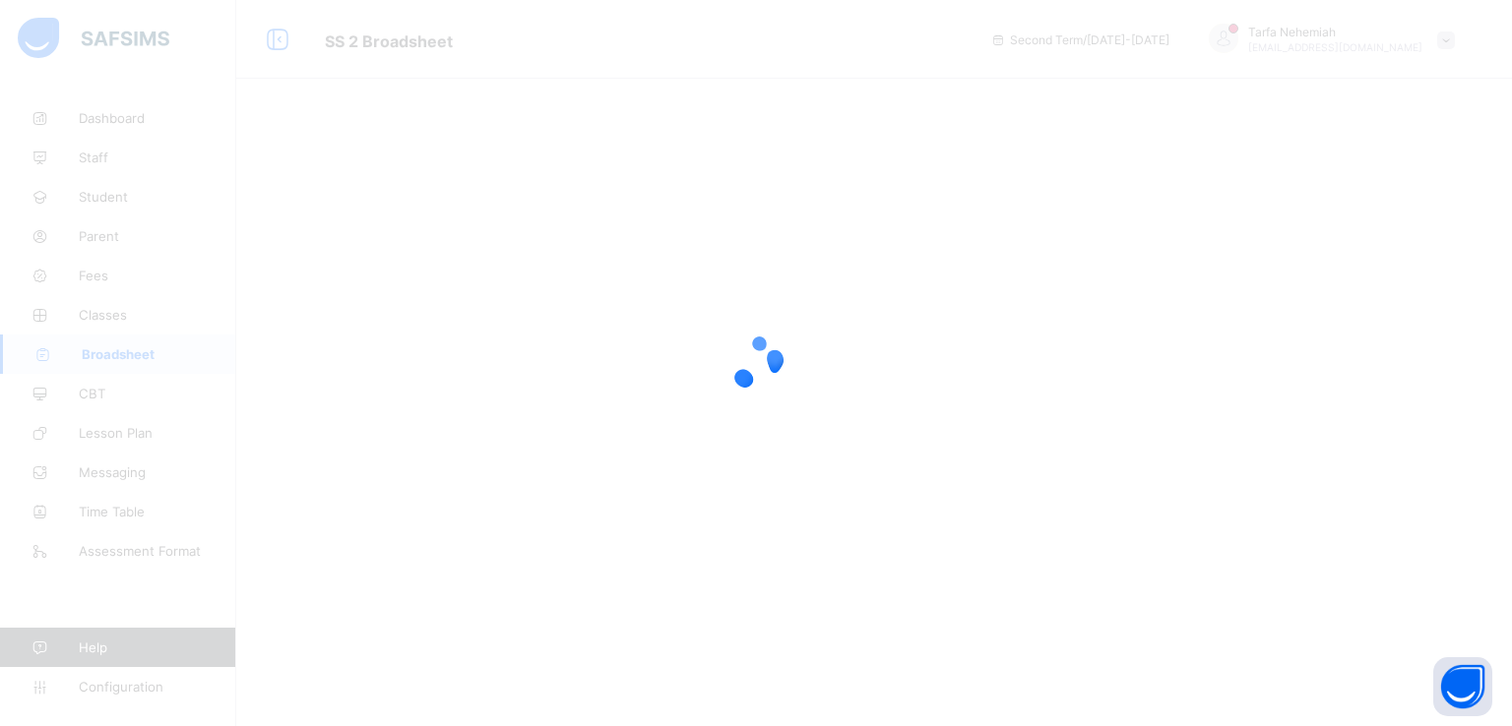
drag, startPoint x: 1504, startPoint y: 279, endPoint x: 1476, endPoint y: 137, distance: 145.3
click at [1476, 135] on div at bounding box center [756, 363] width 1512 height 726
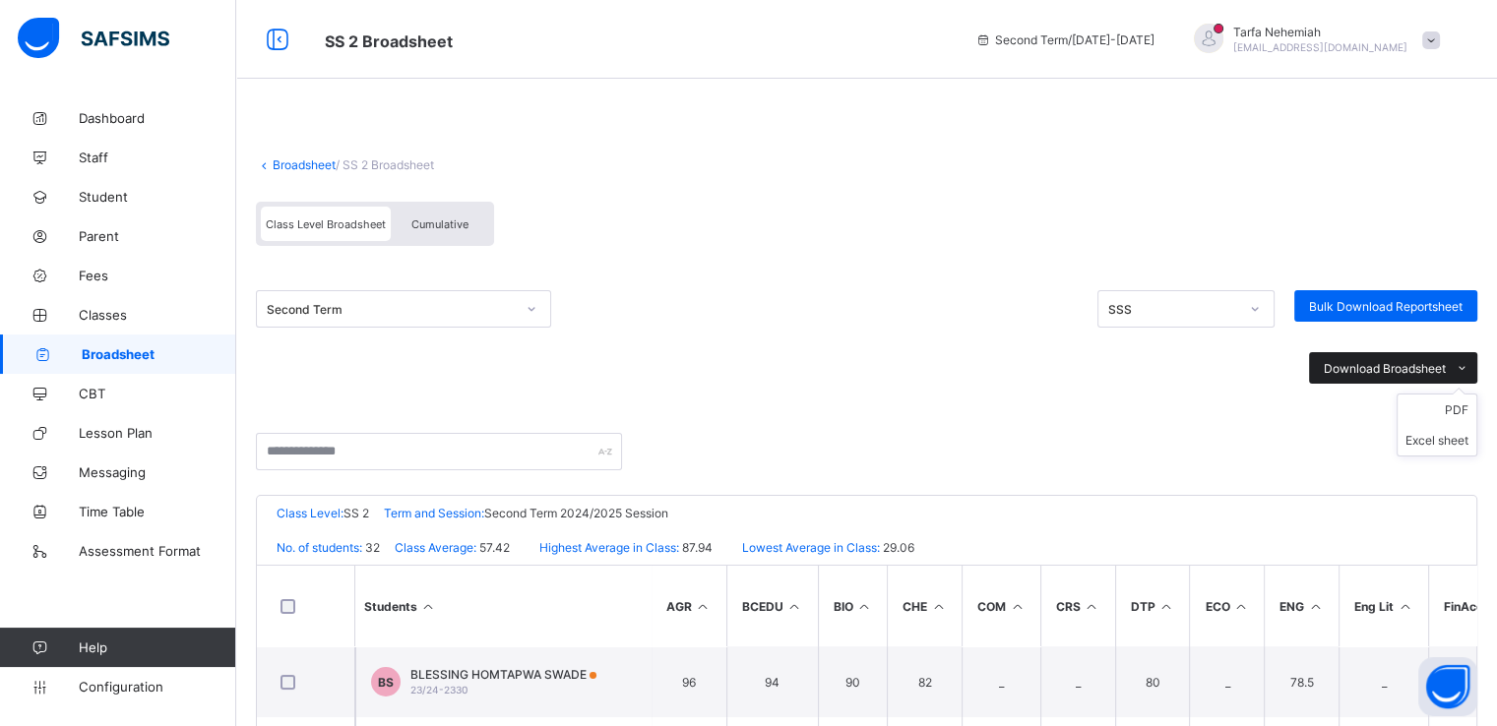
click at [1469, 369] on icon at bounding box center [1462, 368] width 15 height 13
click at [1465, 440] on li "Excel sheet" at bounding box center [1436, 440] width 79 height 31
click at [98, 686] on span "Configuration" at bounding box center [157, 687] width 156 height 16
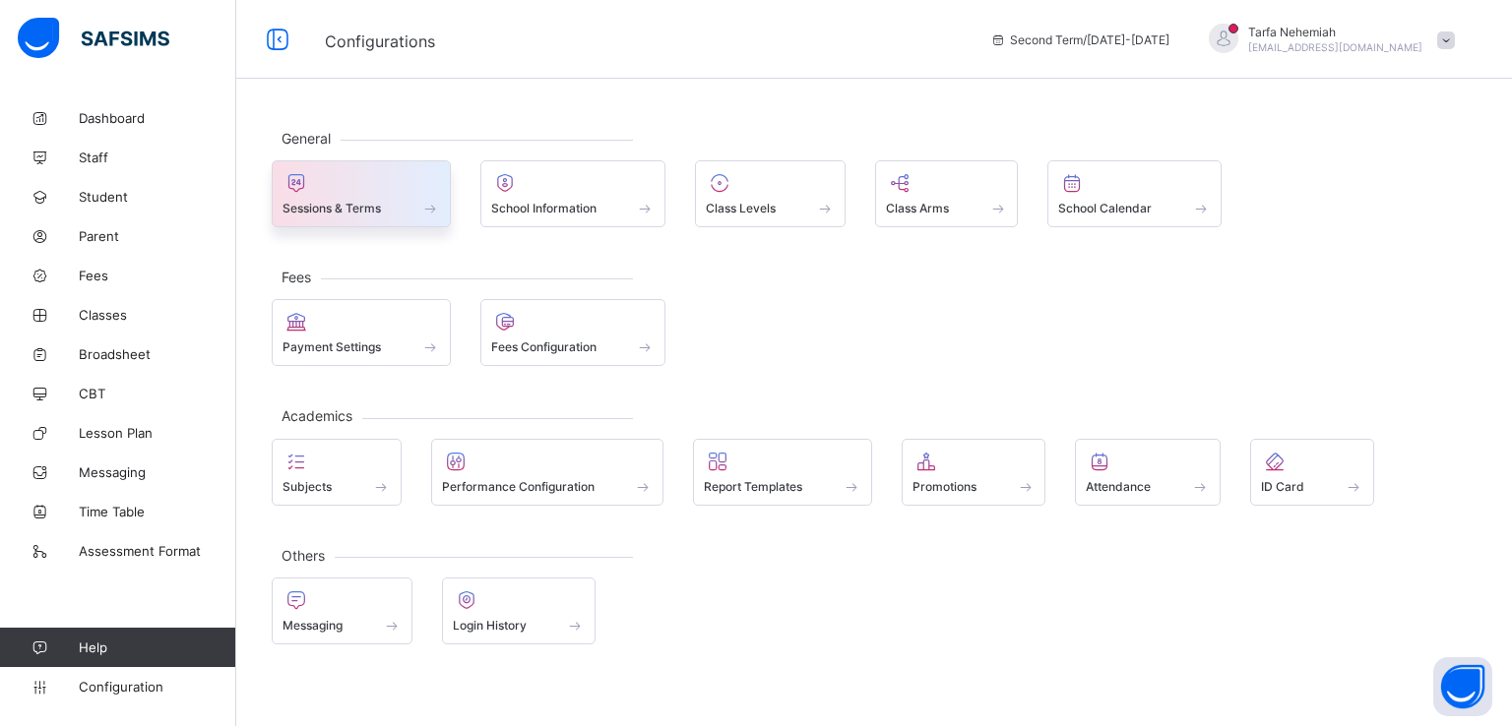
click at [370, 195] on span at bounding box center [360, 197] width 157 height 5
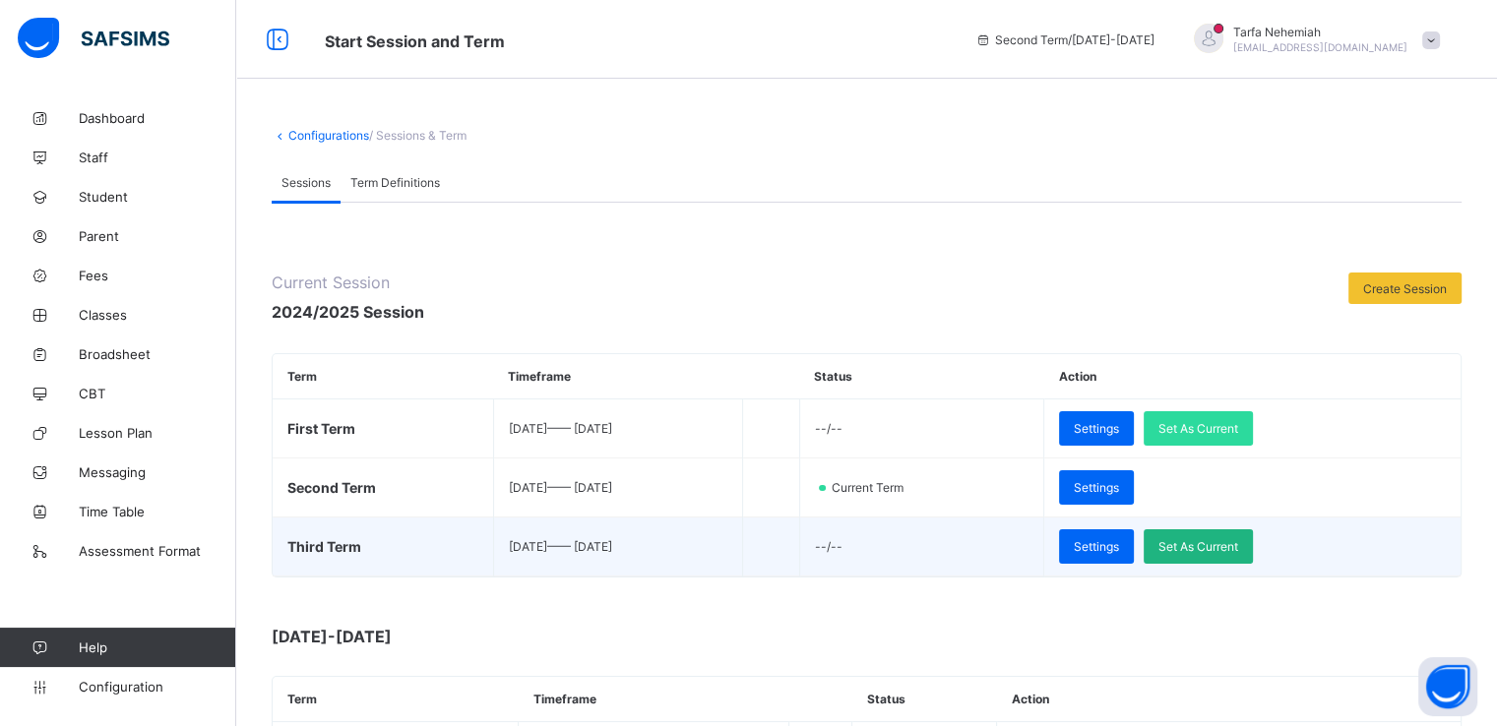
click at [1235, 548] on span "Set As Current" at bounding box center [1198, 546] width 80 height 15
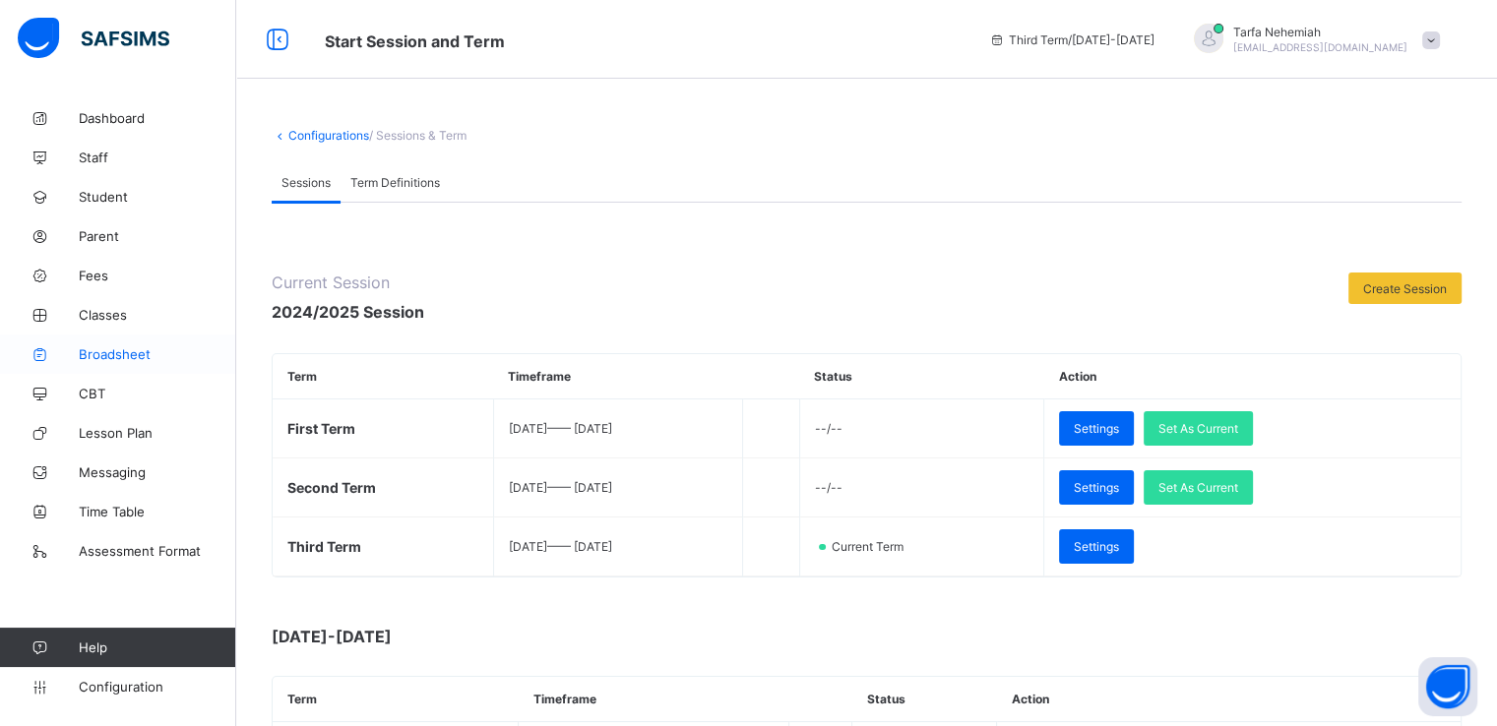
click at [112, 353] on span "Broadsheet" at bounding box center [157, 354] width 157 height 16
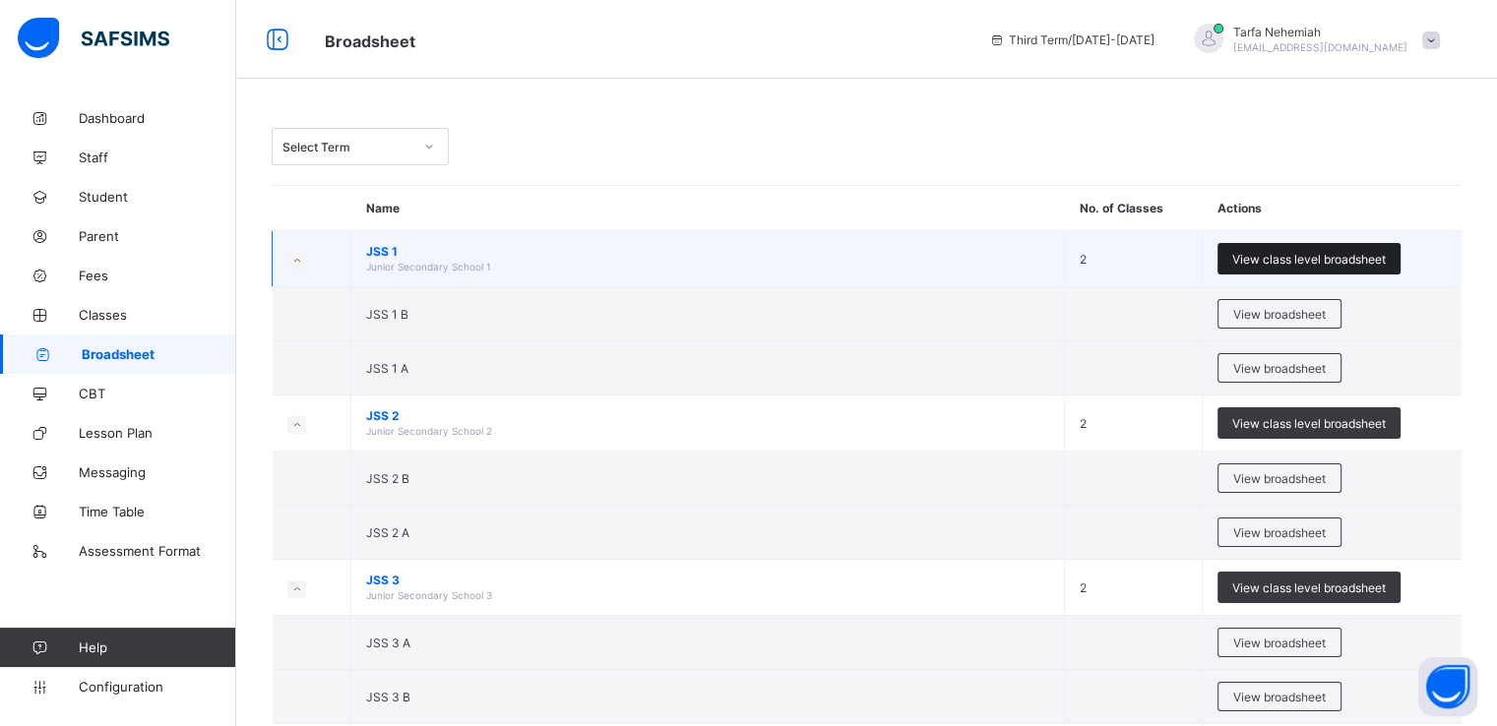
click at [1287, 255] on span "View class level broadsheet" at bounding box center [1309, 259] width 154 height 15
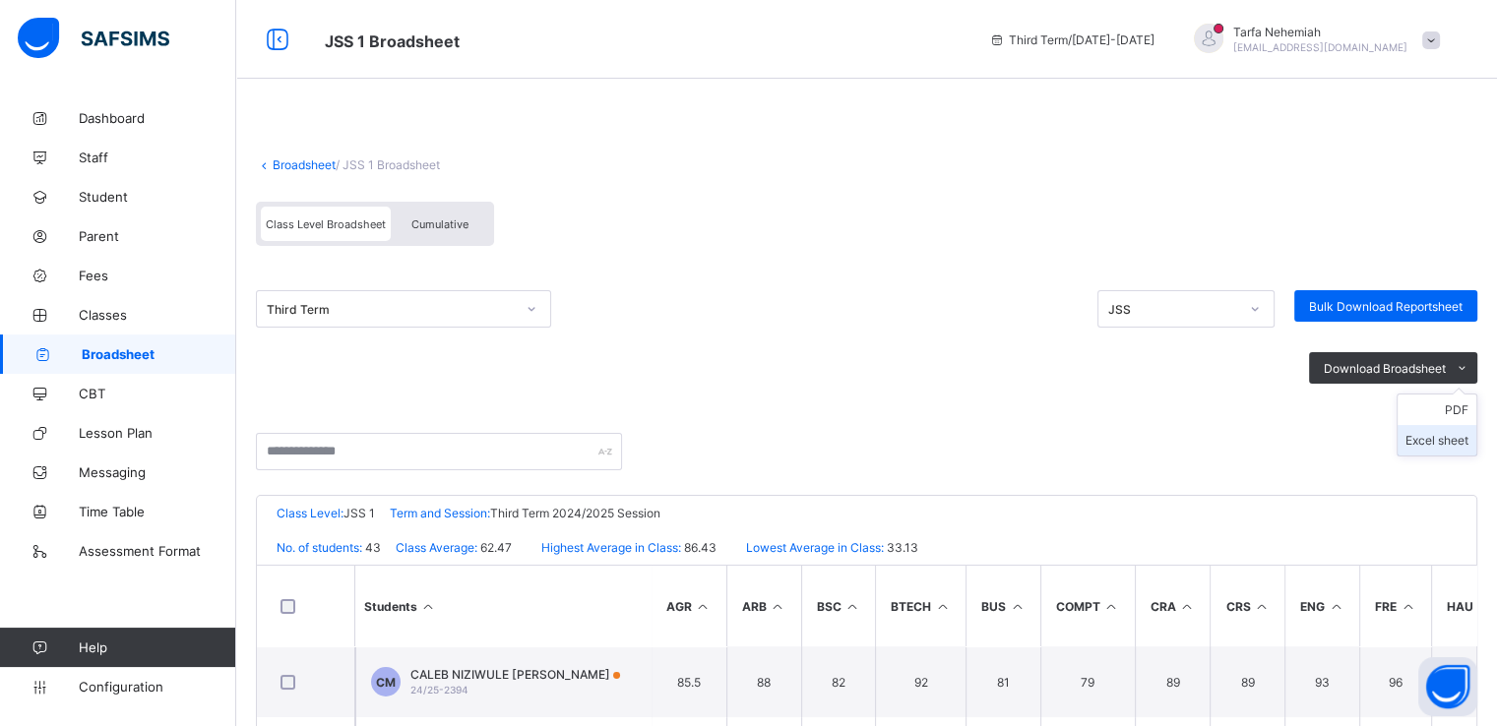
click at [1455, 440] on li "Excel sheet" at bounding box center [1436, 440] width 79 height 31
click at [297, 166] on link "Broadsheet" at bounding box center [304, 164] width 63 height 15
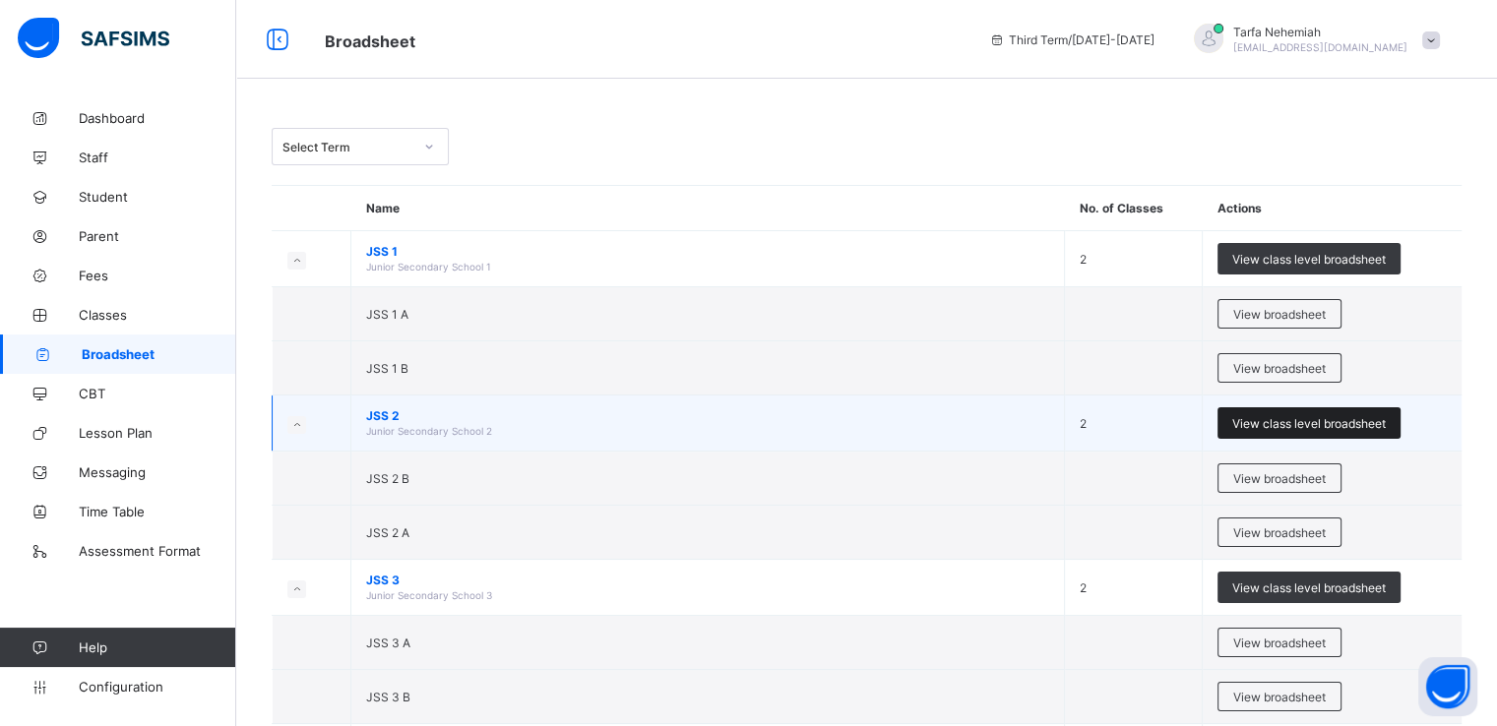
click at [1315, 422] on span "View class level broadsheet" at bounding box center [1309, 423] width 154 height 15
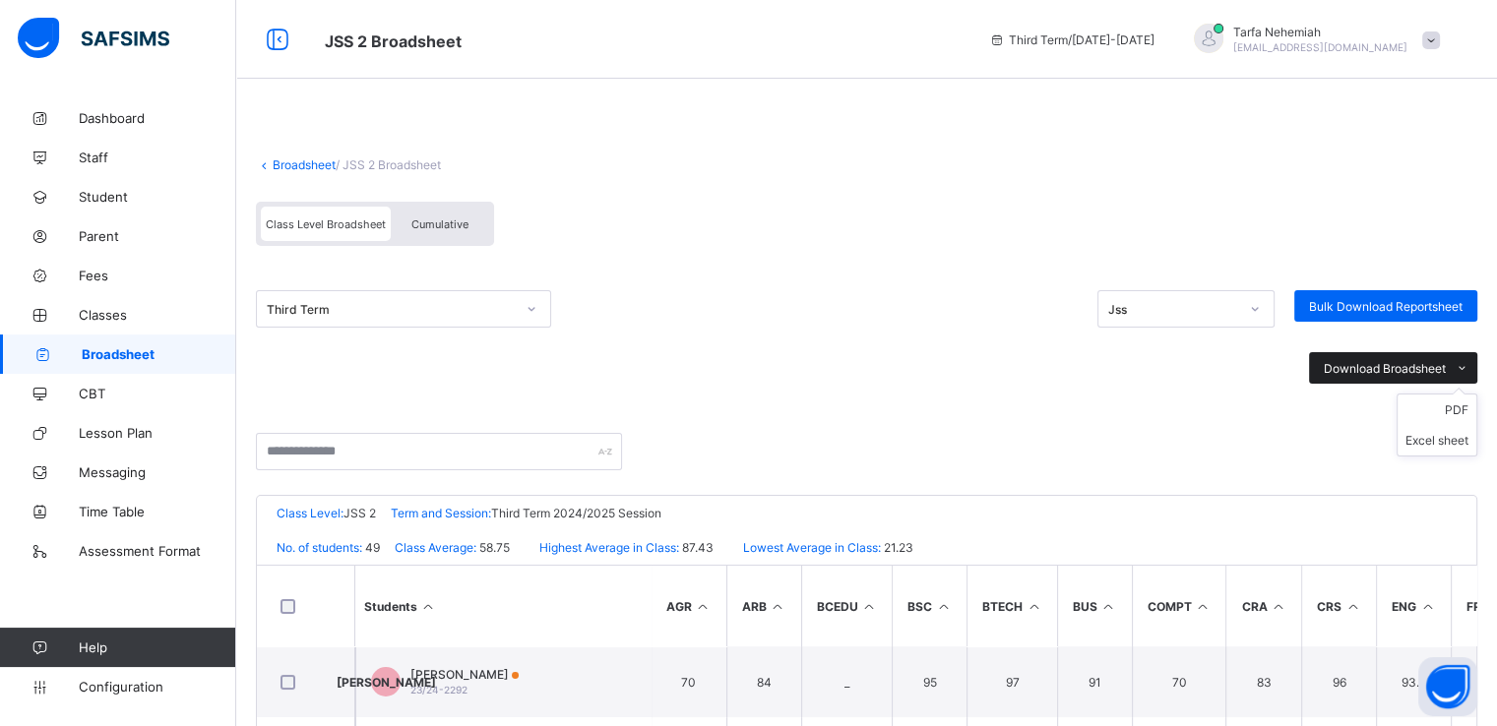
click at [1469, 367] on icon at bounding box center [1462, 368] width 15 height 13
click at [1444, 444] on li "Excel sheet" at bounding box center [1436, 440] width 79 height 31
click at [311, 164] on link "Broadsheet" at bounding box center [304, 164] width 63 height 15
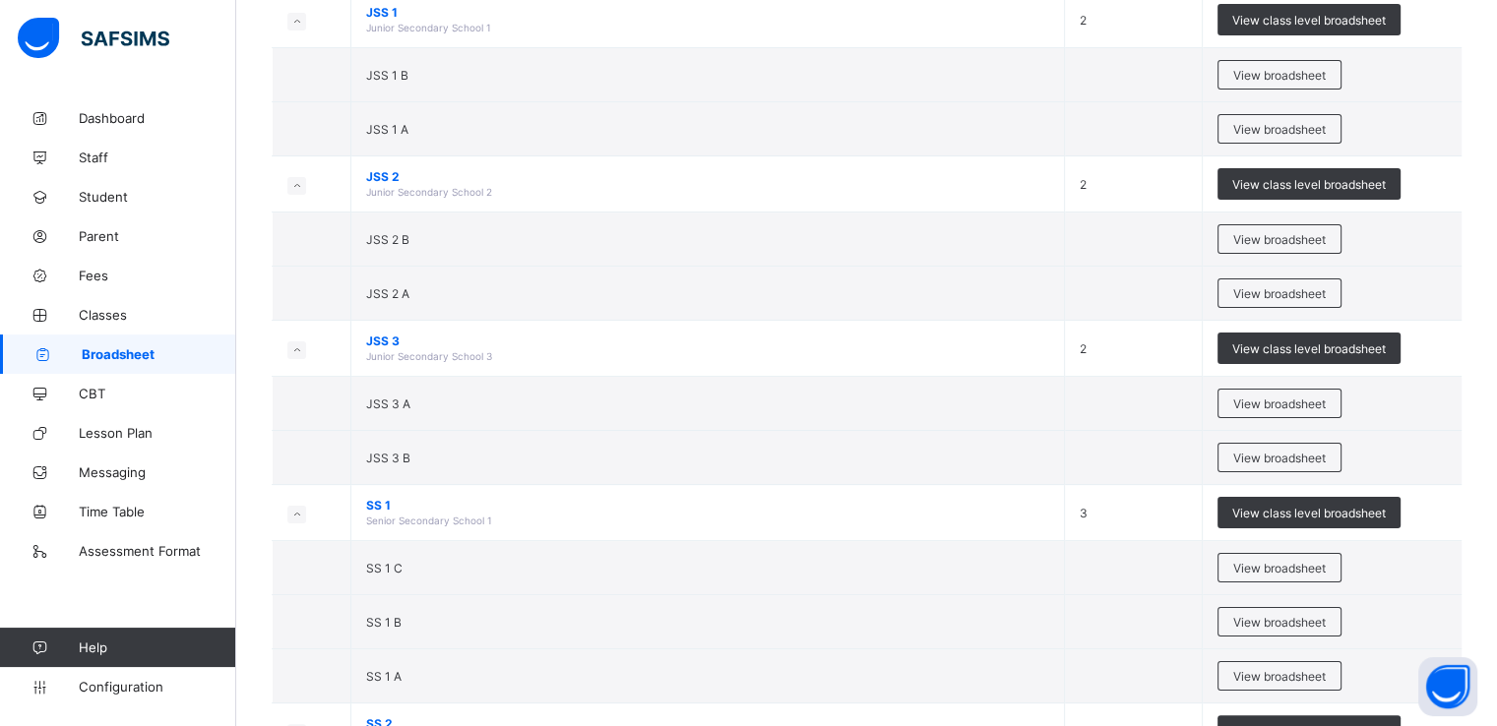
scroll to position [244, 0]
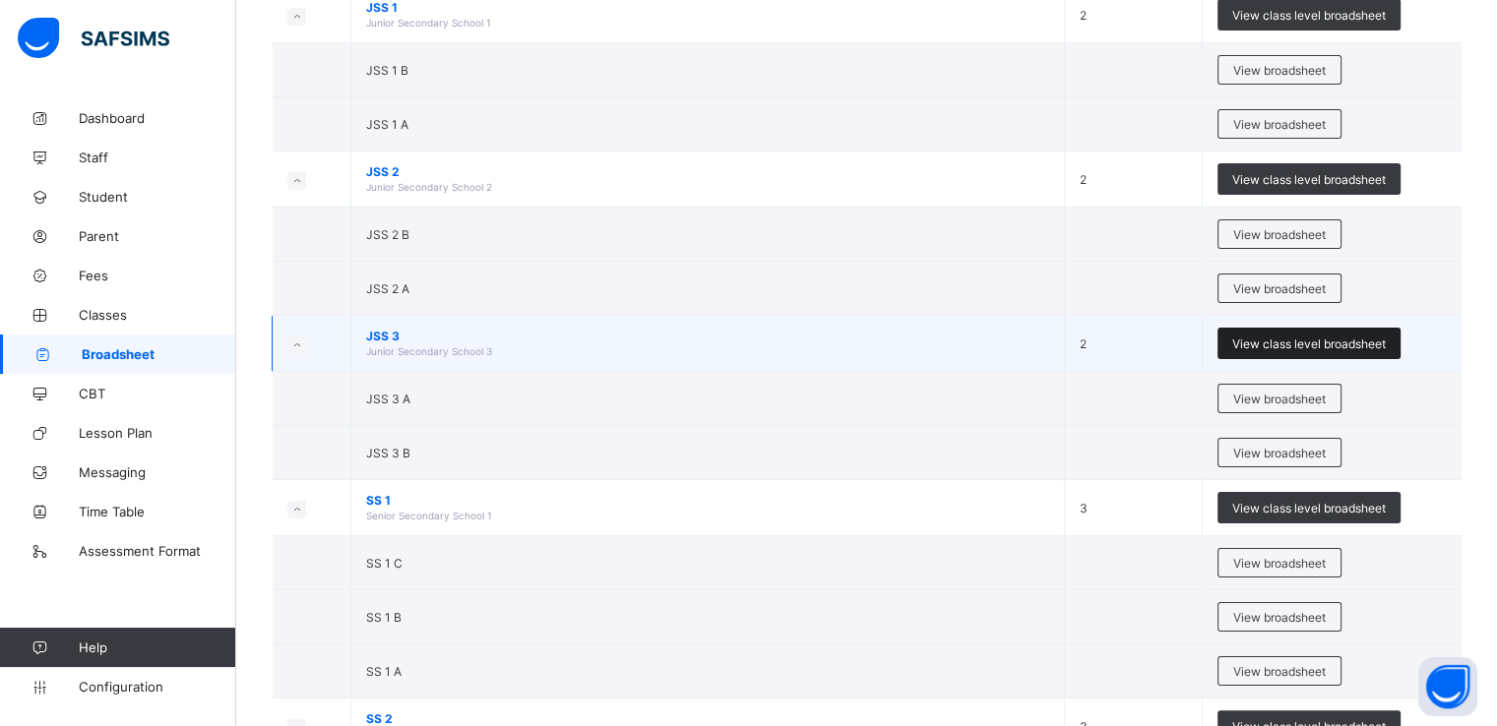
click at [1278, 343] on span "View class level broadsheet" at bounding box center [1309, 344] width 154 height 15
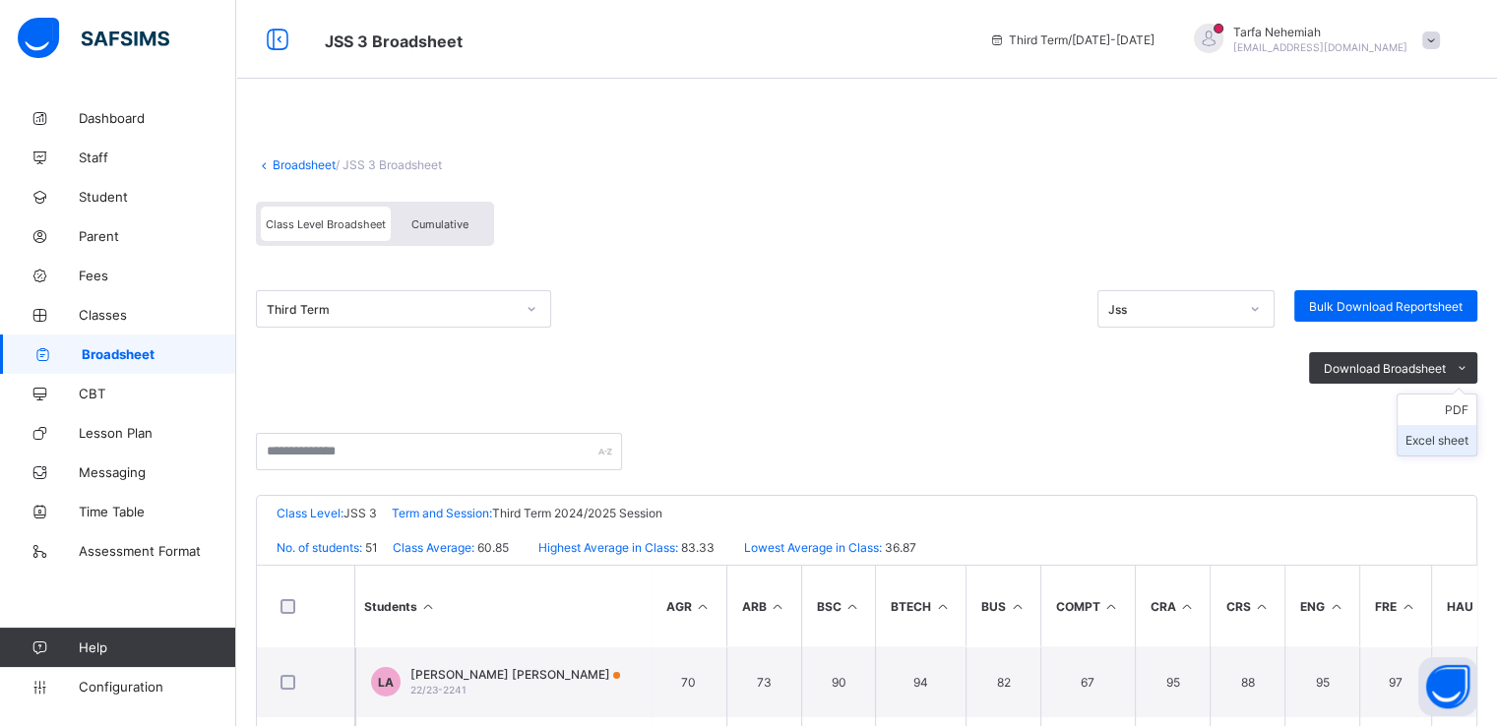
click at [1468, 445] on li "Excel sheet" at bounding box center [1436, 440] width 79 height 31
click at [299, 163] on link "Broadsheet" at bounding box center [304, 164] width 63 height 15
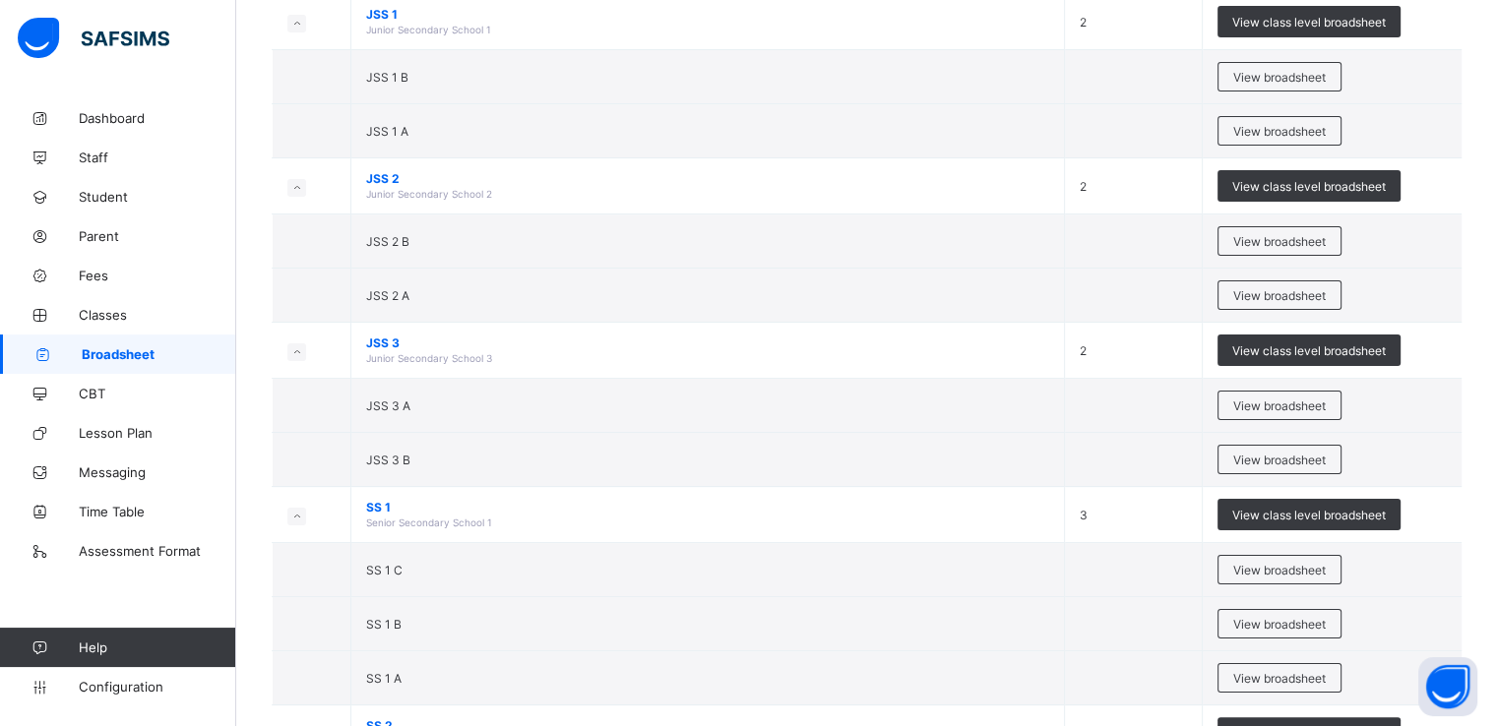
scroll to position [370, 0]
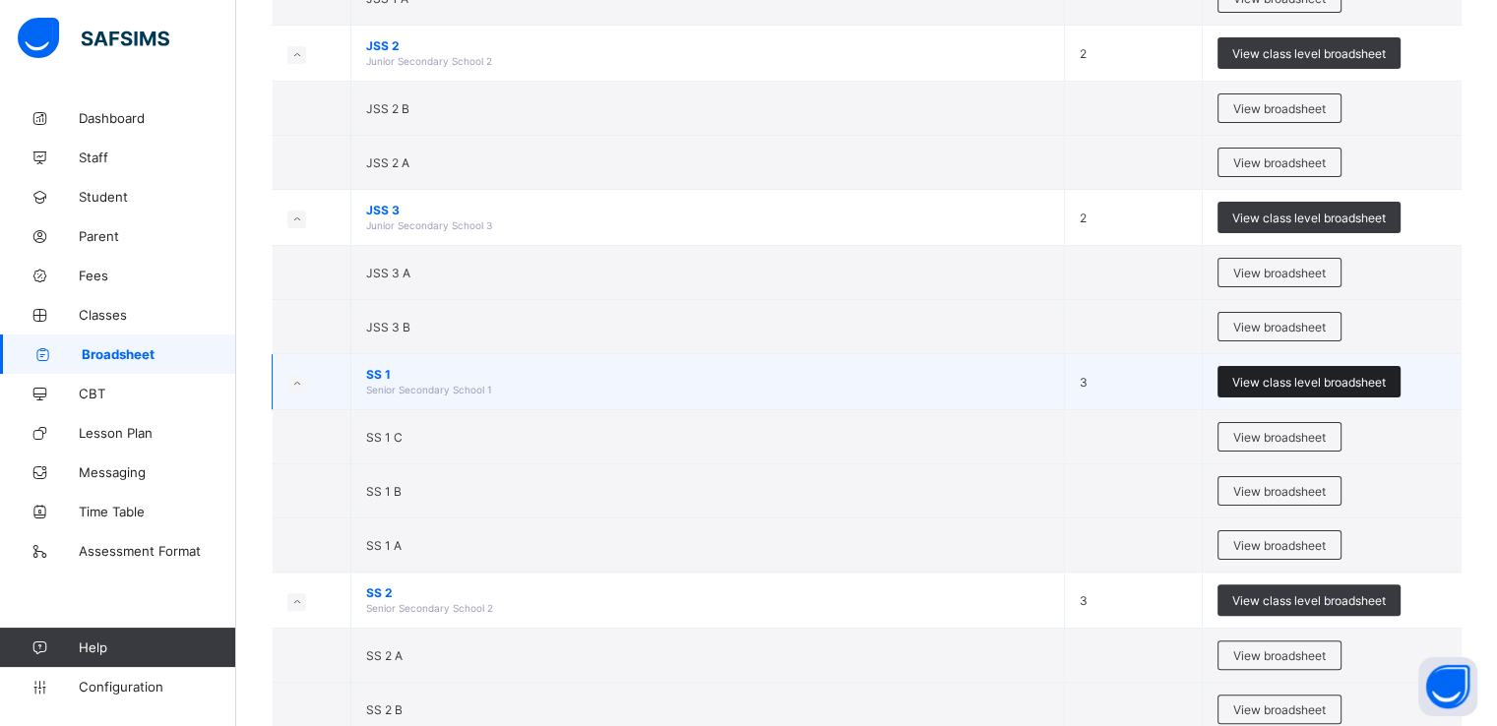
click at [1271, 377] on span "View class level broadsheet" at bounding box center [1309, 382] width 154 height 15
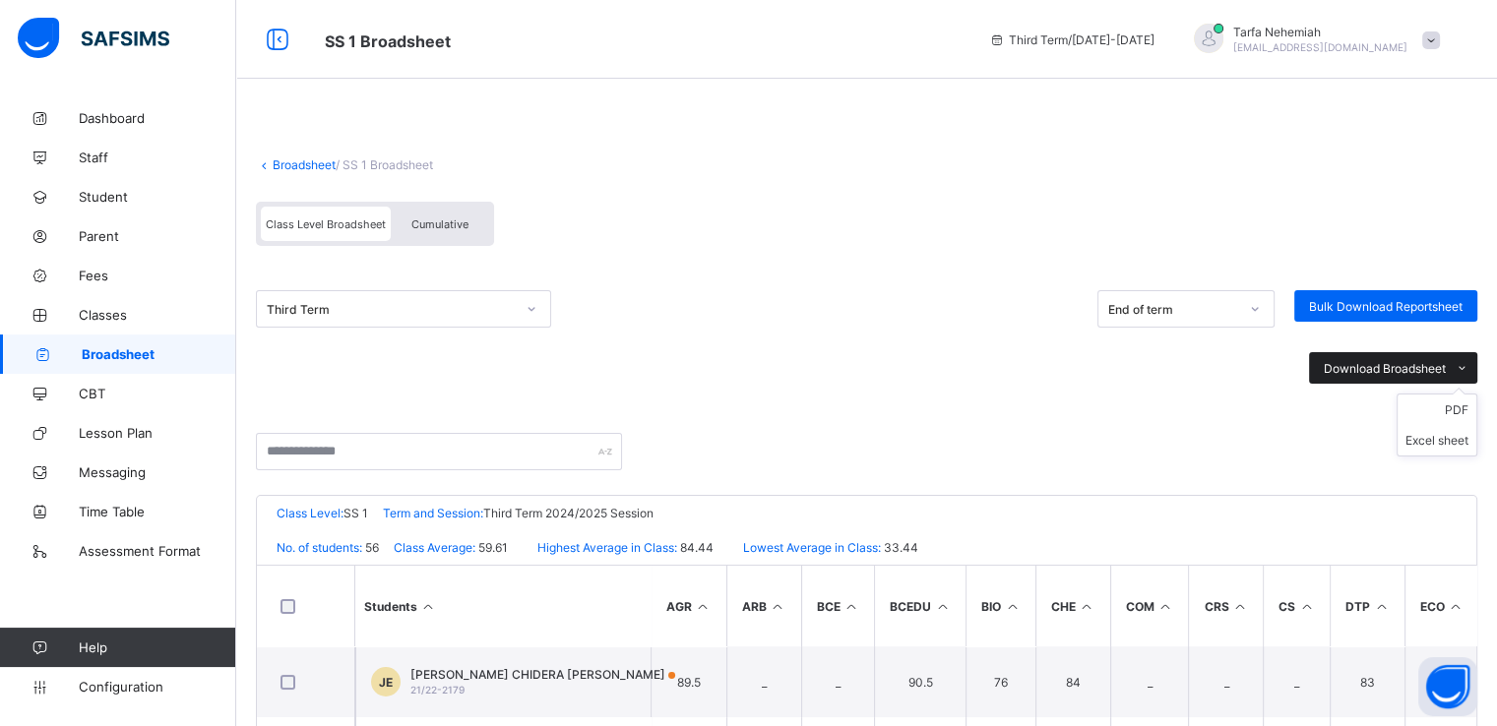
click at [1469, 370] on icon at bounding box center [1462, 368] width 15 height 13
click at [1460, 438] on li "Excel sheet" at bounding box center [1436, 440] width 79 height 31
click at [309, 165] on link "Broadsheet" at bounding box center [304, 164] width 63 height 15
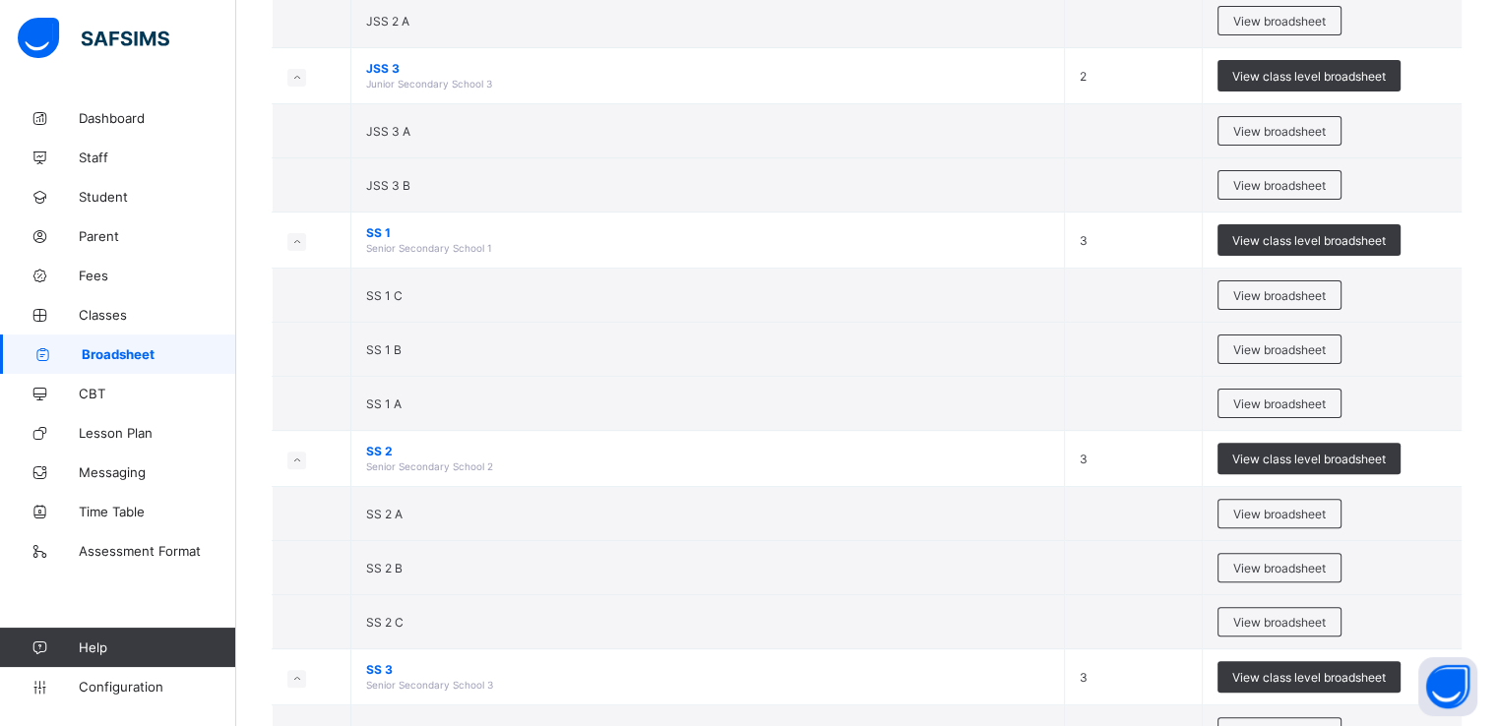
scroll to position [520, 0]
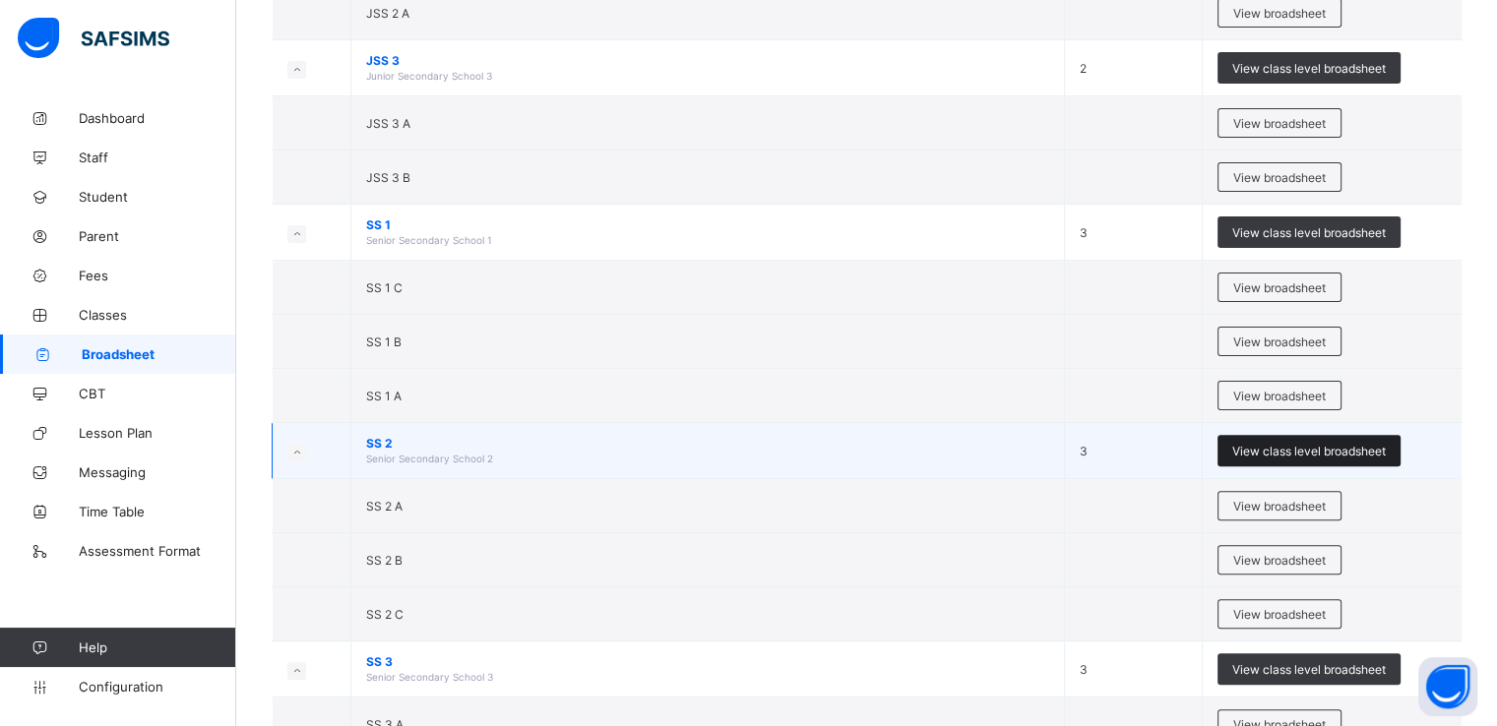
click at [1310, 444] on span "View class level broadsheet" at bounding box center [1309, 451] width 154 height 15
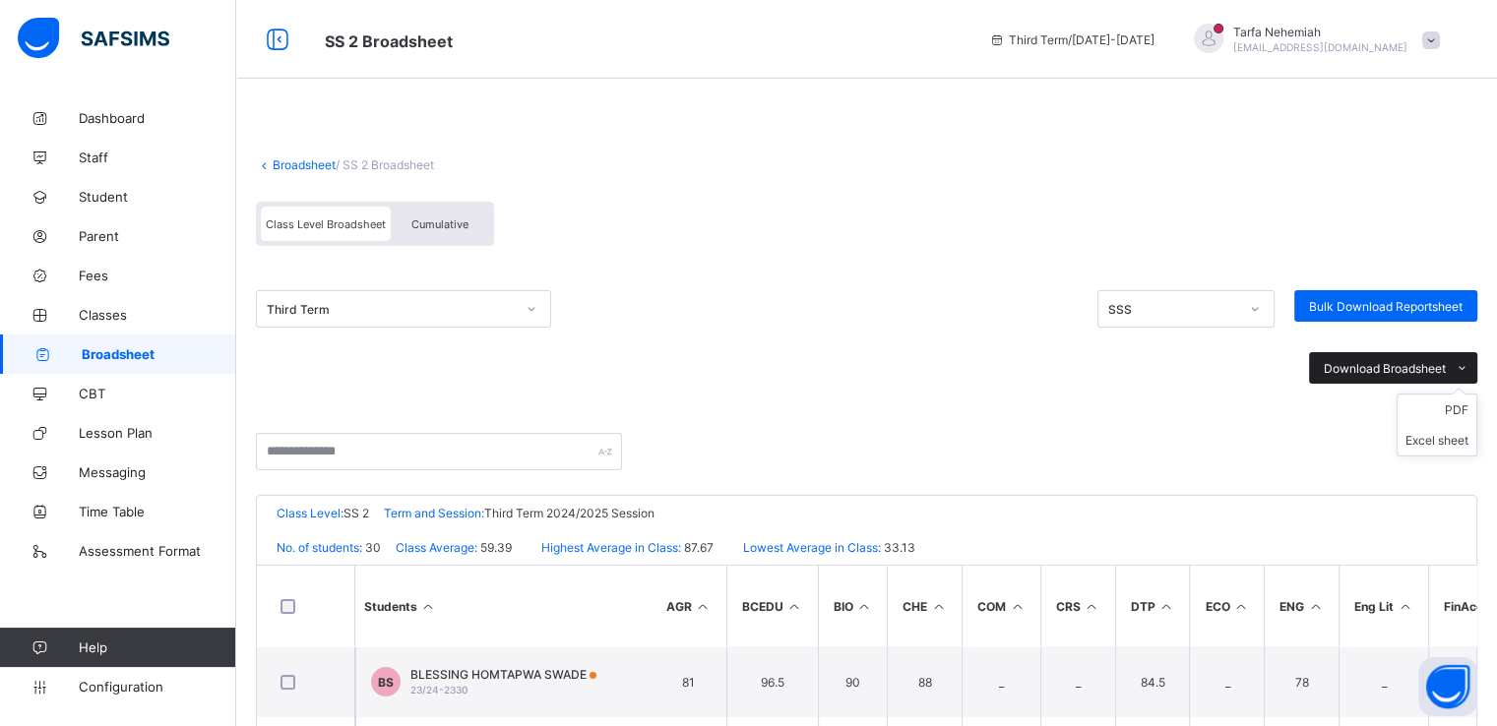
click at [1468, 373] on icon at bounding box center [1462, 368] width 15 height 13
click at [1467, 445] on li "Excel sheet" at bounding box center [1436, 440] width 79 height 31
